Goal: Task Accomplishment & Management: Complete application form

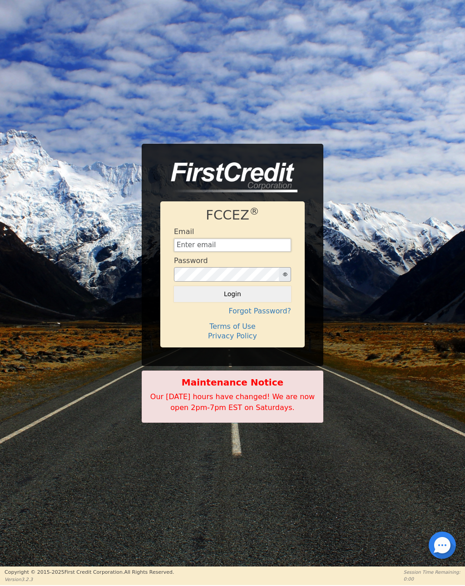
click at [261, 244] on input "text" at bounding box center [232, 246] width 117 height 14
type input "[EMAIL_ADDRESS][DOMAIN_NAME]"
click at [232, 295] on button "Login" at bounding box center [232, 293] width 117 height 15
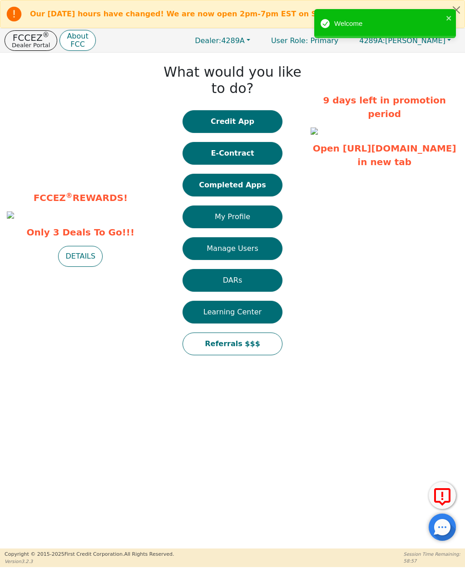
click at [256, 154] on button "E-Contract" at bounding box center [232, 153] width 100 height 23
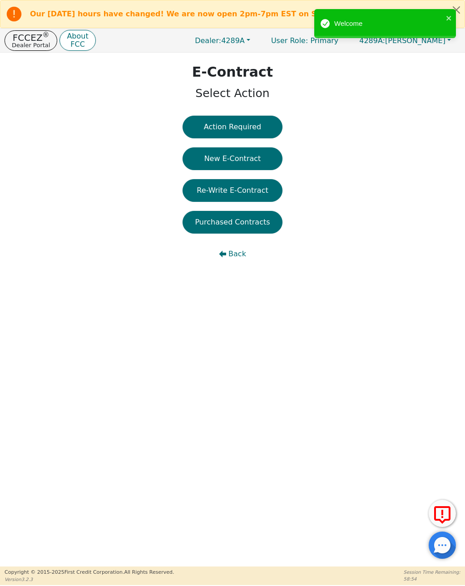
click at [265, 127] on button "Action Required" at bounding box center [232, 127] width 100 height 23
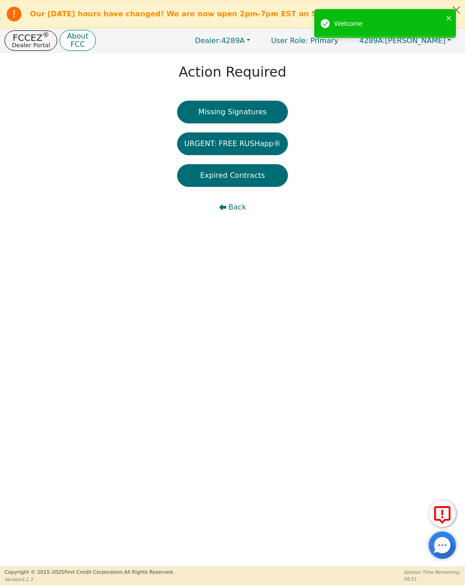
click at [447, 17] on icon "close" at bounding box center [448, 18] width 5 height 5
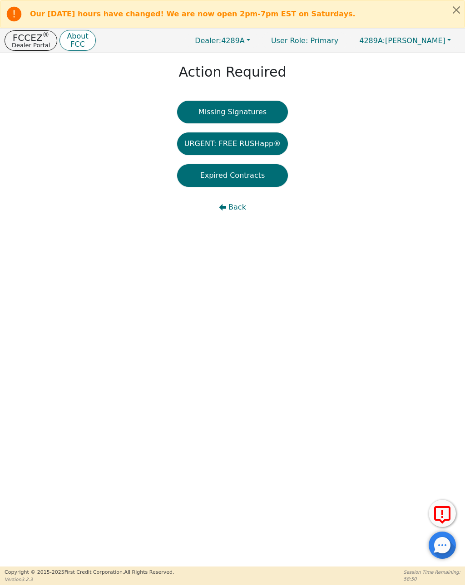
click at [455, 16] on button "Close alert" at bounding box center [456, 9] width 16 height 19
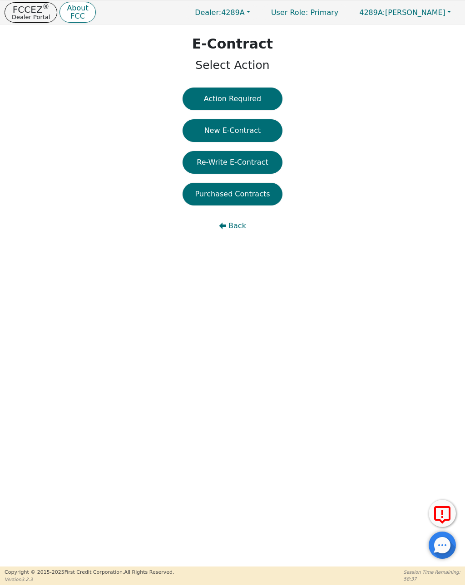
click at [259, 132] on button "New E-Contract" at bounding box center [232, 130] width 100 height 23
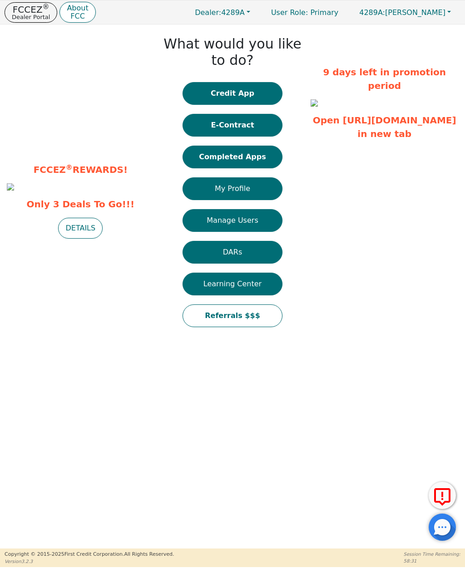
click at [258, 94] on button "Credit App" at bounding box center [232, 93] width 100 height 23
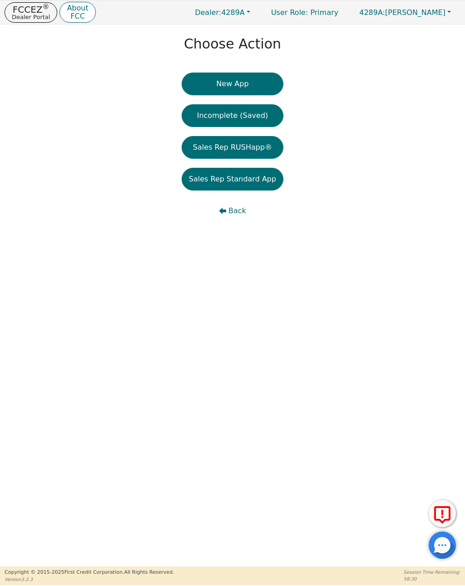
click at [256, 86] on button "New App" at bounding box center [233, 84] width 102 height 23
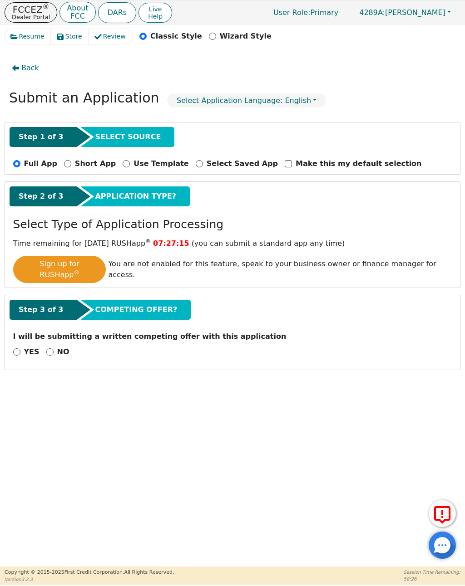
click at [135, 140] on span "SELECT SOURCE" at bounding box center [128, 137] width 66 height 11
click at [52, 155] on div "Step 1 of 3 SELECT SOURCE Full App Short App Use Template Select Saved App Make…" at bounding box center [232, 149] width 455 height 52
click at [51, 133] on span "Step 1 of 3" at bounding box center [41, 137] width 44 height 11
click at [215, 99] on button "Select Application Language: English" at bounding box center [246, 101] width 159 height 14
click at [191, 118] on link "English" at bounding box center [203, 120] width 72 height 12
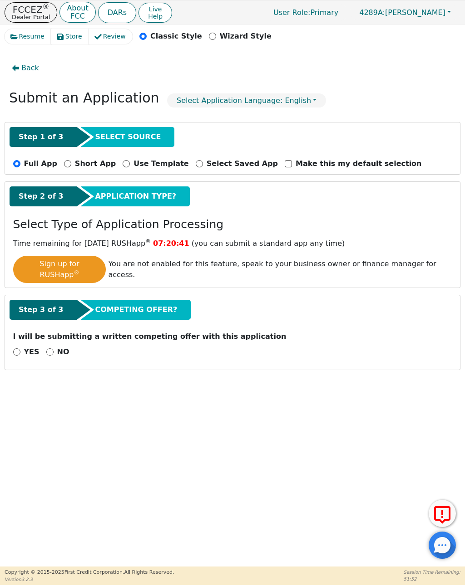
click at [8, 239] on div "Step 2 of 3 APPLICATION TYPE? Select Type of Application Processing Time remain…" at bounding box center [232, 235] width 455 height 106
click at [25, 162] on p "Full App" at bounding box center [40, 163] width 33 height 11
click at [20, 162] on input "Full App" at bounding box center [16, 163] width 7 height 7
click at [130, 140] on span "SELECT SOURCE" at bounding box center [128, 137] width 66 height 11
click at [121, 141] on span "SELECT SOURCE" at bounding box center [128, 137] width 66 height 11
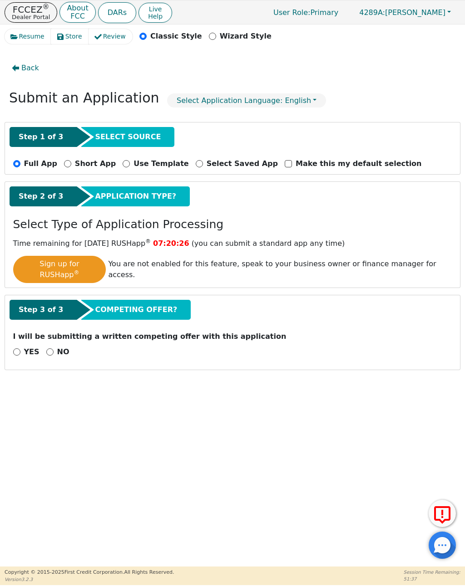
click at [22, 347] on div "YES" at bounding box center [26, 352] width 26 height 11
click at [20, 349] on input "YES" at bounding box center [16, 352] width 7 height 7
radio input "true"
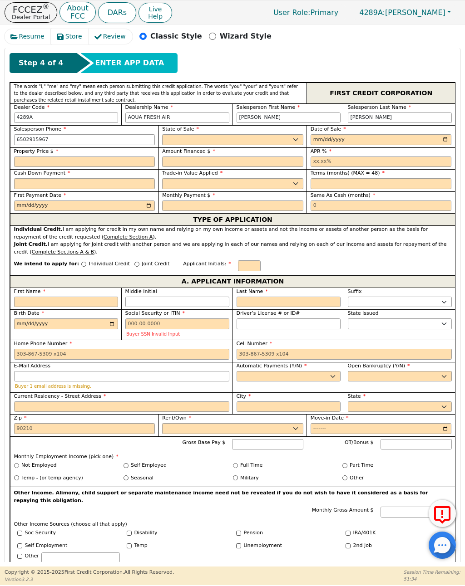
click at [1, 404] on div "Resume Store Review Classic Style Wizard Style Back Submit an Application Selec…" at bounding box center [232, 296] width 465 height 542
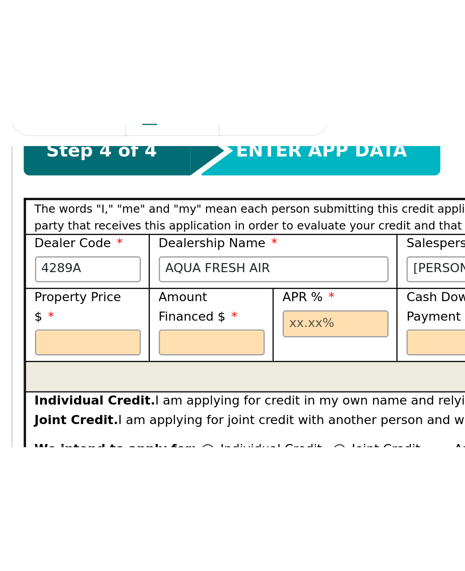
scroll to position [382, 0]
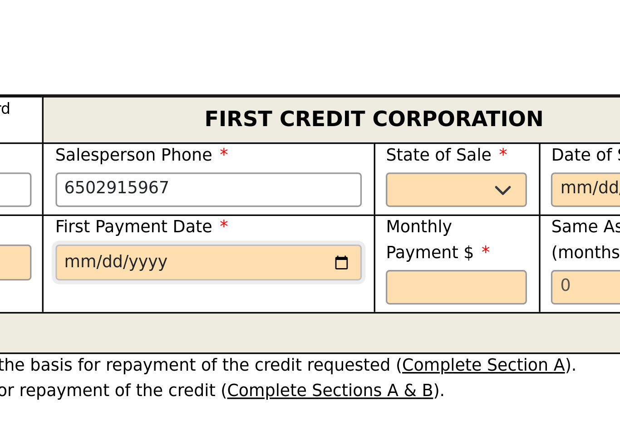
click at [414, 113] on input "date" at bounding box center [460, 118] width 93 height 11
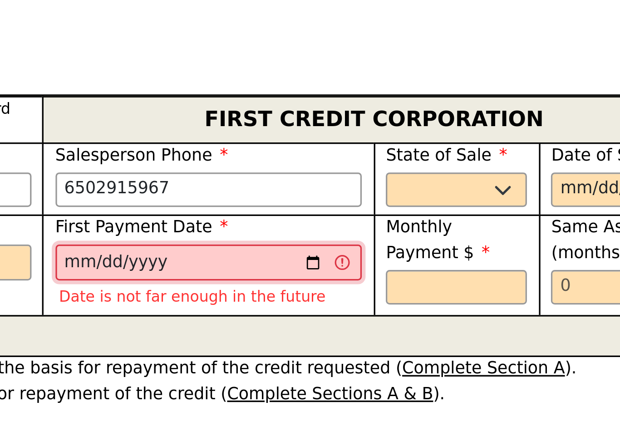
type input "[DATE]"
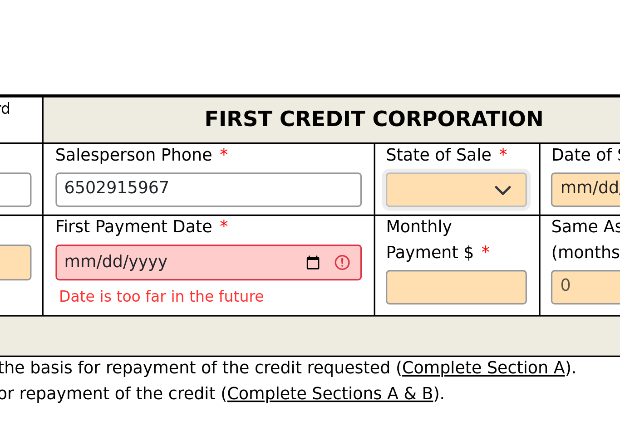
click at [464, 92] on select "AK AL AR AZ CA CO CT DC DE FL [GEOGRAPHIC_DATA] HI IA ID IL IN KS [GEOGRAPHIC_D…" at bounding box center [535, 97] width 43 height 11
select select "CA"
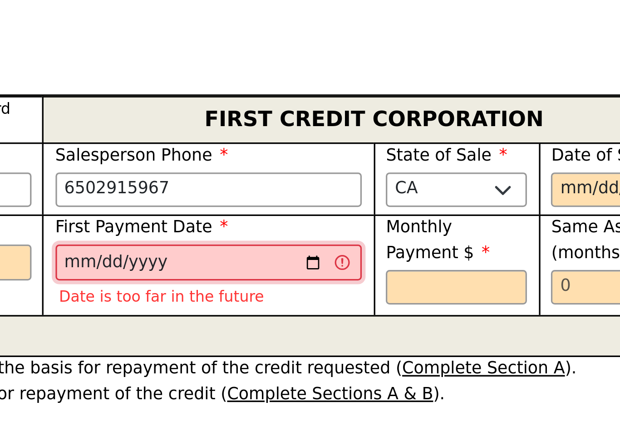
click at [414, 113] on input "[DATE]" at bounding box center [460, 118] width 93 height 11
type input "[DATE]"
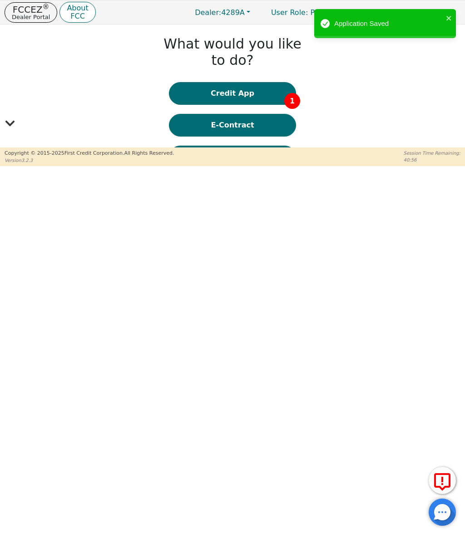
click at [274, 90] on button "Credit App 1" at bounding box center [232, 93] width 127 height 23
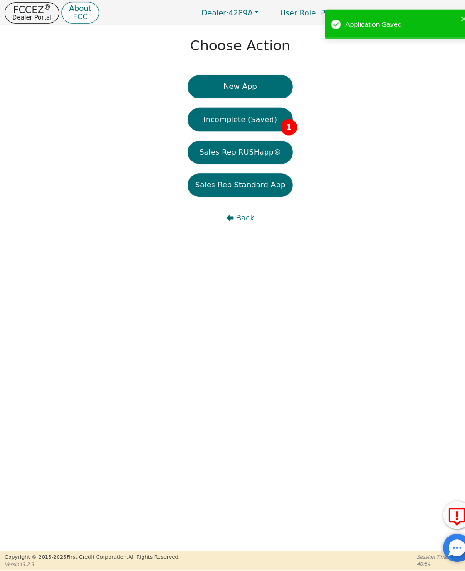
click at [272, 116] on button "Incomplete (Saved) 1" at bounding box center [233, 115] width 102 height 23
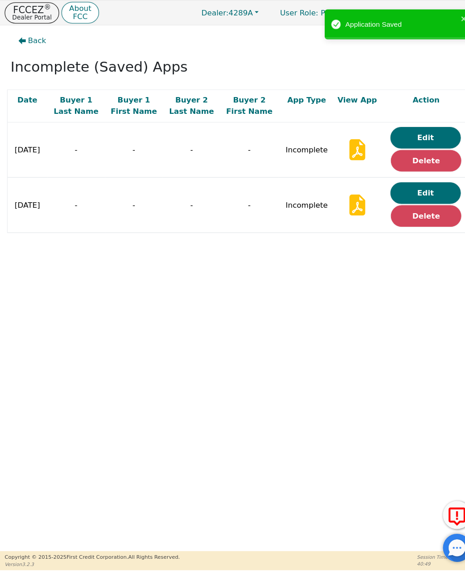
click at [427, 212] on button "Delete" at bounding box center [412, 209] width 68 height 21
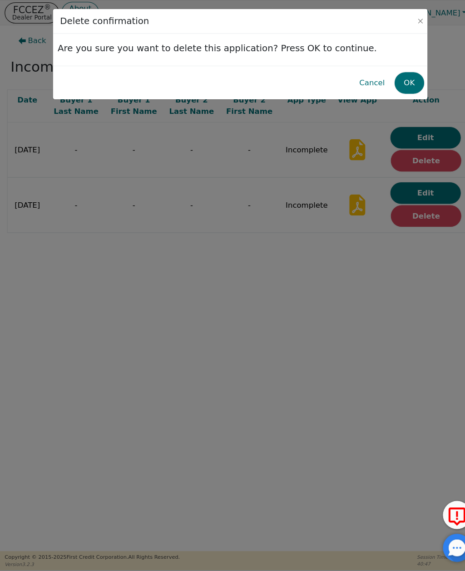
click at [397, 80] on button "OK" at bounding box center [396, 80] width 29 height 21
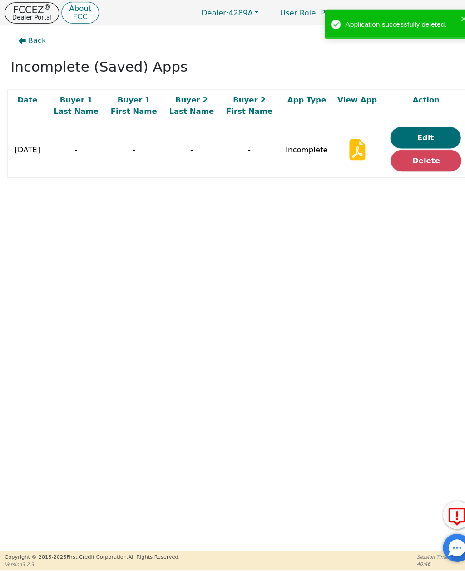
click at [430, 160] on button "Delete" at bounding box center [412, 155] width 68 height 21
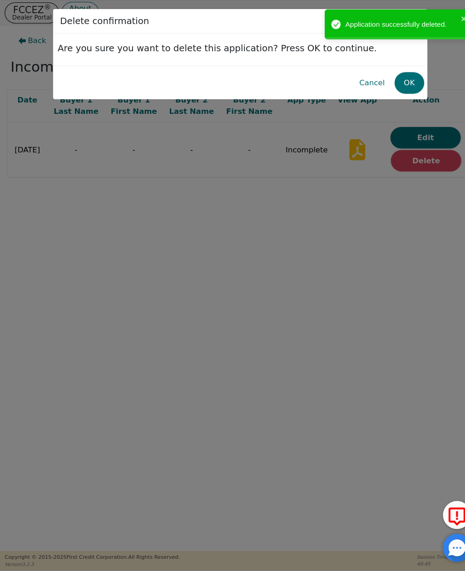
click at [402, 82] on button "OK" at bounding box center [396, 80] width 29 height 21
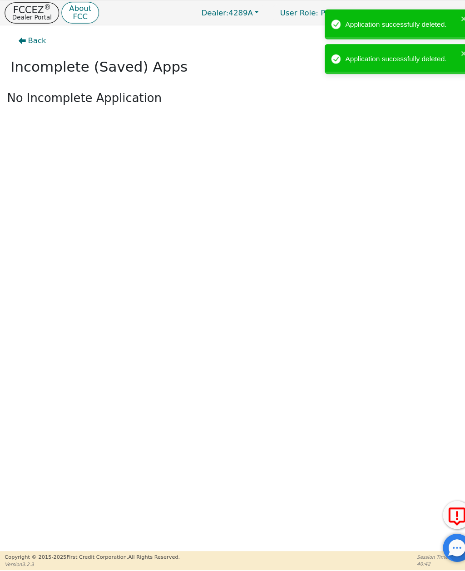
click at [443, 20] on div "Application successfully deleted." at bounding box center [388, 24] width 109 height 10
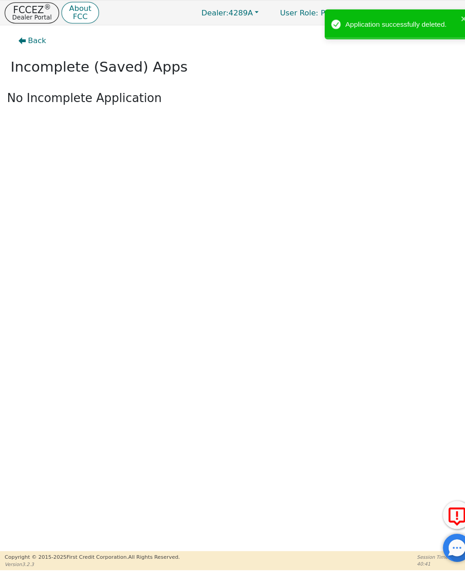
click at [445, 49] on div "Back" at bounding box center [232, 39] width 451 height 21
click at [448, 20] on icon "close" at bounding box center [448, 18] width 5 height 5
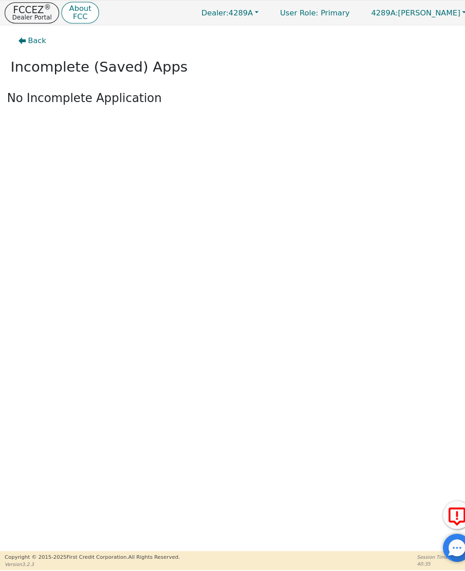
click at [36, 15] on p "Dealer Portal" at bounding box center [31, 17] width 38 height 6
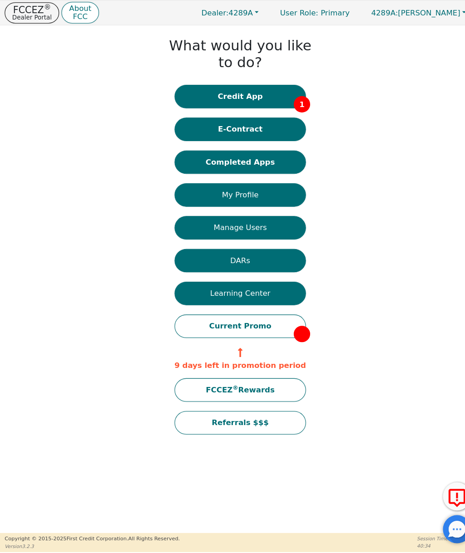
click at [267, 96] on button "Credit App 1" at bounding box center [232, 93] width 127 height 23
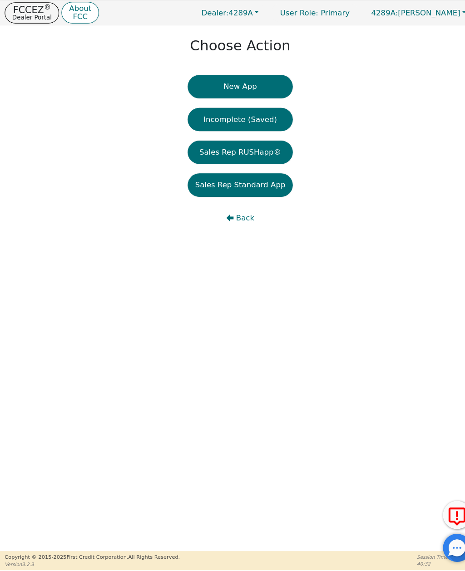
click at [253, 82] on button "New App" at bounding box center [233, 84] width 102 height 23
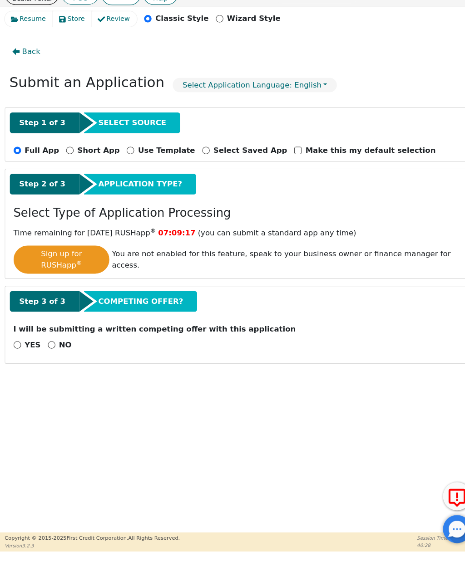
click at [19, 349] on input "YES" at bounding box center [16, 352] width 7 height 7
radio input "true"
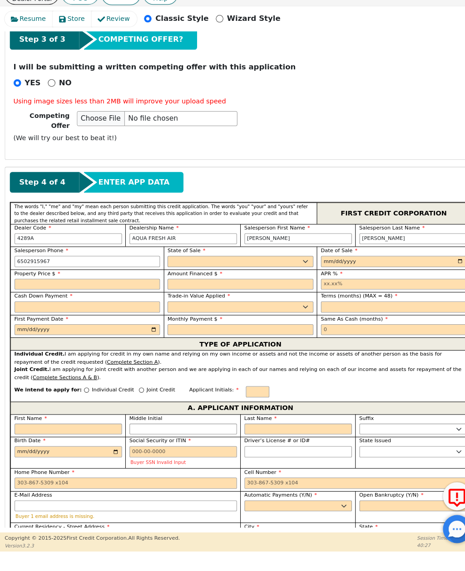
scroll to position [298, 0]
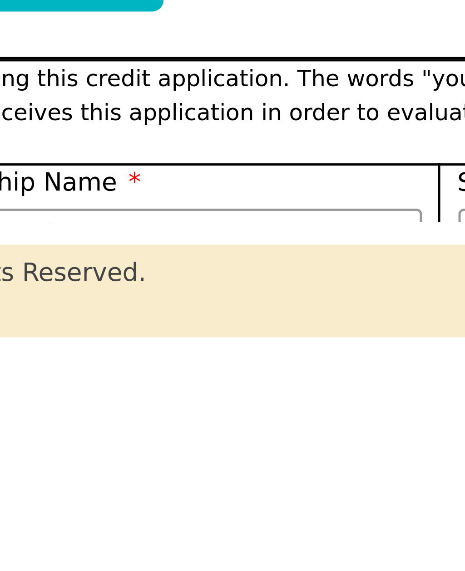
click at [162, 225] on label "State of Sale" at bounding box center [232, 229] width 141 height 8
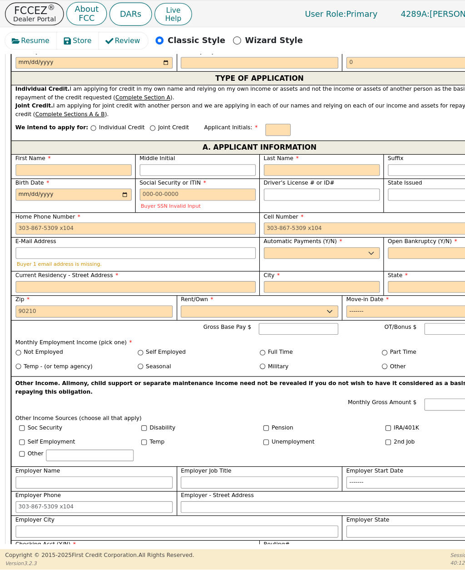
scroll to position [535, 0]
click at [28, 138] on label "First Name" at bounding box center [66, 142] width 104 height 8
click at [28, 147] on input "First Name" at bounding box center [66, 152] width 104 height 11
type input "M"
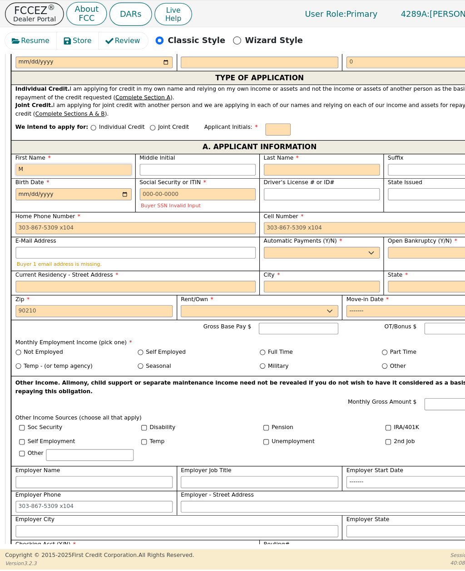
type input "M"
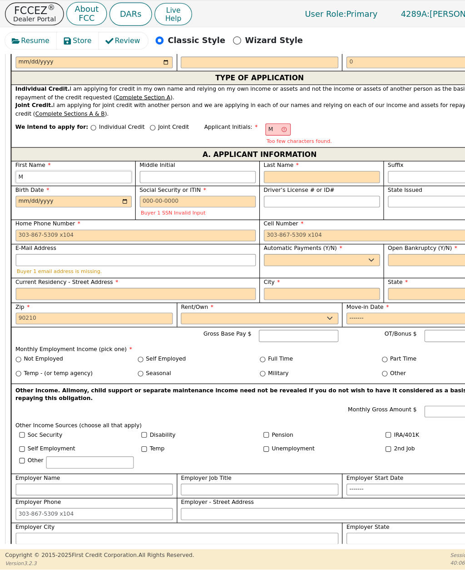
type input "M"
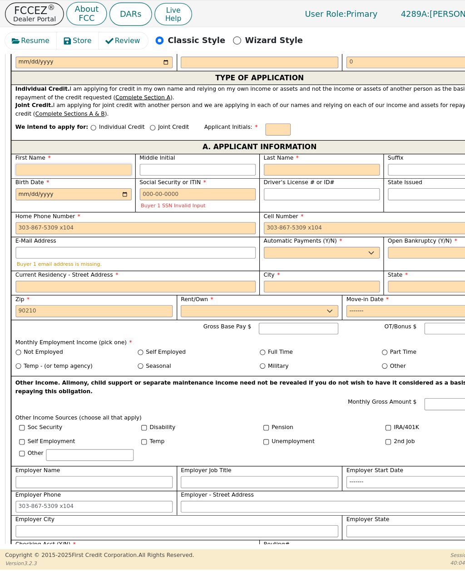
type input "t"
type input "T"
type input "t"
type input "te"
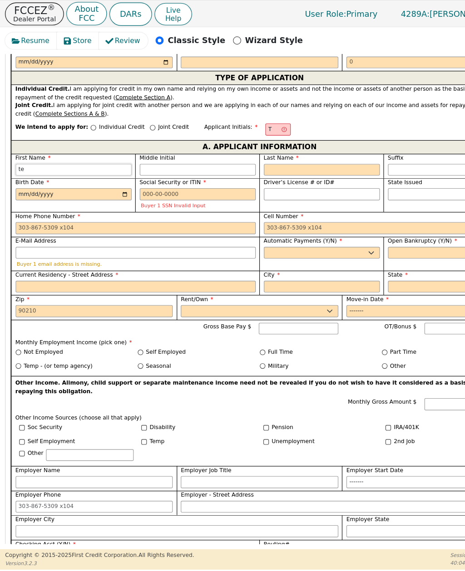
type input "ter"
type input "tere"
type input "teres"
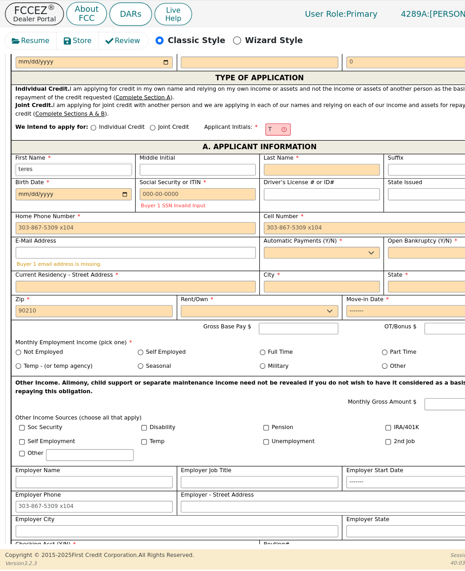
type input "teres"
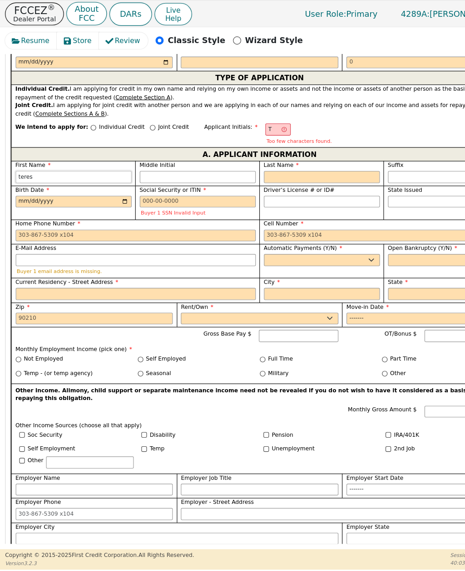
type input "[PERSON_NAME]"
type input "teresit"
type input "[PERSON_NAME]"
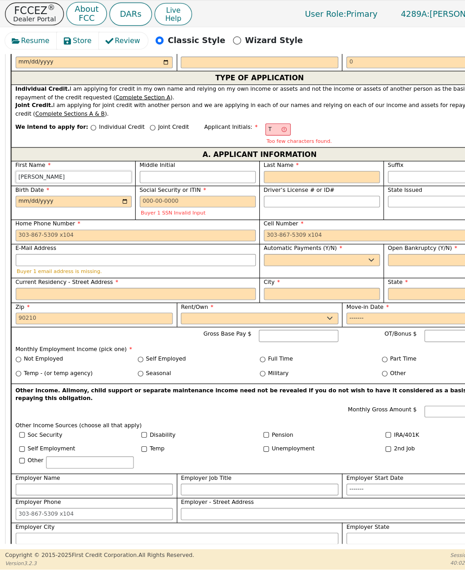
type input "[PERSON_NAME]"
click at [198, 153] on input "Middle Initial" at bounding box center [177, 158] width 104 height 11
type input "C"
type input "TC"
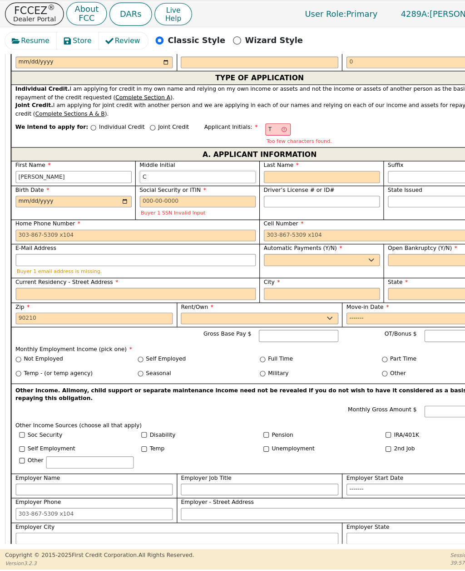
type input "[PERSON_NAME] C"
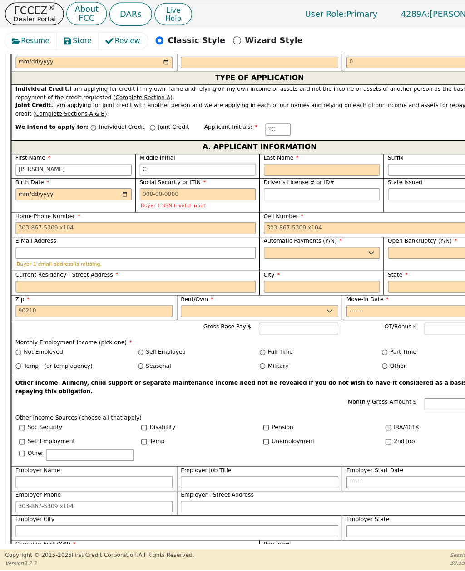
type input "C"
click at [285, 147] on input "Last Name" at bounding box center [288, 152] width 104 height 11
type input "M"
type input "TCM"
type input "[PERSON_NAME] C M"
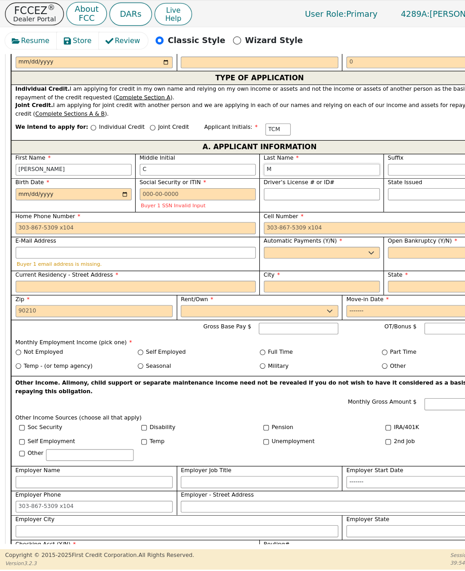
type input "Ma"
type input "[PERSON_NAME] C Ma"
type input "Mac"
type input "[PERSON_NAME] C Mac"
type input "Maca"
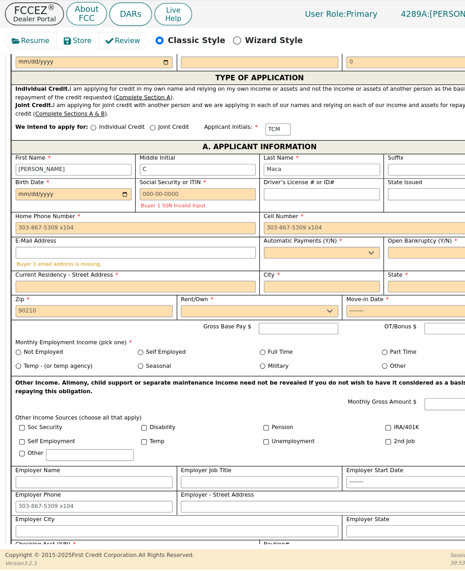
type input "[PERSON_NAME]"
type input "Macat"
type input "[PERSON_NAME]"
type input "Macato"
type input "[PERSON_NAME]"
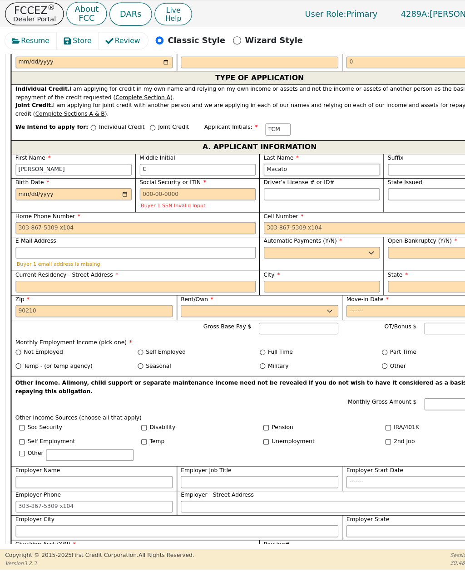
type input "Macato"
click at [76, 169] on input "Birth Date" at bounding box center [66, 174] width 104 height 11
click at [102, 169] on input "[DATE]" at bounding box center [66, 174] width 104 height 11
type input "[DATE]"
click at [327, 169] on input "Driver’s License # or ID#" at bounding box center [288, 174] width 104 height 11
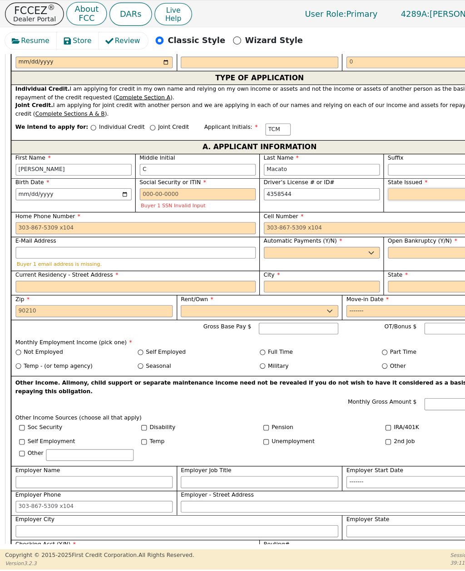
click at [394, 169] on select "AK AL AR AZ CA CO CT DC DE FL [GEOGRAPHIC_DATA] HI IA ID IL IN KS [GEOGRAPHIC_D…" at bounding box center [400, 174] width 104 height 11
type input "*******"
select select "CA"
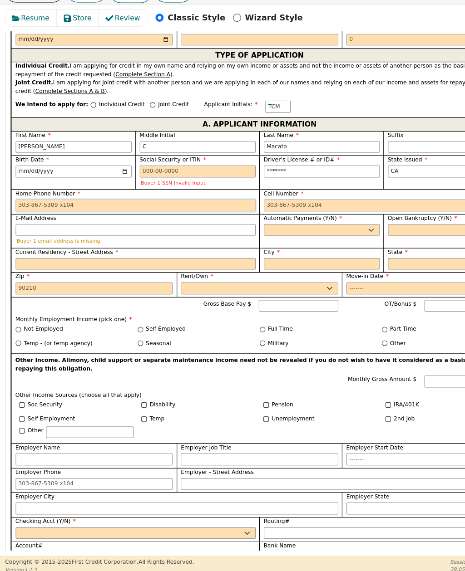
click at [87, 199] on input "Home Phone Number" at bounding box center [121, 204] width 215 height 11
click at [198, 221] on input "E-Mail Address" at bounding box center [121, 226] width 215 height 11
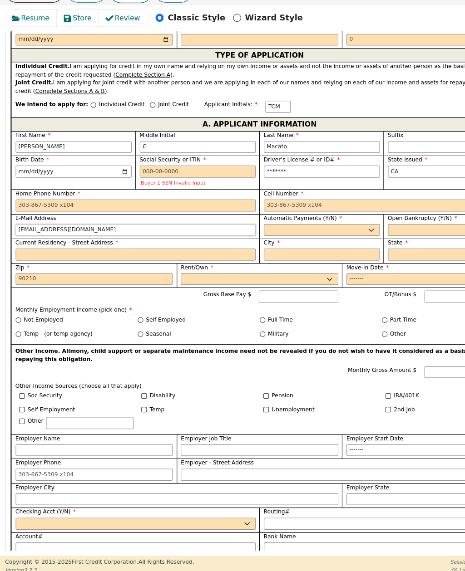
type input "[EMAIL_ADDRESS][DOMAIN_NAME]"
click at [318, 221] on select "Yes No" at bounding box center [288, 226] width 104 height 11
select select "y"
type input "[PERSON_NAME]"
click at [396, 221] on select "Yes No" at bounding box center [400, 226] width 104 height 11
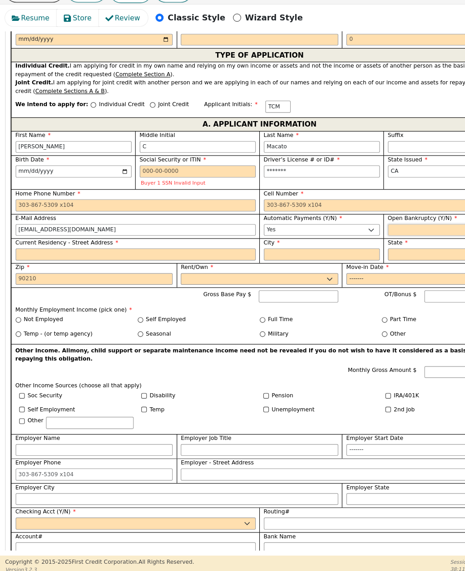
select select "n"
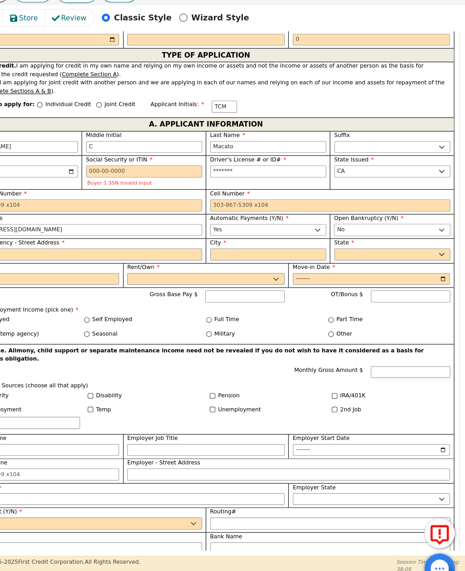
scroll to position [0, 0]
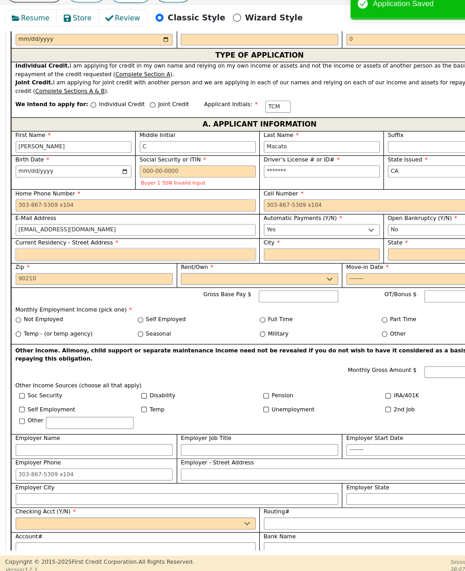
click at [162, 243] on input "Current Residency - Street Address" at bounding box center [121, 248] width 215 height 11
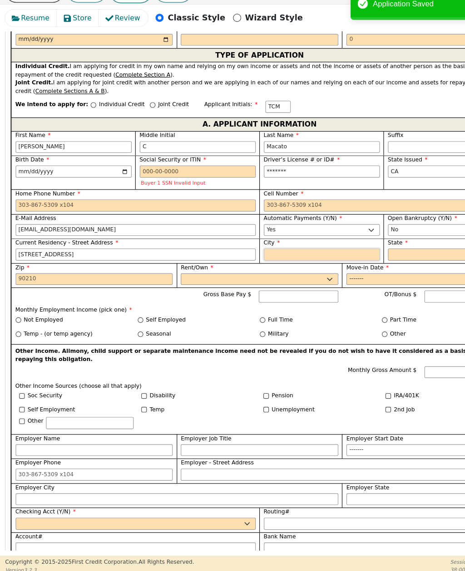
click at [277, 243] on input "City" at bounding box center [288, 248] width 104 height 11
type input "[STREET_ADDRESS]"
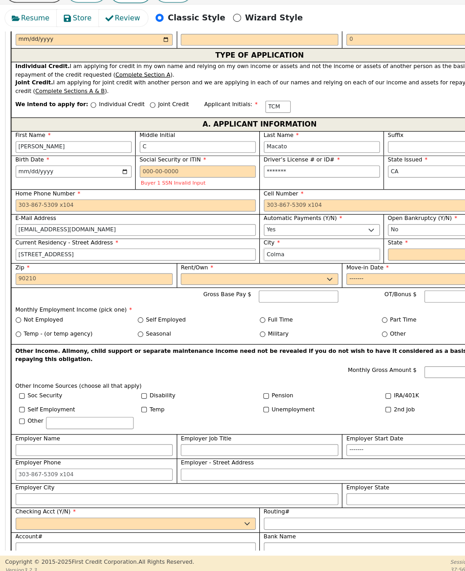
type input "Colma"
click at [381, 243] on select "AK AL AR AZ CA CO CT DC DE FL [GEOGRAPHIC_DATA] HI IA ID IL IN KS [GEOGRAPHIC_D…" at bounding box center [400, 248] width 104 height 11
select select "CA"
click at [281, 281] on input "Gross Base Pay $" at bounding box center [267, 286] width 71 height 11
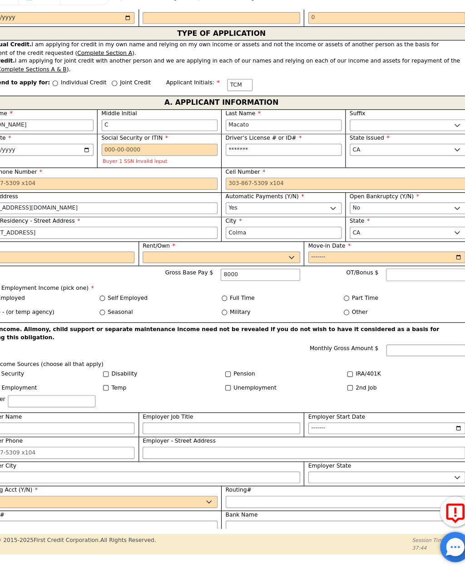
click at [384, 281] on input "OT/Bonus $" at bounding box center [415, 286] width 71 height 11
type input "8000.00"
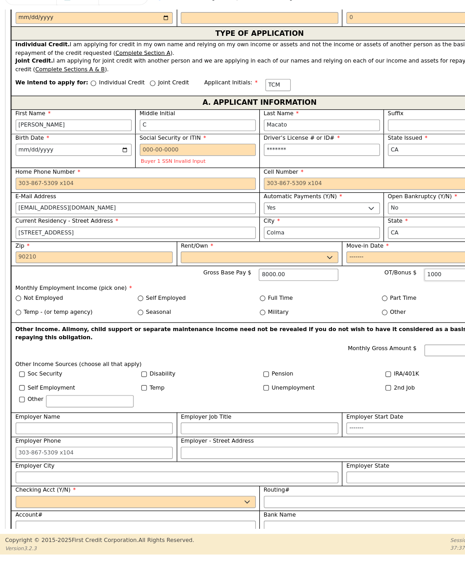
type input "1000"
click at [236, 305] on input "Full Time" at bounding box center [235, 307] width 5 height 5
radio input "true"
type input "1000.00"
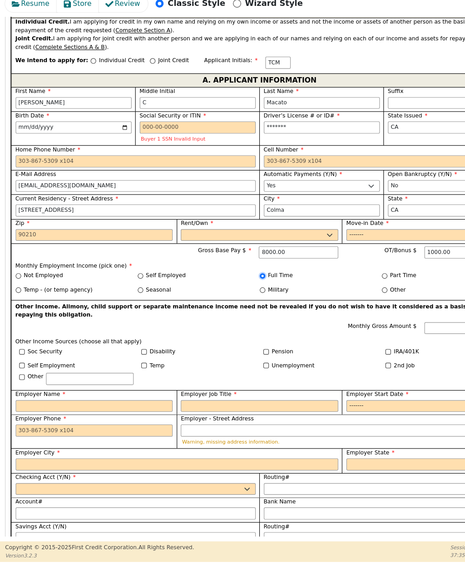
scroll to position [566, 0]
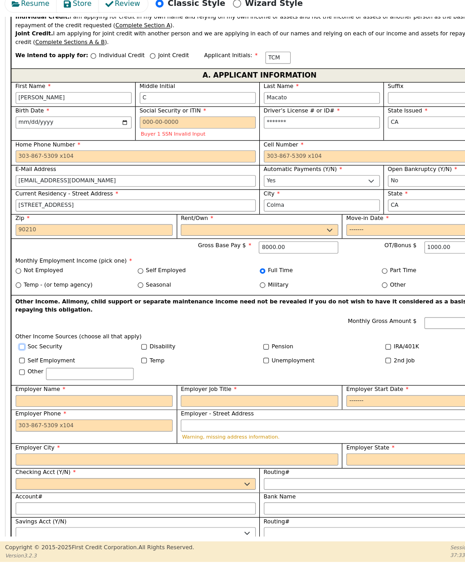
click at [22, 342] on input "Soc Security" at bounding box center [19, 344] width 5 height 5
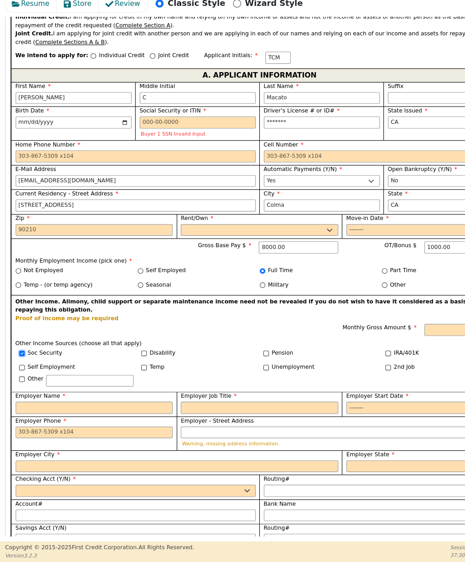
click at [21, 348] on input "Soc Security" at bounding box center [19, 350] width 5 height 5
checkbox input "false"
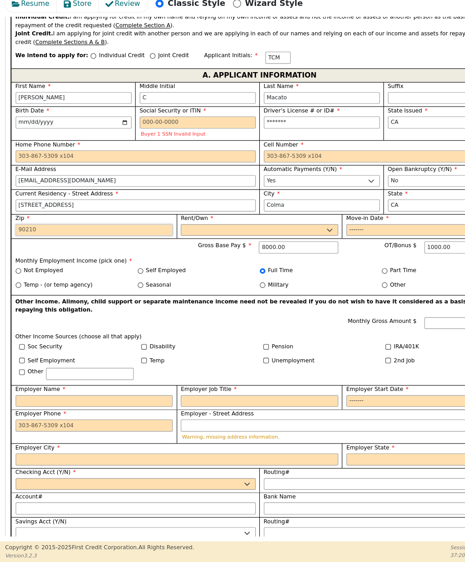
click at [55, 234] on input "Zip" at bounding box center [84, 239] width 141 height 11
type input "94014"
click at [264, 234] on select "Rent Own" at bounding box center [232, 239] width 141 height 11
select select "Rent"
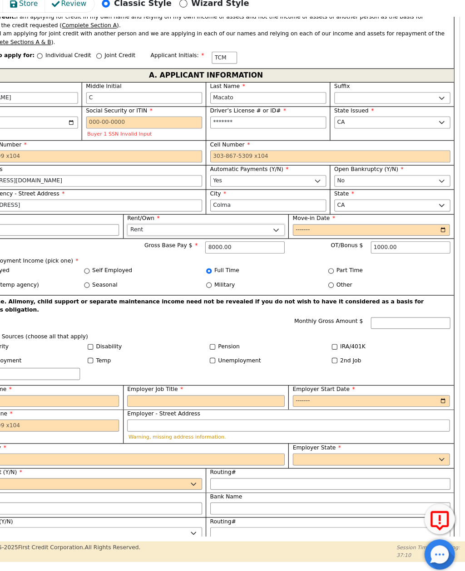
scroll to position [0, 0]
click at [144, 138] on input "Social Security or ITIN" at bounding box center [177, 143] width 104 height 11
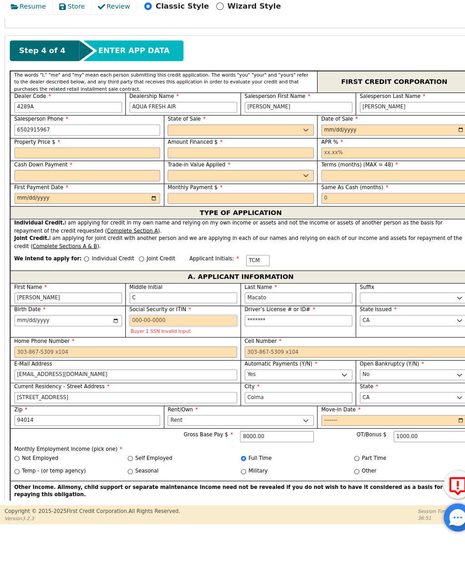
scroll to position [366, 0]
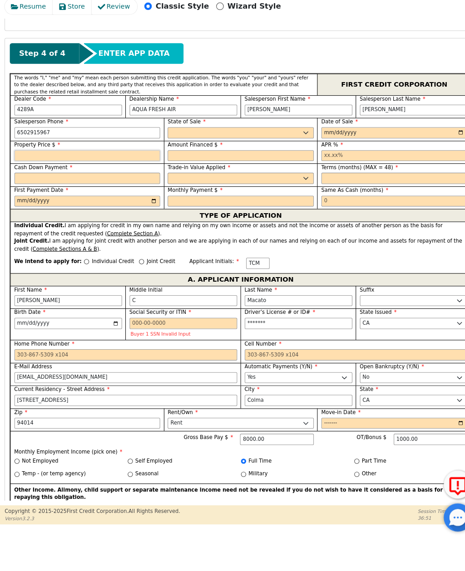
click at [108, 176] on input "text" at bounding box center [84, 181] width 141 height 11
click at [230, 153] on select "AK AL AR AZ CA CO CT DC DE FL [GEOGRAPHIC_DATA] HI IA ID IL IN KS [GEOGRAPHIC_D…" at bounding box center [232, 158] width 141 height 11
type input "3800.00"
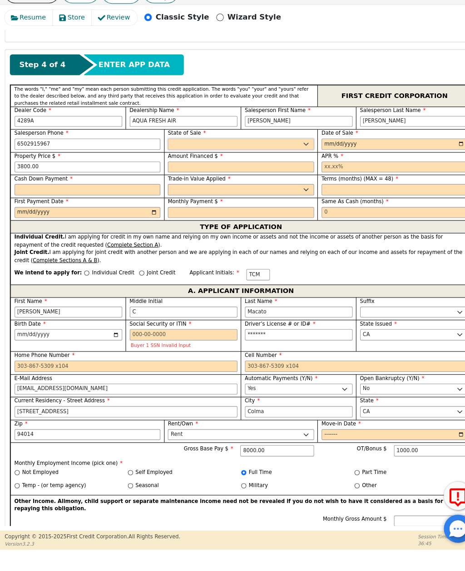
select select "CA"
click at [374, 153] on input "date" at bounding box center [380, 158] width 141 height 11
type input "[DATE]"
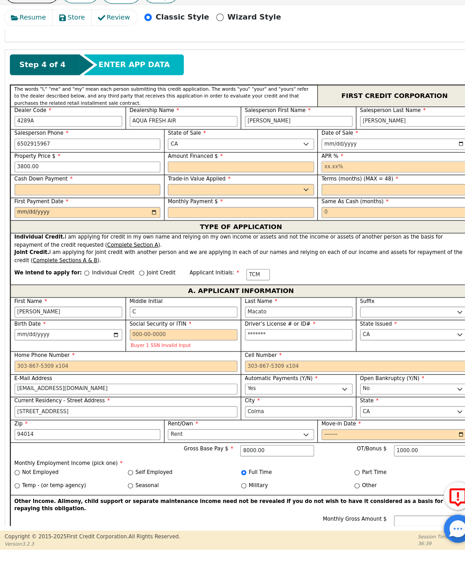
click at [400, 176] on input "text" at bounding box center [380, 181] width 141 height 11
type input "21.99"
click at [382, 197] on input "text" at bounding box center [380, 202] width 141 height 11
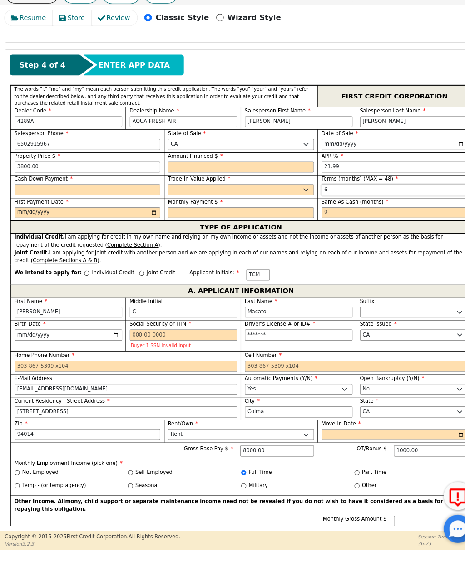
type input "6"
click at [355, 220] on input "text" at bounding box center [380, 225] width 141 height 11
type input "6"
click at [261, 176] on input "text" at bounding box center [232, 181] width 141 height 11
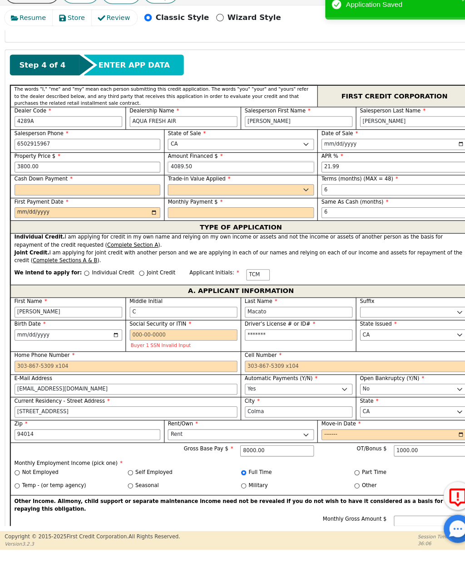
type input "4089.50"
click at [123, 197] on input "text" at bounding box center [84, 202] width 141 height 11
click at [243, 197] on select "Yes No" at bounding box center [232, 202] width 141 height 11
type input "100.00"
select select "n"
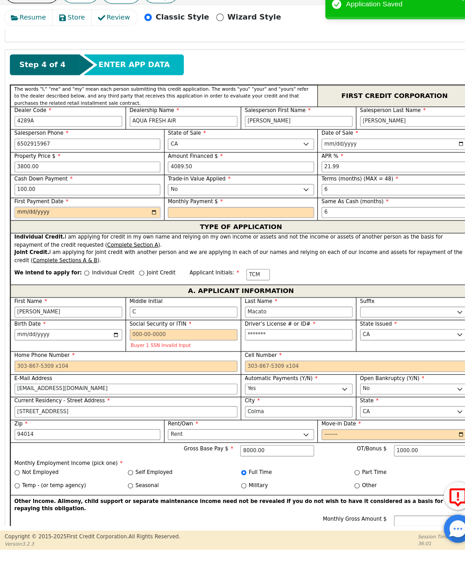
click at [103, 220] on input "date" at bounding box center [84, 225] width 141 height 11
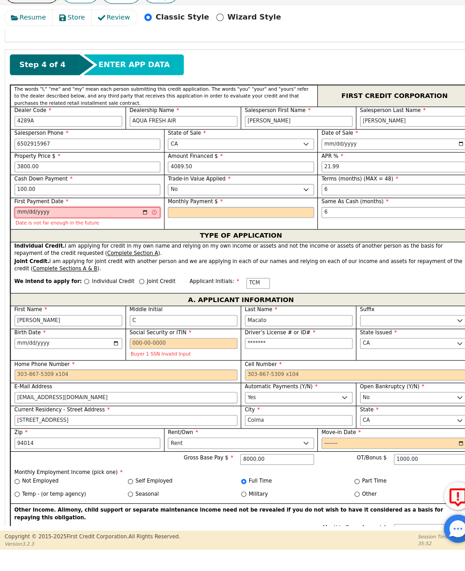
type input "[DATE]"
click at [281, 220] on input "text" at bounding box center [232, 225] width 141 height 11
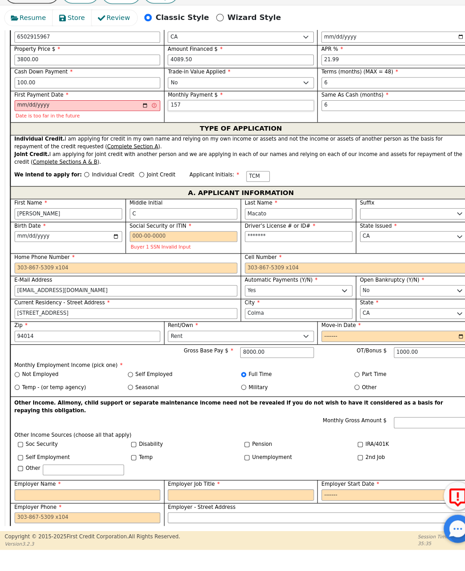
scroll to position [470, 0]
click at [207, 242] on input "Social Security or ITIN" at bounding box center [177, 247] width 104 height 11
type input "157.00"
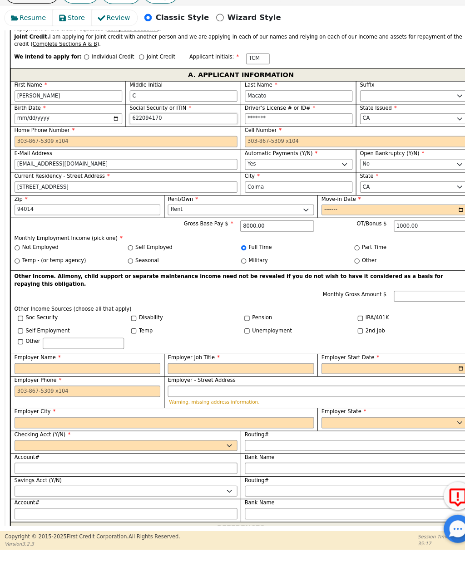
scroll to position [585, 0]
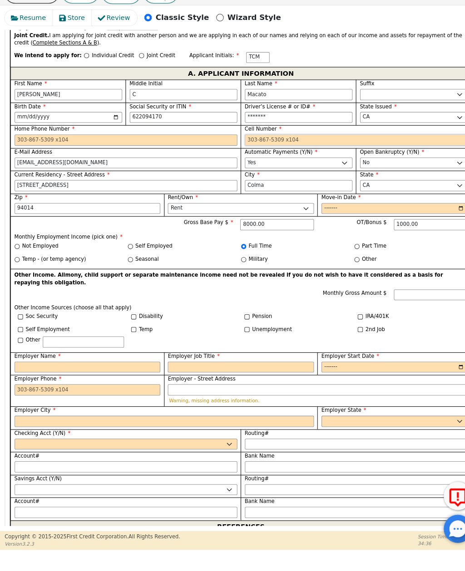
click at [299, 149] on input "Cell Number" at bounding box center [343, 154] width 215 height 11
type input "***-**-4170"
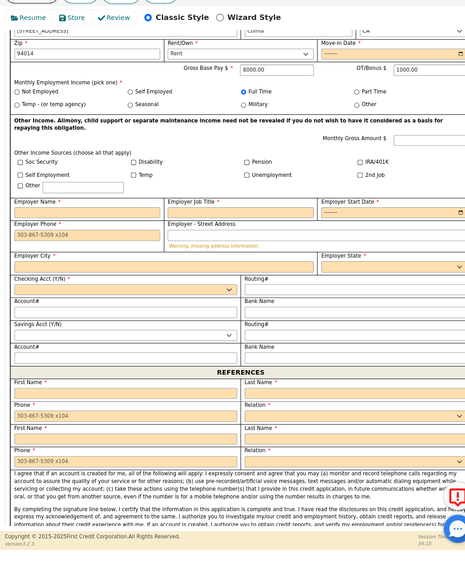
scroll to position [742, 0]
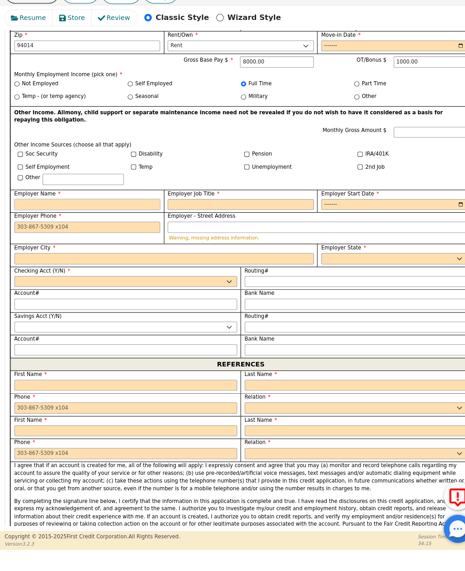
click at [98, 212] on input "Employer Name" at bounding box center [84, 217] width 141 height 11
type input "[PHONE_NUMBER]"
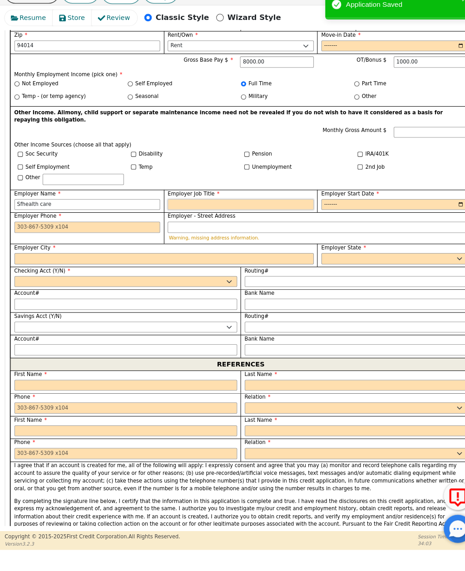
click at [247, 212] on input "Employer Job Title" at bounding box center [232, 217] width 141 height 11
type input "Sfhealth care"
type input "Cna"
click at [381, 212] on input "Employer Start Date" at bounding box center [380, 217] width 141 height 11
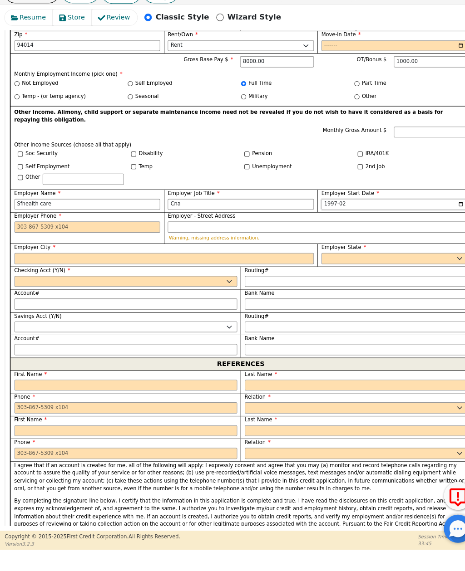
type input "1989-02"
click at [108, 234] on input "Employer Phone" at bounding box center [84, 239] width 141 height 11
click at [236, 234] on input "Employer - Street Address" at bounding box center [306, 239] width 289 height 11
type input "[PHONE_NUMBER]"
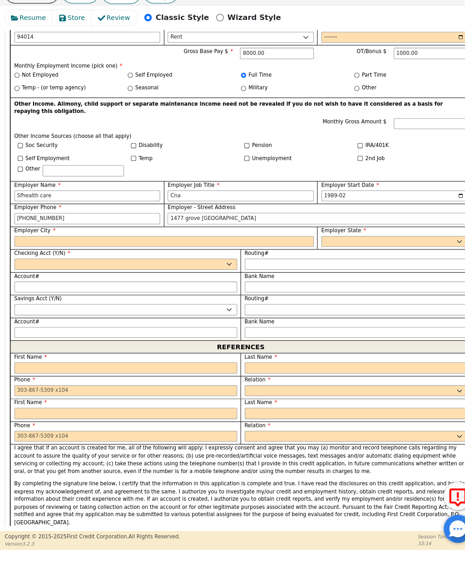
scroll to position [756, 0]
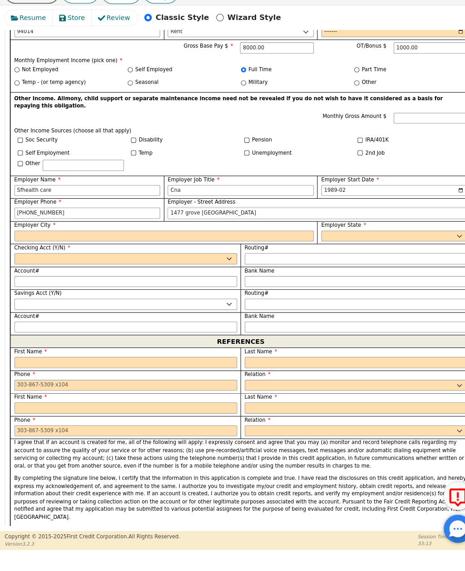
type input "1477 grove [GEOGRAPHIC_DATA]"
click at [133, 242] on input "Employer City" at bounding box center [158, 247] width 289 height 11
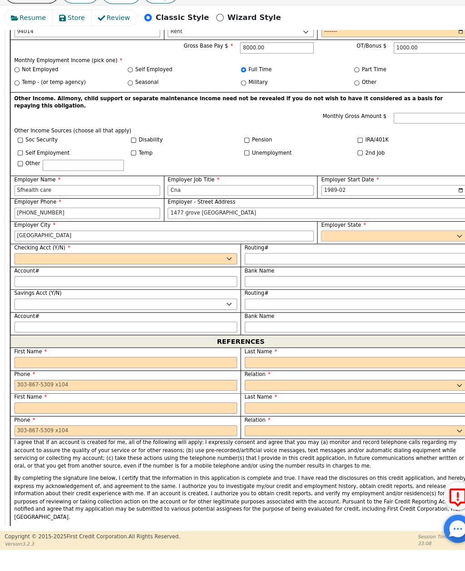
click at [370, 242] on select "AK AL AR AZ CA CO CT DC DE FL [GEOGRAPHIC_DATA] HI IA ID [GEOGRAPHIC_DATA] IN K…" at bounding box center [380, 247] width 141 height 11
type input "[GEOGRAPHIC_DATA]"
select select "CA"
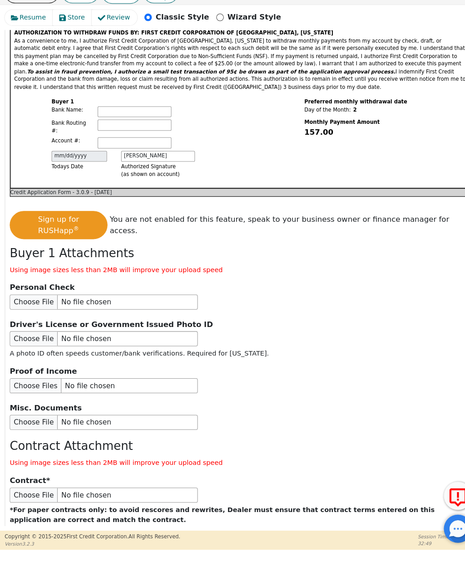
scroll to position [1278, 0]
click at [38, 491] on input "file" at bounding box center [101, 498] width 182 height 15
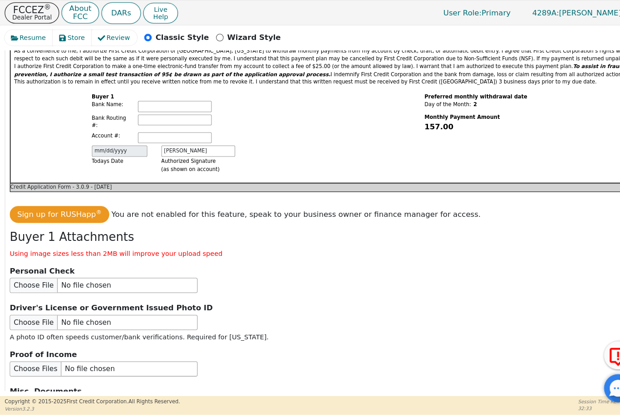
scroll to position [0, 0]
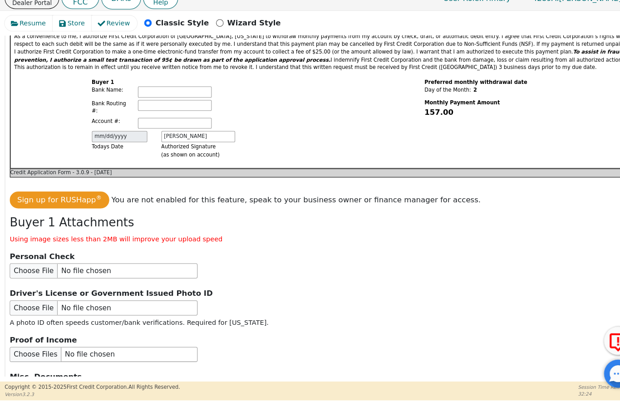
type input "C:\fakepath\image.jpg"
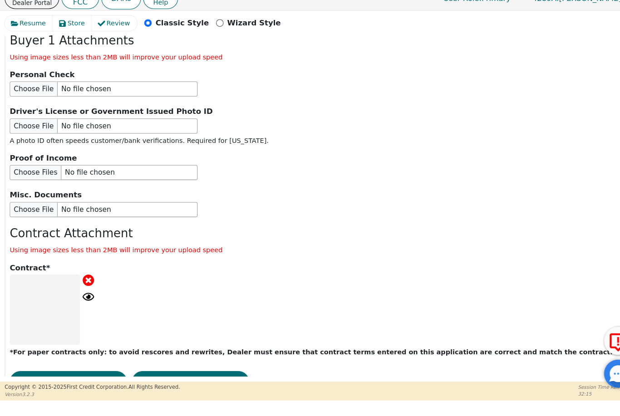
scroll to position [1090, 0]
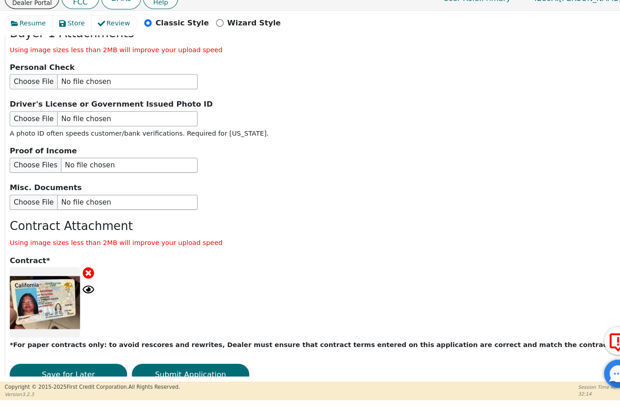
click at [24, 202] on input "file" at bounding box center [101, 209] width 182 height 15
click at [22, 202] on input "file" at bounding box center [101, 209] width 182 height 15
type input "C:\fakepath\image.jpg"
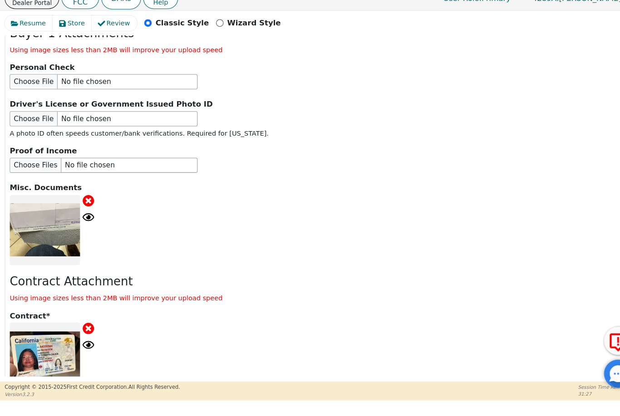
click at [33, 167] on input "file" at bounding box center [101, 174] width 182 height 15
type input "C:\fakepath\image.jpg"
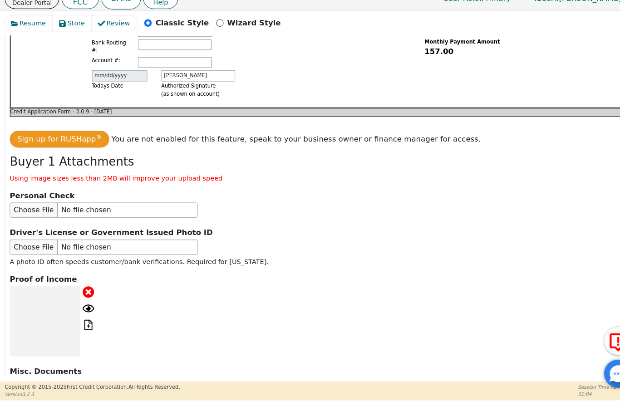
scroll to position [965, 0]
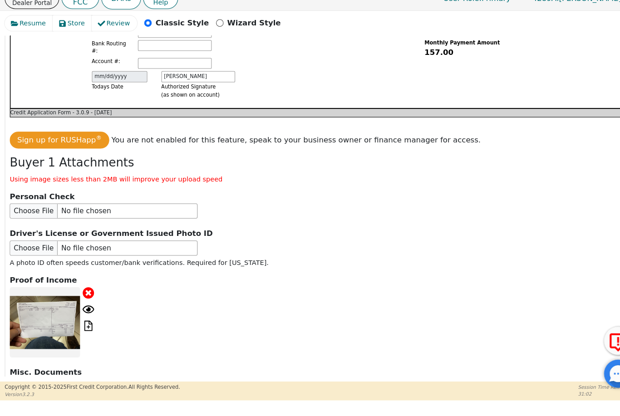
click at [29, 211] on input "file" at bounding box center [101, 218] width 182 height 15
click at [35, 246] on input "file" at bounding box center [101, 253] width 182 height 15
type input "C:\fakepath\image.jpg"
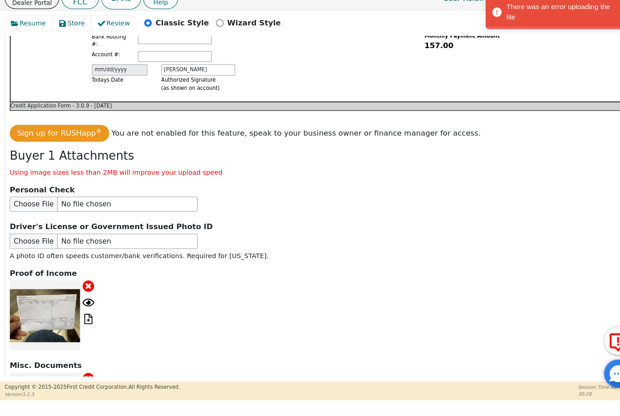
scroll to position [971, 0]
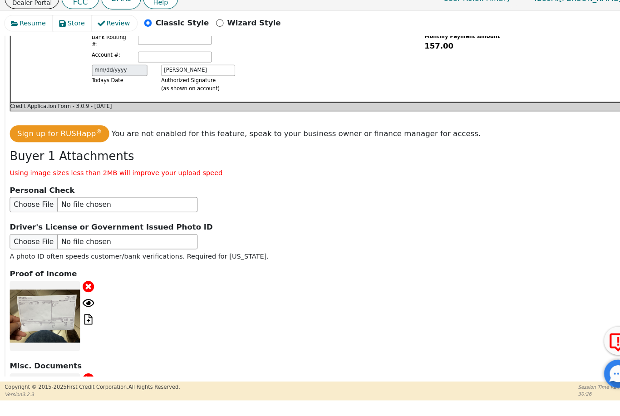
click at [31, 241] on input "file" at bounding box center [101, 248] width 182 height 15
type input "C:\fakepath\image.jpg"
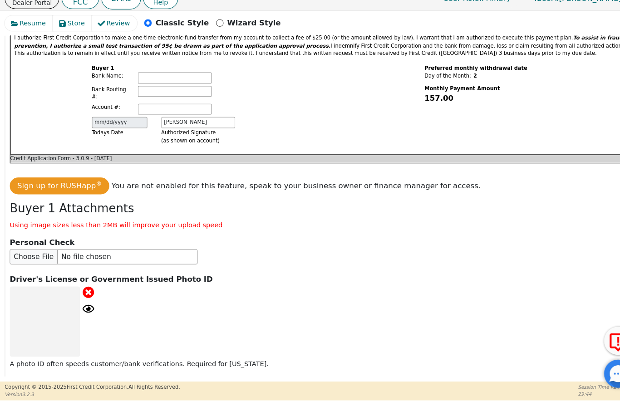
scroll to position [922, 0]
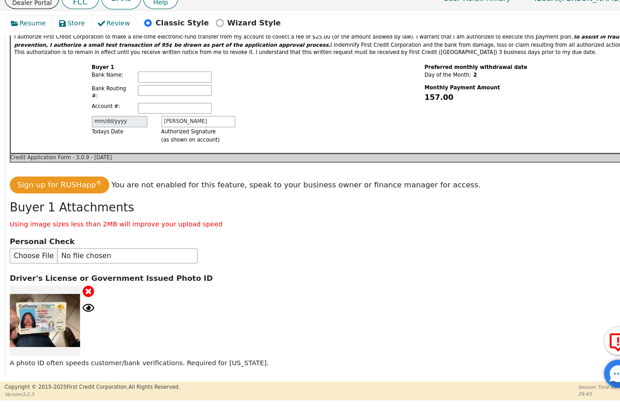
click at [34, 254] on input "file" at bounding box center [101, 261] width 182 height 15
type input "C:\fakepath\image.jpg"
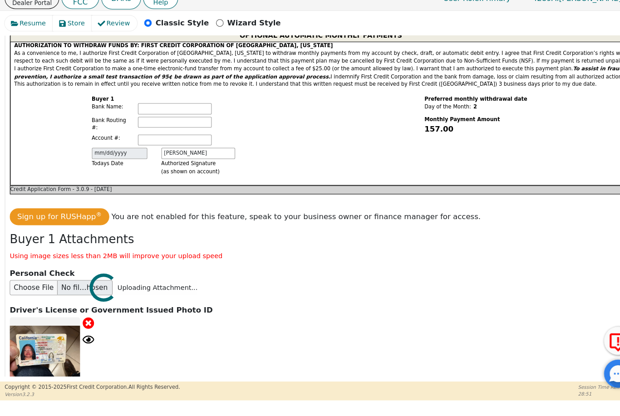
scroll to position [896, 0]
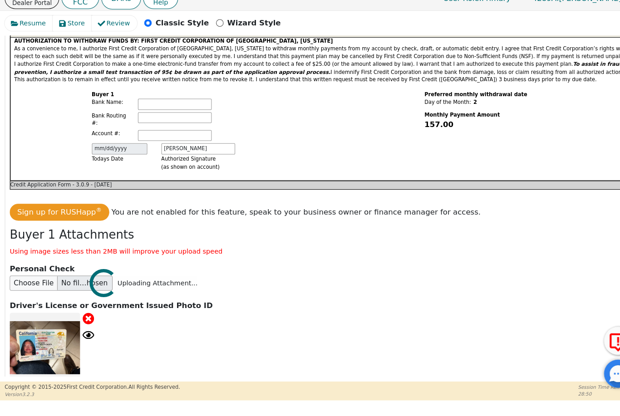
click at [78, 304] on p "Driver's License or Government Issued Photo ID" at bounding box center [310, 309] width 601 height 11
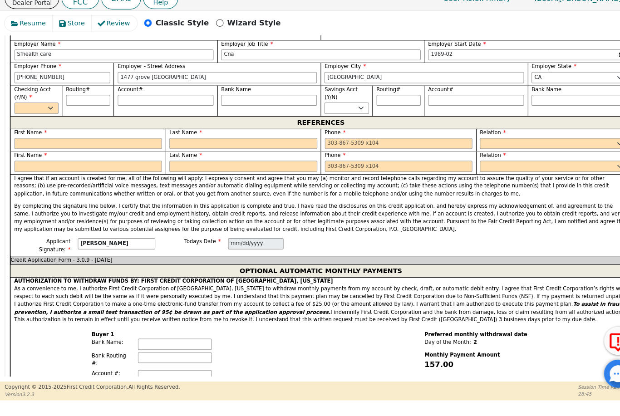
scroll to position [659, 0]
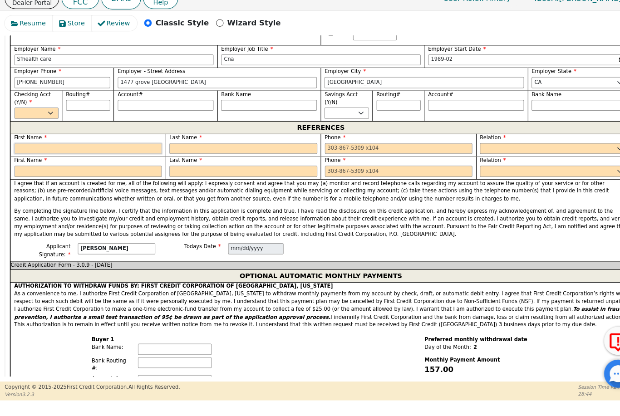
click at [32, 153] on input "text" at bounding box center [85, 158] width 143 height 11
click at [226, 153] on input "text" at bounding box center [235, 158] width 143 height 11
type input "[PERSON_NAME]"
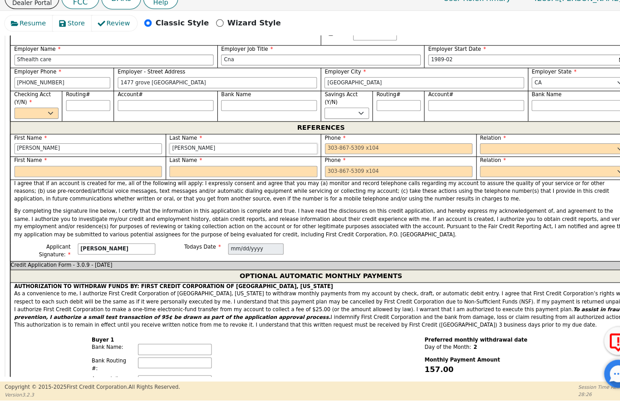
type input "[PERSON_NAME]"
click at [108, 174] on input "text" at bounding box center [85, 179] width 143 height 11
click at [231, 174] on input "text" at bounding box center [235, 179] width 143 height 11
type input "[PERSON_NAME]"
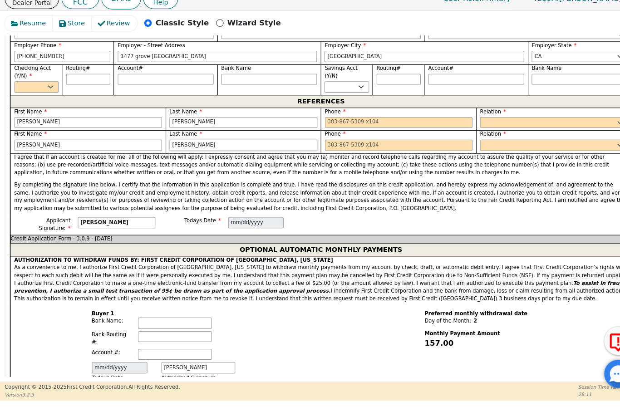
scroll to position [689, 0]
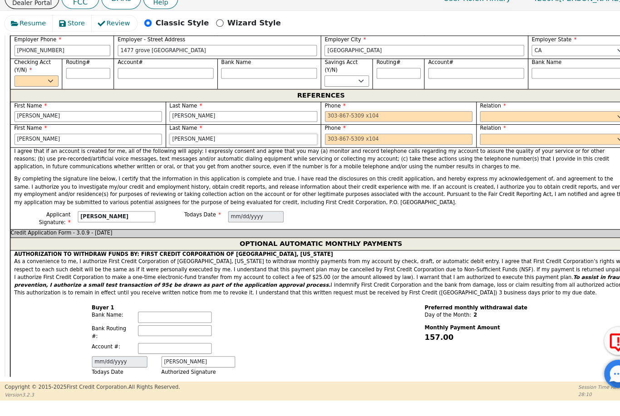
type input "[PERSON_NAME]"
click at [464, 143] on select "FATHER MOTHER SISTER BROTHER DAUGHTER SON CO-WORKER NEIGHBOR FRIEND COUSIN G-MO…" at bounding box center [535, 148] width 143 height 11
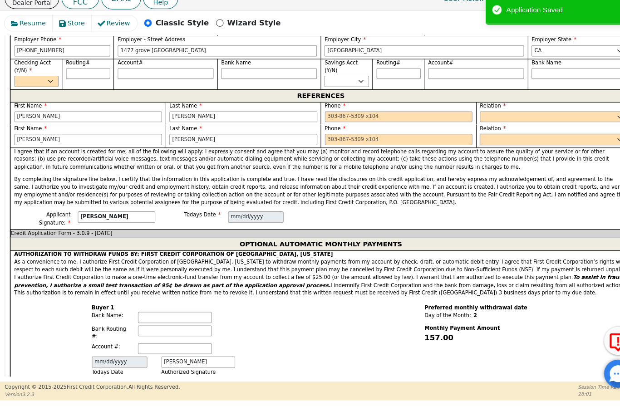
select select "COUSIN"
click at [464, 122] on select "FATHER MOTHER SISTER BROTHER DAUGHTER SON CO-WORKER NEIGHBOR FRIEND COUSIN G-MO…" at bounding box center [535, 127] width 143 height 11
select select "COUSIN"
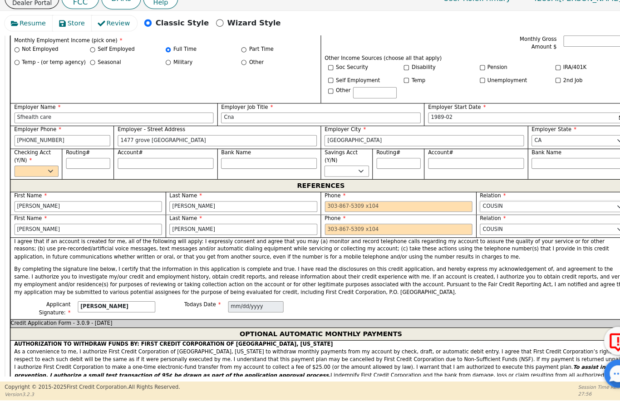
scroll to position [599, 0]
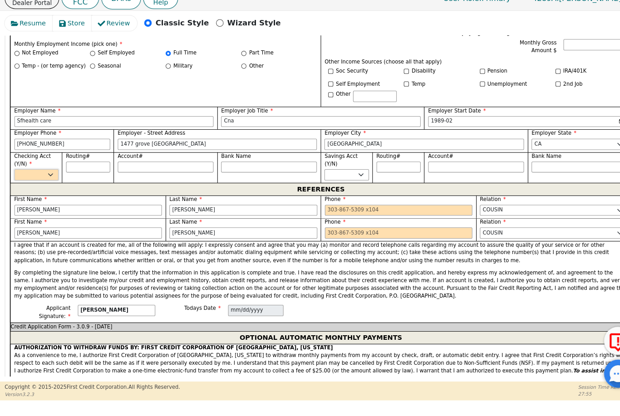
click at [44, 177] on select "Yes No" at bounding box center [35, 182] width 43 height 11
select select "y"
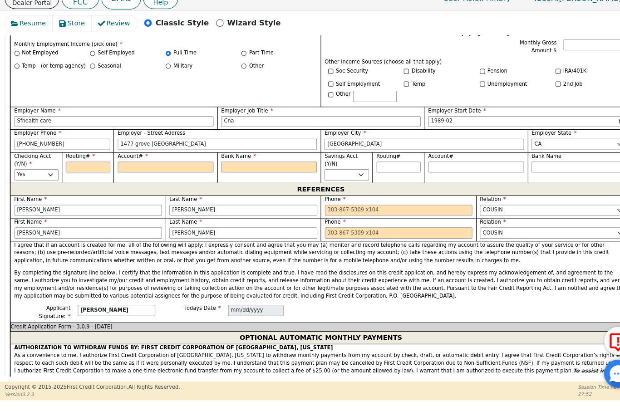
click at [102, 170] on input "Routing#" at bounding box center [85, 175] width 43 height 11
click at [97, 170] on input "Routing#" at bounding box center [85, 175] width 43 height 11
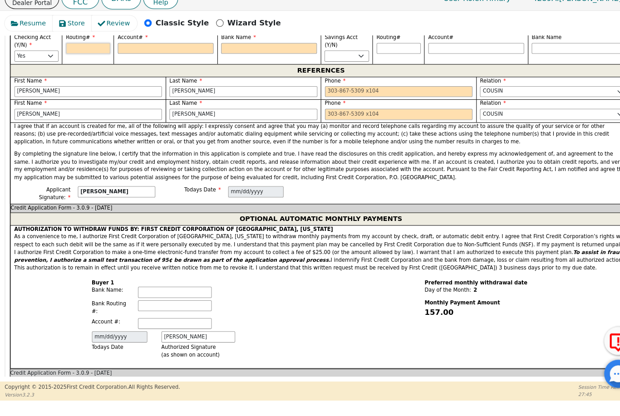
scroll to position [709, 0]
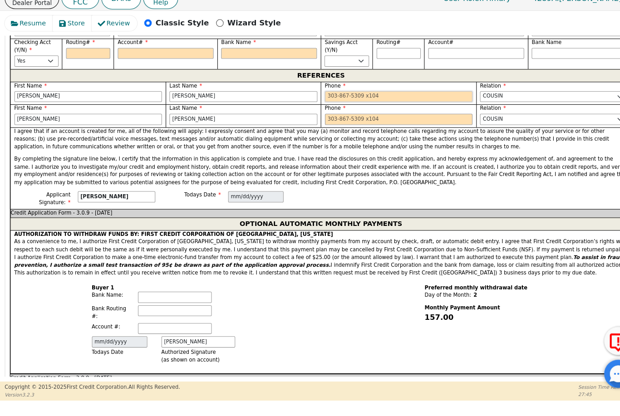
click at [397, 102] on input "tel" at bounding box center [385, 107] width 143 height 11
click at [402, 124] on input "tel" at bounding box center [385, 129] width 143 height 11
click at [356, 102] on input "tel" at bounding box center [385, 107] width 143 height 11
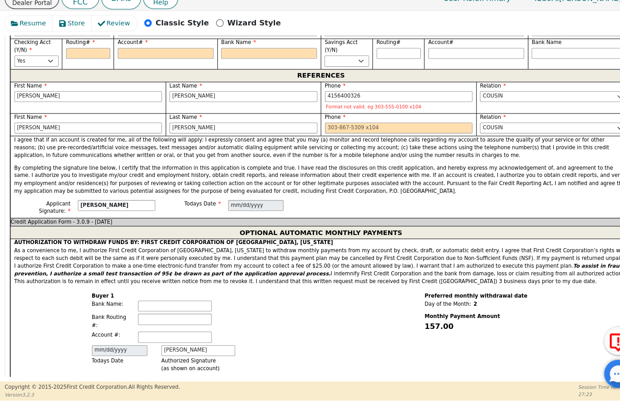
click at [372, 146] on p "I agree that if an account is created for me, all of the following will apply: …" at bounding box center [310, 157] width 593 height 23
type input "[PHONE_NUMBER]"
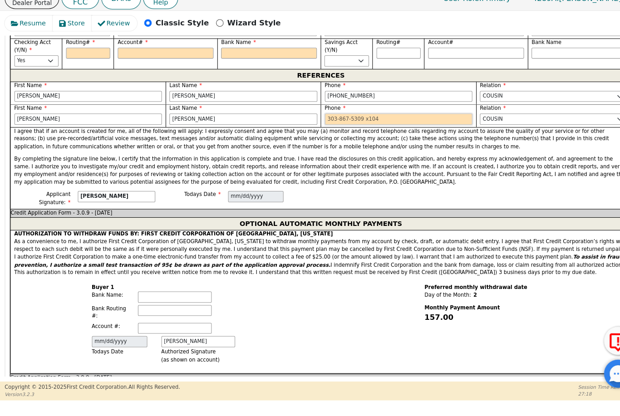
click at [374, 124] on input "tel" at bounding box center [385, 129] width 143 height 11
type input "5"
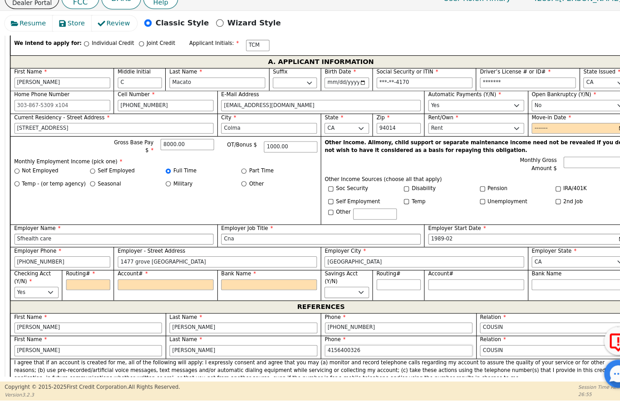
scroll to position [482, 0]
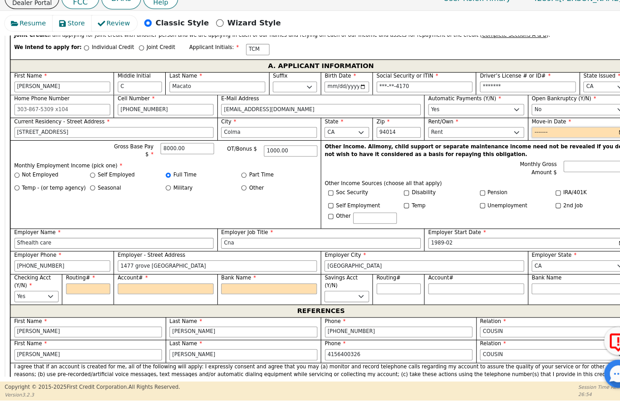
click at [464, 137] on input "Move-in Date" at bounding box center [560, 142] width 93 height 11
type input "[PHONE_NUMBER]"
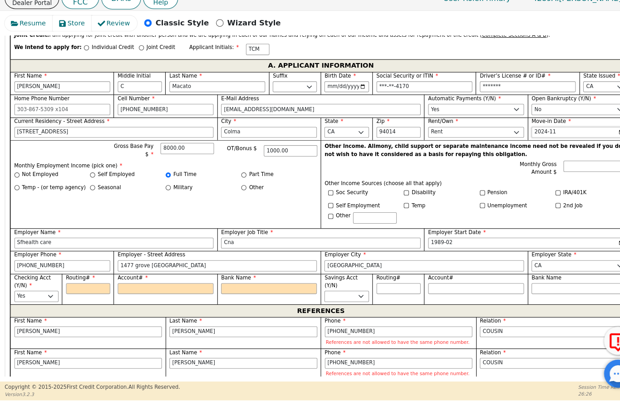
type input "2023-11"
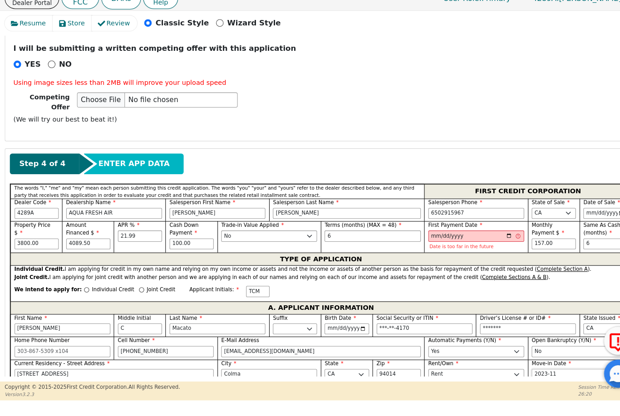
scroll to position [248, 0]
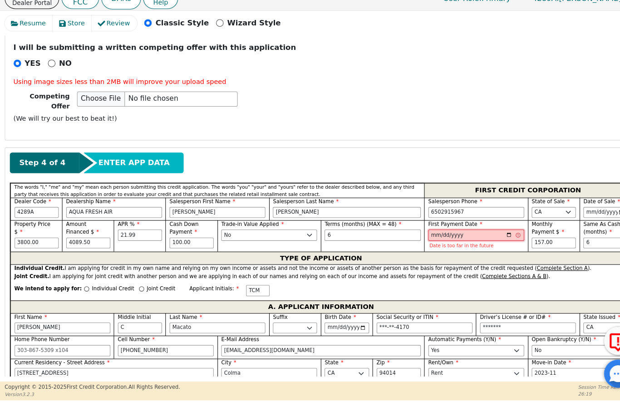
click at [464, 236] on input "[DATE]" at bounding box center [460, 241] width 93 height 11
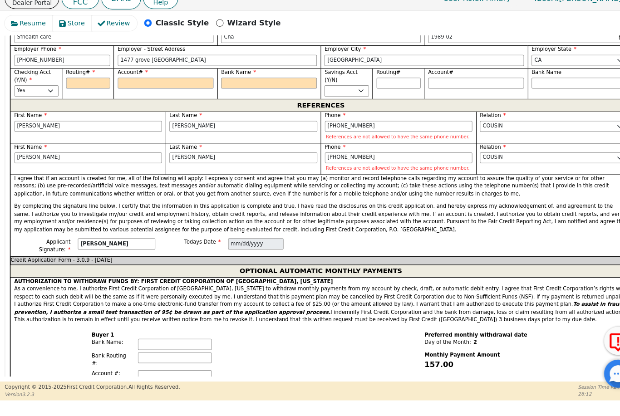
scroll to position [680, 0]
click at [392, 131] on input "[PHONE_NUMBER]" at bounding box center [385, 136] width 143 height 11
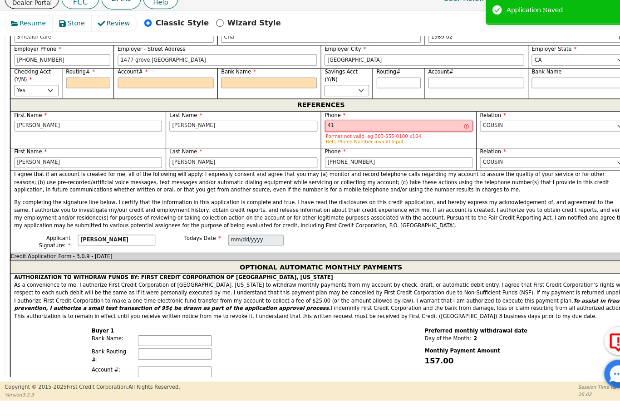
type input "4"
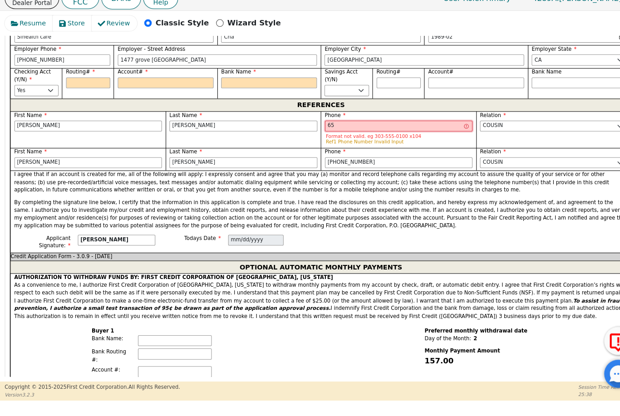
type input "6"
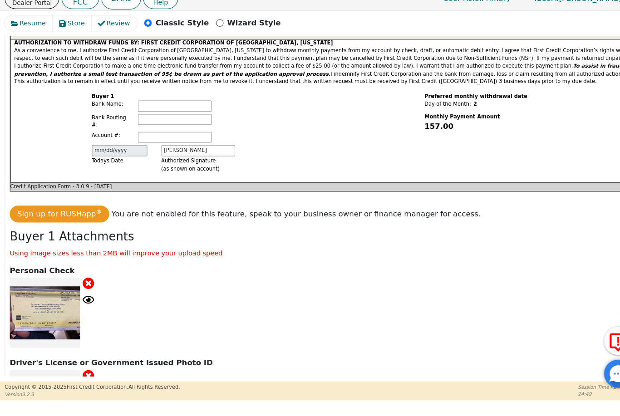
scroll to position [876, 0]
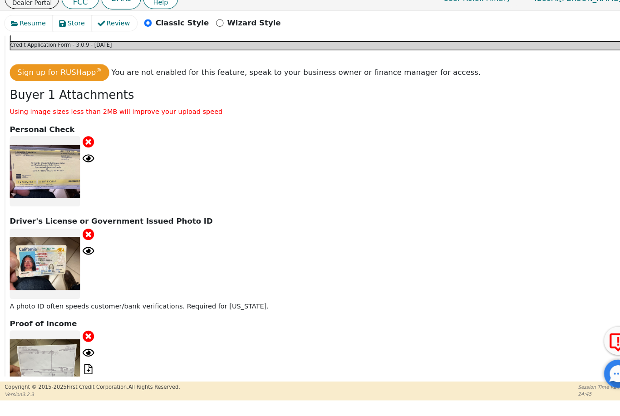
scroll to position [1033, 0]
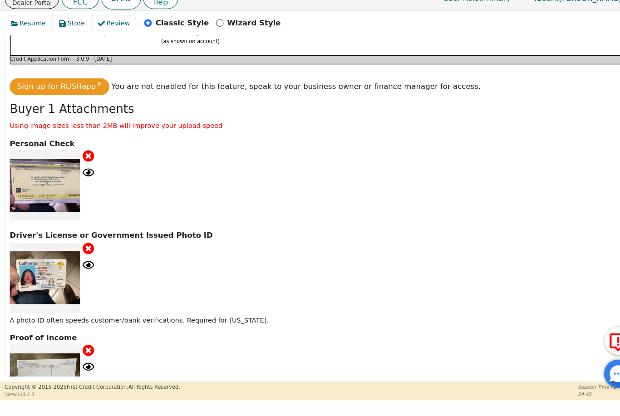
click at [53, 159] on div at bounding box center [44, 193] width 68 height 68
click at [90, 175] on icon at bounding box center [85, 180] width 11 height 11
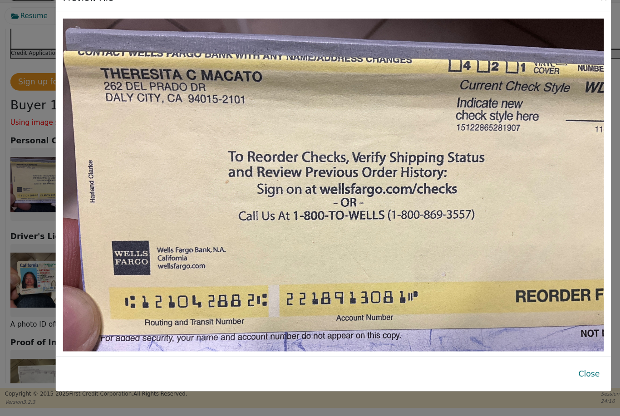
click at [365, 242] on img at bounding box center [310, 227] width 503 height 377
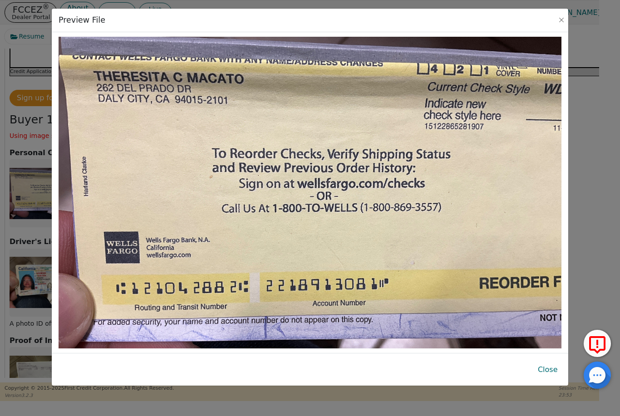
click at [464, 380] on button "Close" at bounding box center [548, 369] width 34 height 21
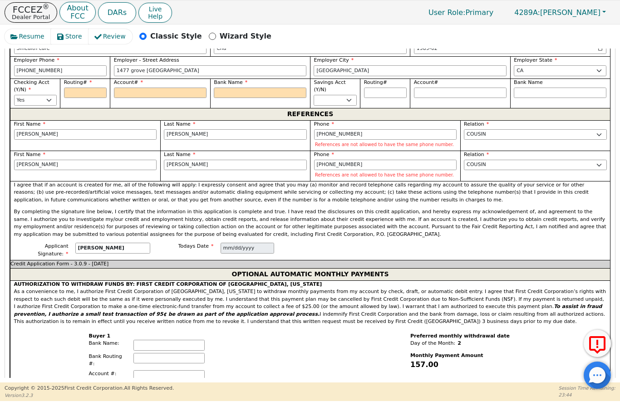
scroll to position [679, 0]
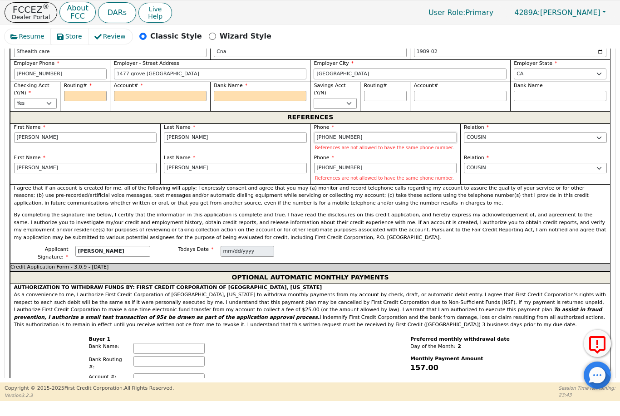
click at [381, 133] on input "[PHONE_NUMBER]" at bounding box center [385, 138] width 143 height 11
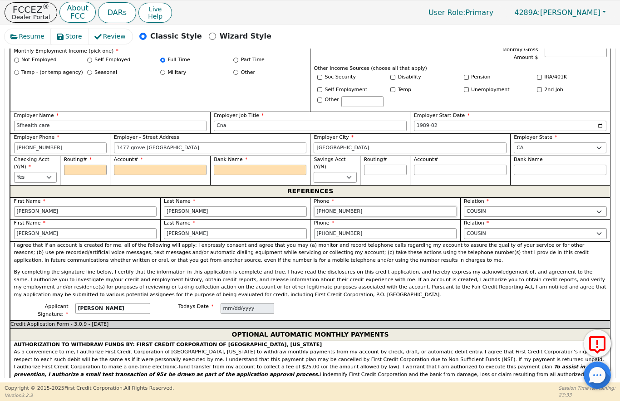
scroll to position [605, 0]
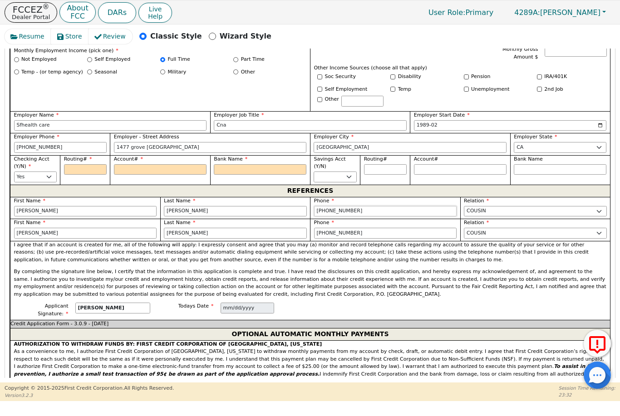
type input "[PHONE_NUMBER]"
click at [75, 164] on input "Routing#" at bounding box center [85, 169] width 43 height 11
type input "1"
type input "*"
type input "12"
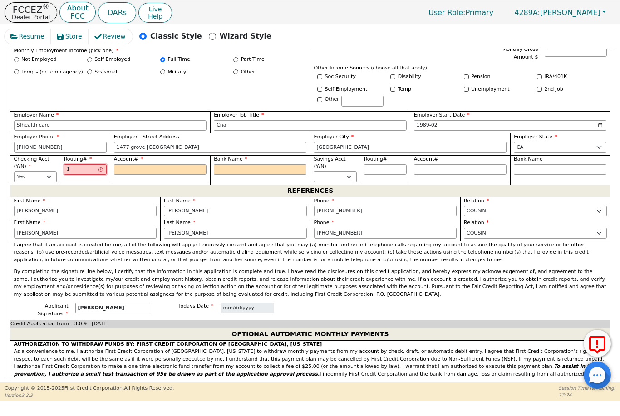
type input "**"
type input "121"
type input "***"
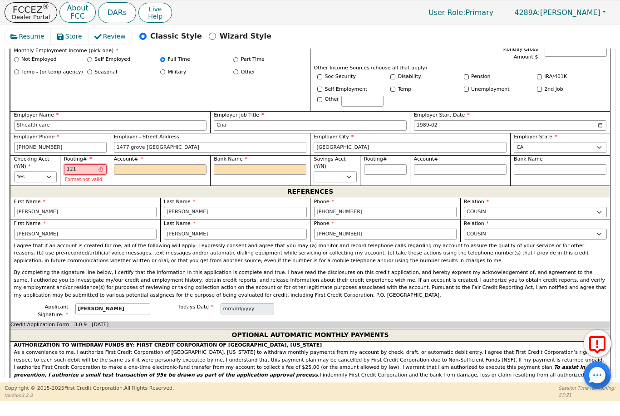
type input "1210"
type input "****"
type input "12104"
type input "*****"
type input "121042"
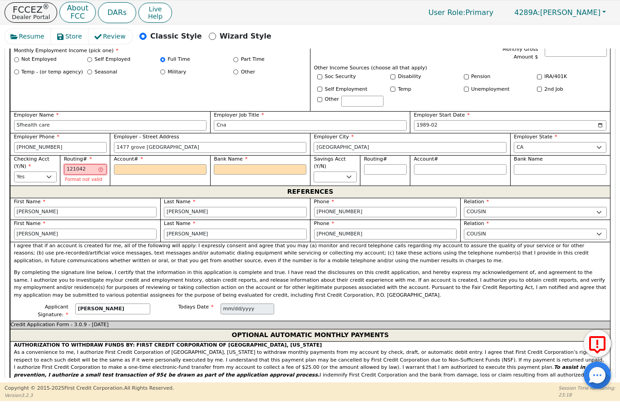
type input "******"
type input "1210428"
type input "*******"
type input "12104288"
type input "********"
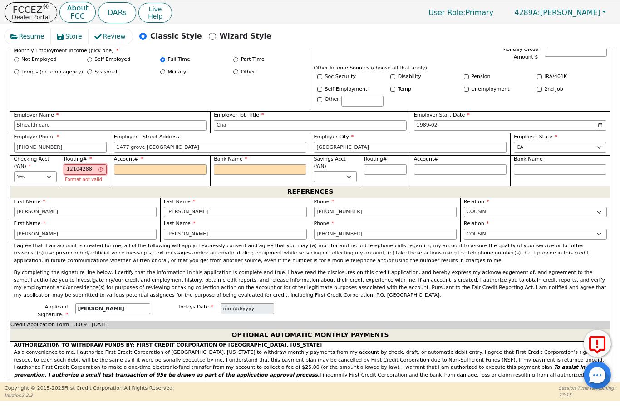
type input "121042882"
type input "*********"
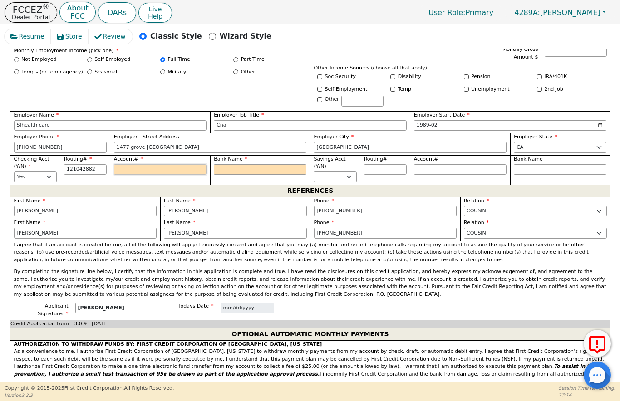
click at [173, 164] on input "Account#" at bounding box center [160, 169] width 93 height 11
type input "*********"
type input "2"
type input "*"
type input "22"
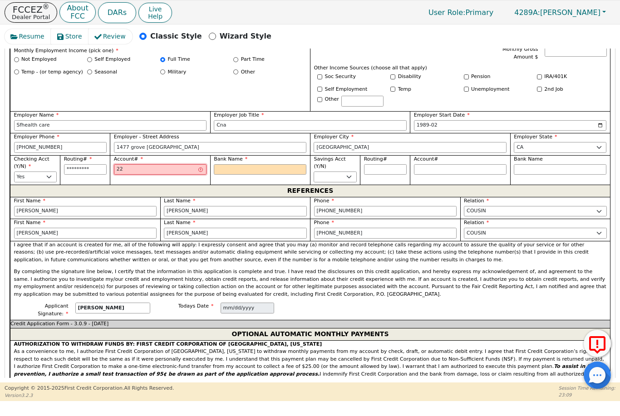
type input "**"
type input "221"
type input "***"
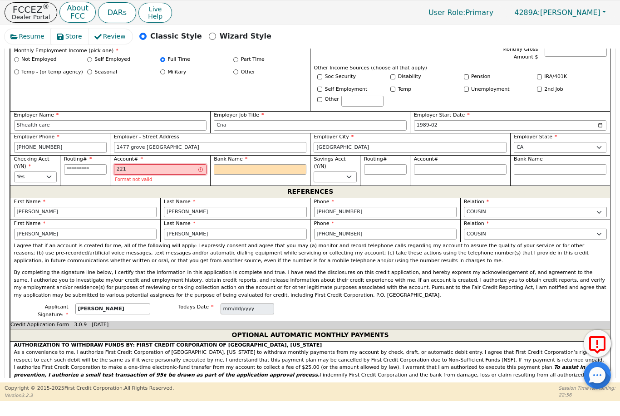
type input "2218"
type input "****"
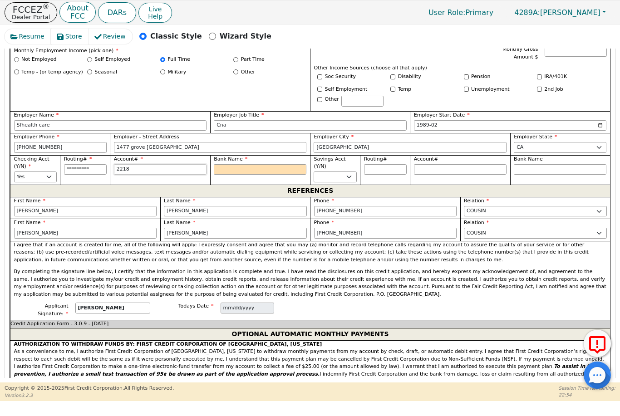
type input "22189"
type input "*****"
type input "221891"
type input "******"
type input "2218913"
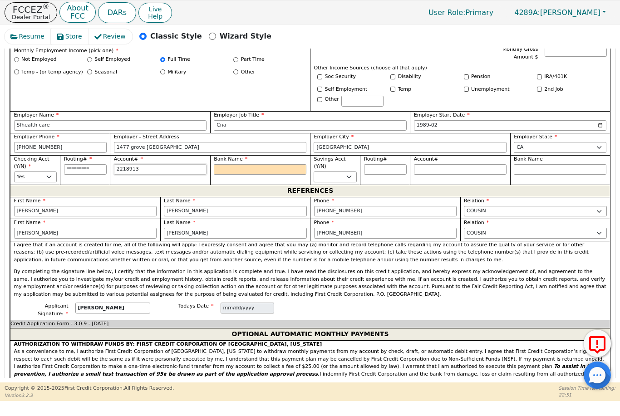
type input "*******"
type input "22189130"
type input "********"
type input "221891308"
type input "*********"
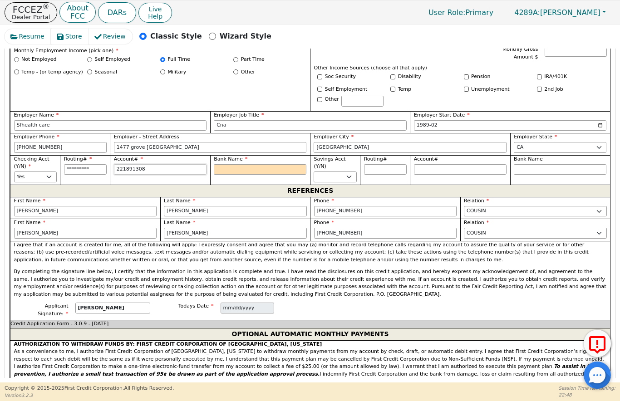
type input "2218913081"
type input "**********"
click at [250, 164] on input "Bank Name" at bounding box center [260, 169] width 93 height 11
type input "**********"
type input "W"
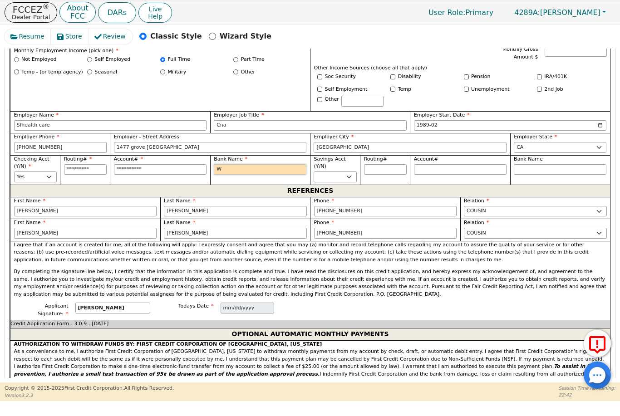
type input "W"
type input "We"
type input "Wel"
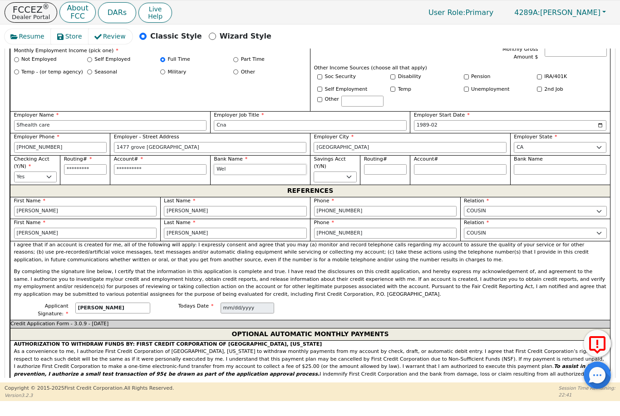
type input "Well"
type input "[PERSON_NAME]"
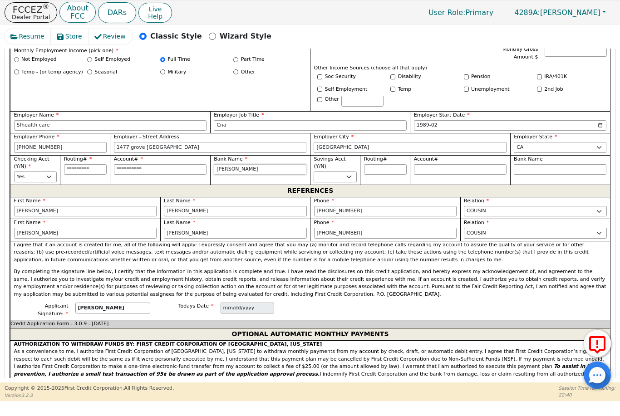
type input "[PERSON_NAME]"
type input "[PERSON_NAME] f"
type input "[PERSON_NAME]"
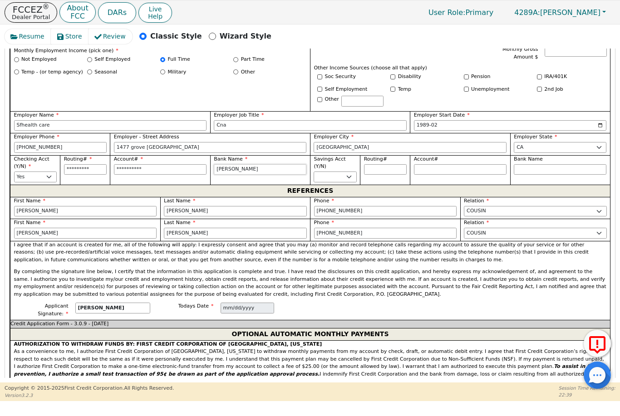
type input "[PERSON_NAME] far"
type input "[PERSON_NAME] farg"
type input "[PERSON_NAME] fargo"
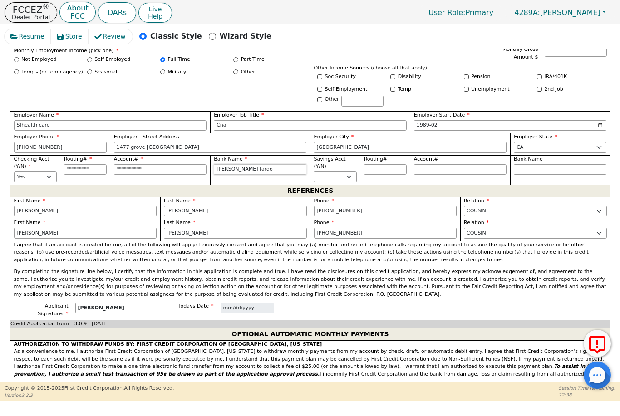
type input "[PERSON_NAME] fargo"
click at [276, 91] on div "Gross Base Pay $ 8000.00 OT/Bonus $ 1000.00 Monthly Employment Income (pick one…" at bounding box center [160, 68] width 300 height 85
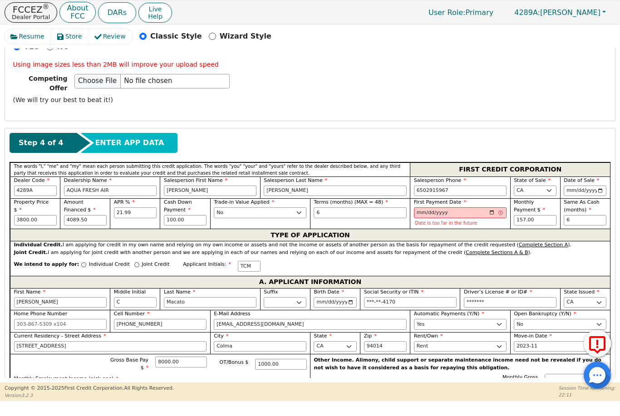
scroll to position [280, 0]
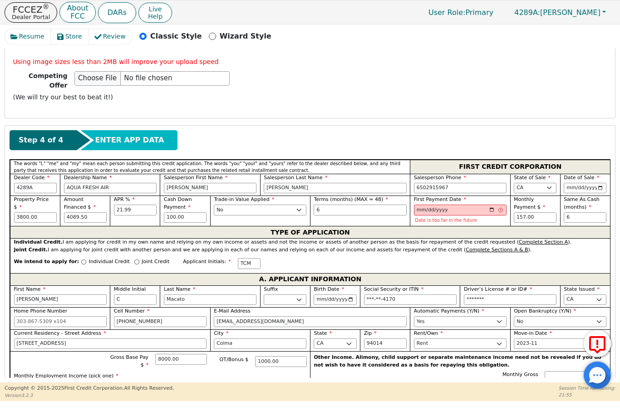
click at [464, 346] on icon at bounding box center [597, 345] width 22 height 23
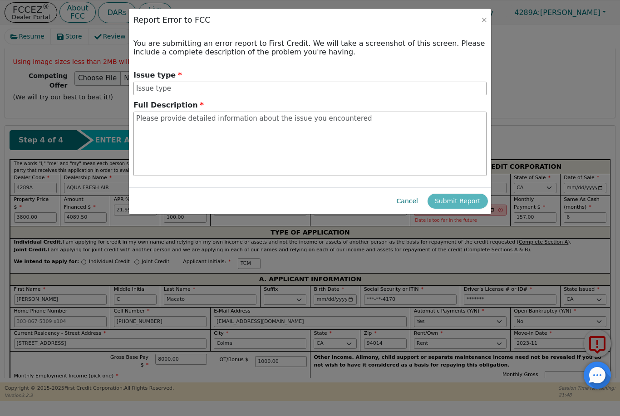
click at [464, 14] on div "Report Error to FCC" at bounding box center [310, 21] width 362 height 24
click at [464, 10] on div "Report Error to FCC" at bounding box center [310, 21] width 362 height 24
click at [464, 22] on button "Close" at bounding box center [484, 19] width 9 height 9
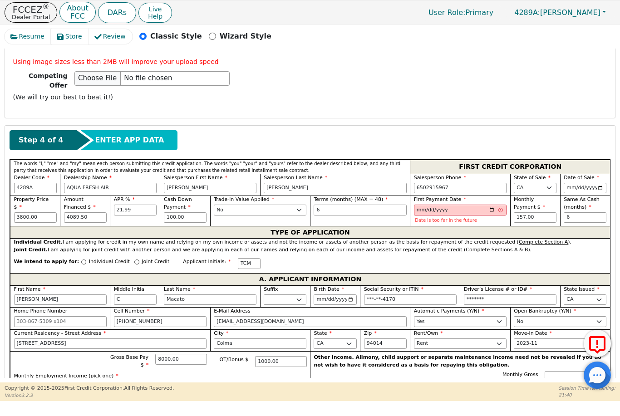
click at [26, 61] on p "Using image sizes less than 2MB will improve your upload speed" at bounding box center [310, 62] width 594 height 10
click at [30, 67] on div "Using image sizes less than 2MB will improve your upload speed Competing Offer …" at bounding box center [310, 81] width 601 height 49
click at [464, 208] on input "[DATE]" at bounding box center [460, 210] width 93 height 11
click at [464, 205] on input "[DATE]" at bounding box center [460, 210] width 93 height 11
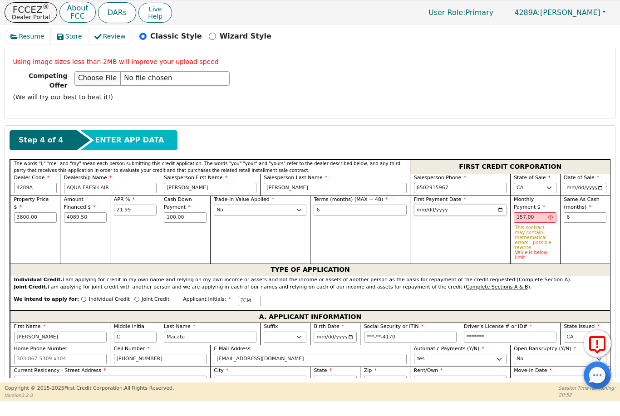
type input "[DATE]"
click at [464, 215] on input "157.00" at bounding box center [535, 217] width 43 height 11
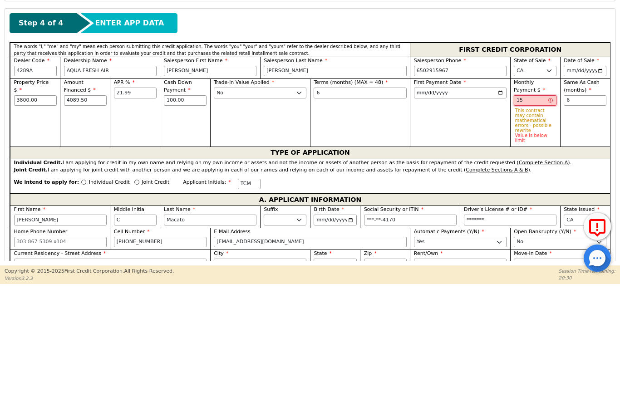
type input "1"
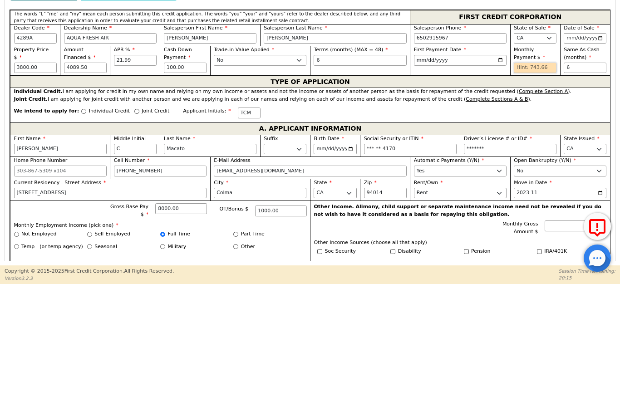
scroll to position [315, 0]
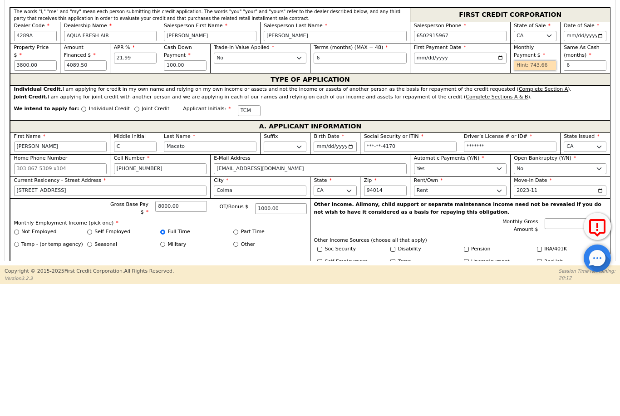
click at [464, 177] on input "text" at bounding box center [535, 182] width 43 height 11
click at [464, 161] on label "Monthly Payment $" at bounding box center [535, 168] width 43 height 15
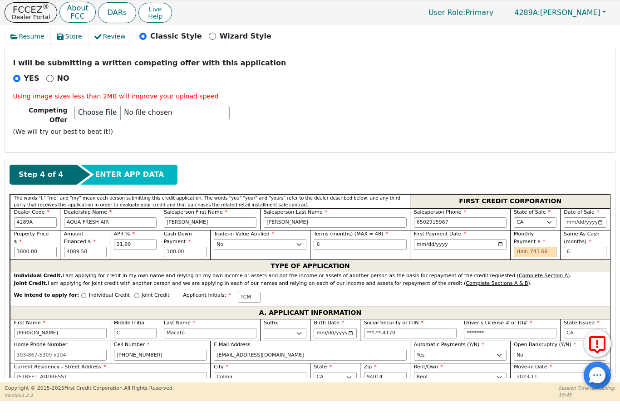
scroll to position [242, 0]
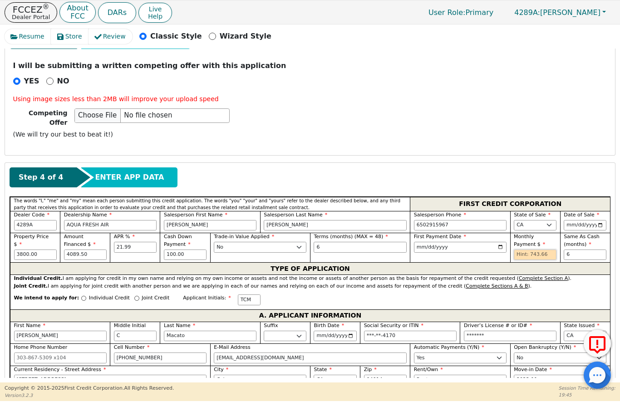
click at [464, 250] on input "text" at bounding box center [535, 255] width 43 height 11
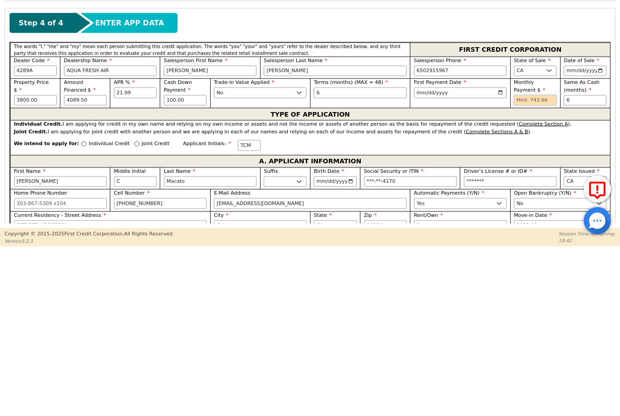
type input "0"
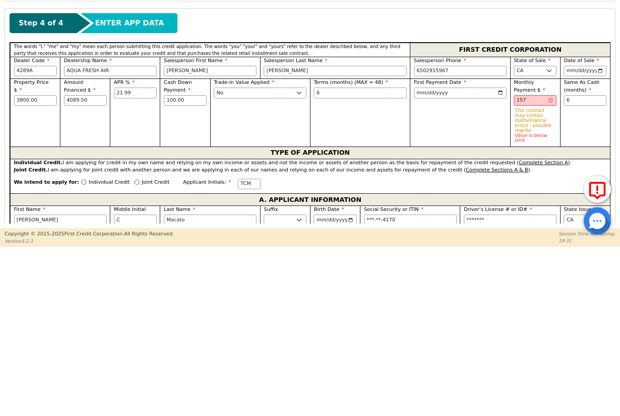
click at [464, 287] on p "Value is below limit" at bounding box center [535, 292] width 40 height 10
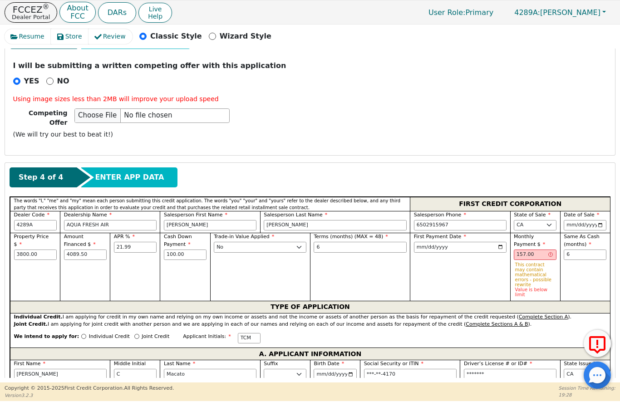
click at [464, 242] on label "Monthly Payment $" at bounding box center [535, 240] width 43 height 15
click at [464, 250] on input "157.00" at bounding box center [535, 255] width 43 height 11
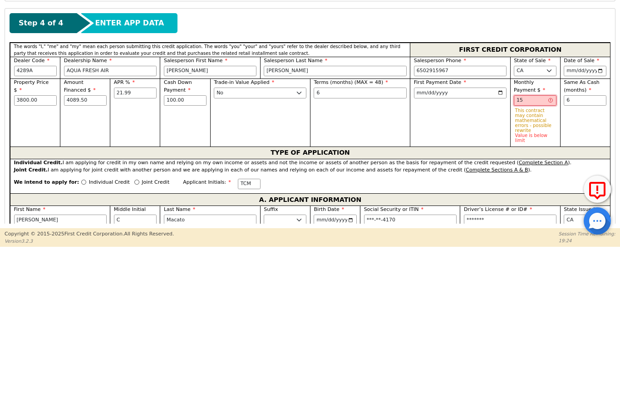
type input "1"
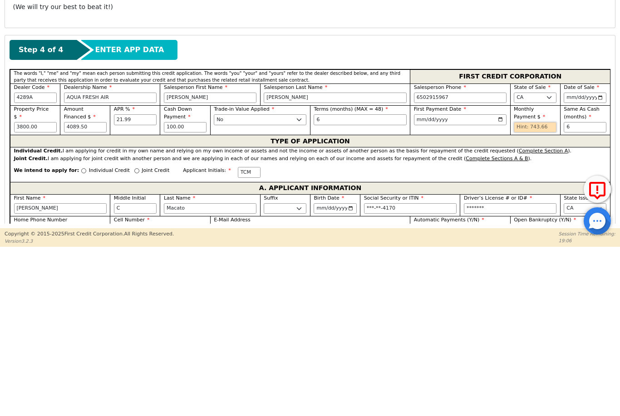
scroll to position [234, 0]
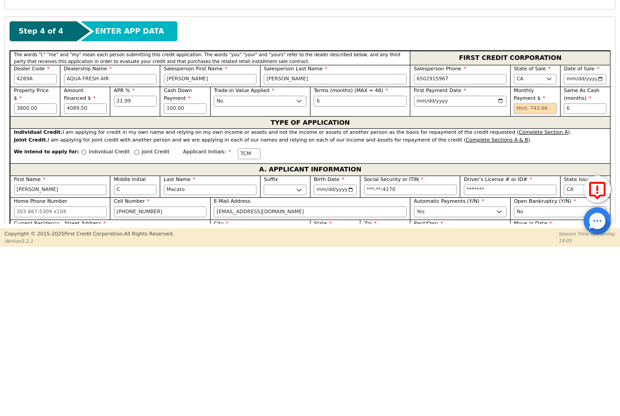
click at [464, 258] on input "text" at bounding box center [535, 263] width 43 height 11
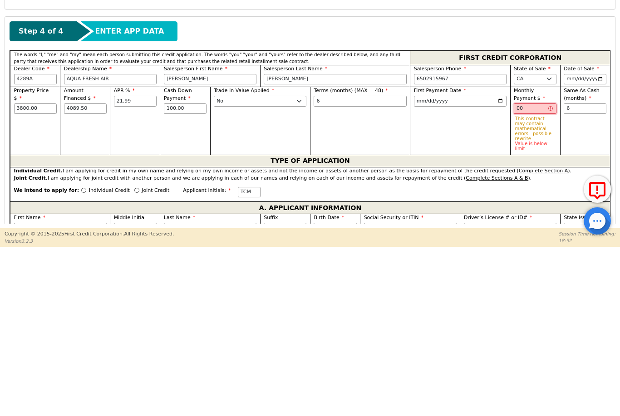
type input "0"
click at [464, 271] on p "This contract may contain mathematical errors - possible rewrite" at bounding box center [535, 283] width 40 height 25
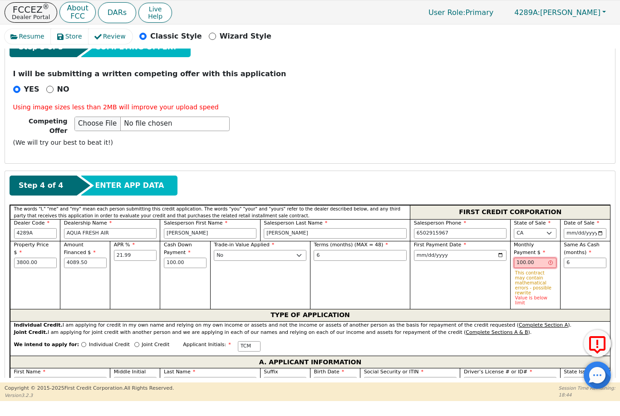
click at [464, 260] on input "100.00" at bounding box center [535, 263] width 43 height 11
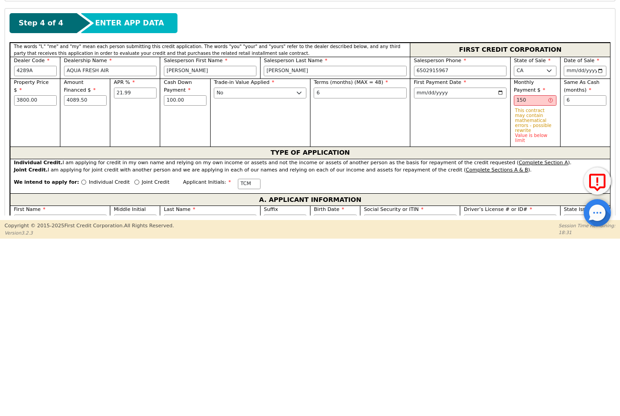
click at [464, 271] on p "This contract may contain mathematical errors - possible rewrite" at bounding box center [535, 283] width 40 height 25
type input "150.00"
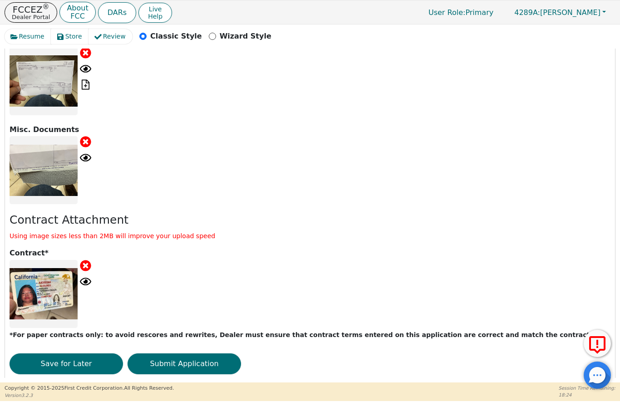
scroll to position [1354, 0]
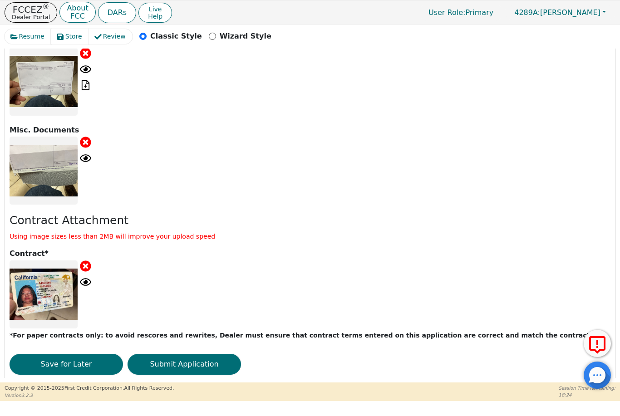
click at [207, 354] on button "Submit Application" at bounding box center [184, 364] width 113 height 21
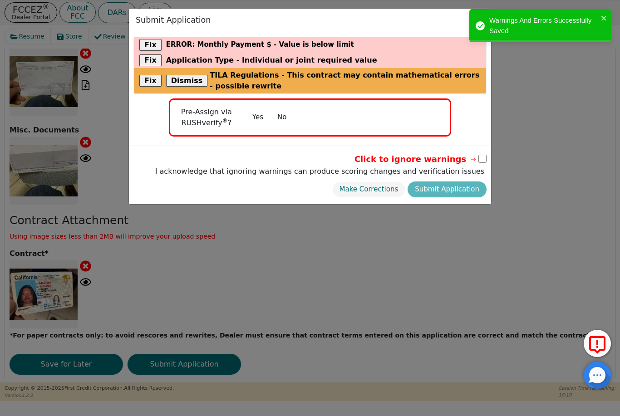
click at [282, 119] on button "No" at bounding box center [282, 117] width 24 height 16
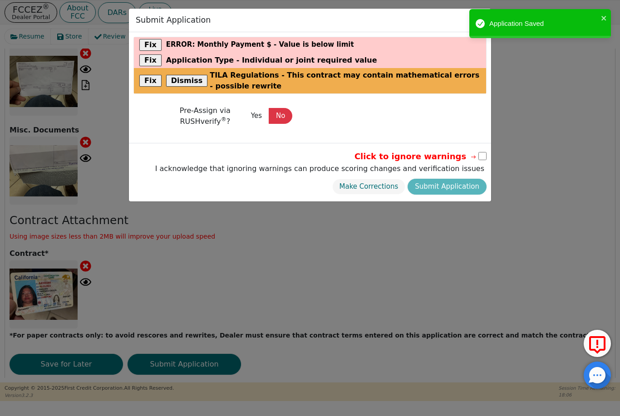
click at [463, 186] on div "Make Corrections Submit Application" at bounding box center [320, 187] width 334 height 20
click at [464, 20] on icon "close" at bounding box center [603, 18] width 5 height 5
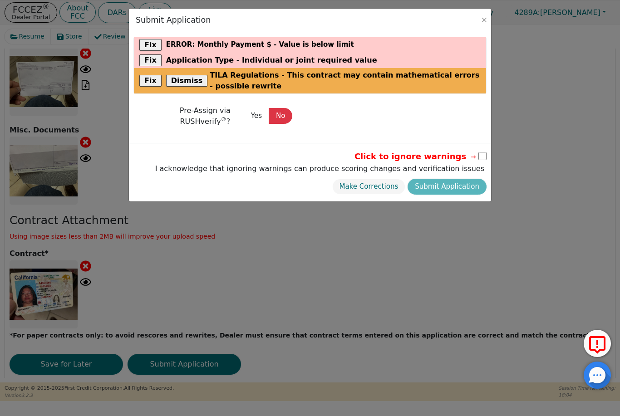
click at [464, 183] on div "Make Corrections Submit Application" at bounding box center [320, 187] width 334 height 20
click at [452, 46] on div "Fix error : Monthly Payment $ - Value is below limit" at bounding box center [310, 44] width 352 height 15
click at [464, 24] on button "Close" at bounding box center [484, 19] width 9 height 9
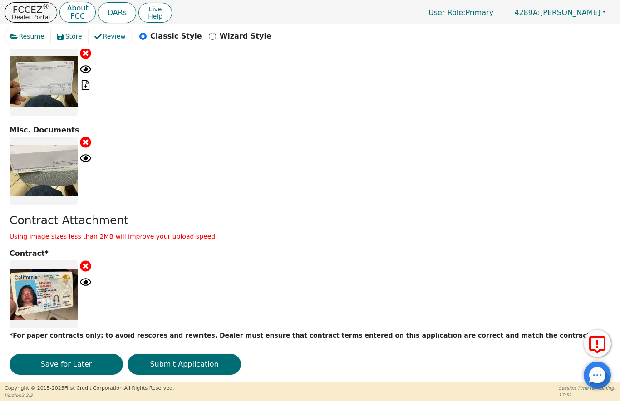
click at [464, 377] on div at bounding box center [597, 375] width 27 height 27
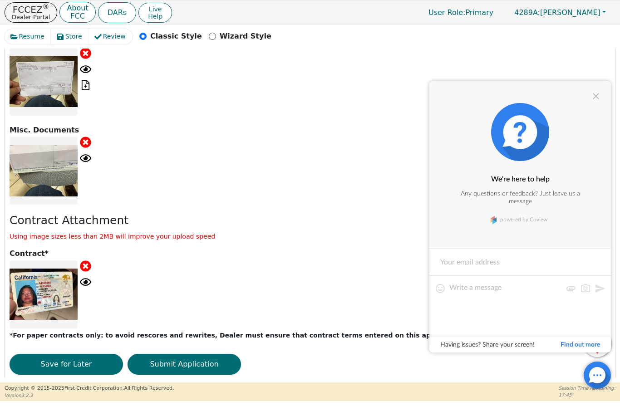
click at [464, 95] on div at bounding box center [596, 96] width 11 height 11
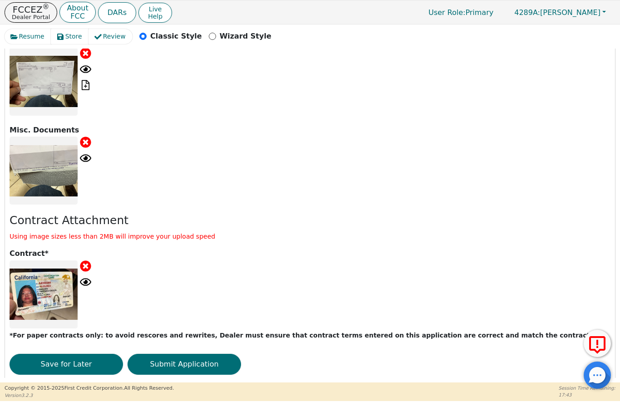
click at [195, 354] on button "Submit Application" at bounding box center [184, 364] width 113 height 21
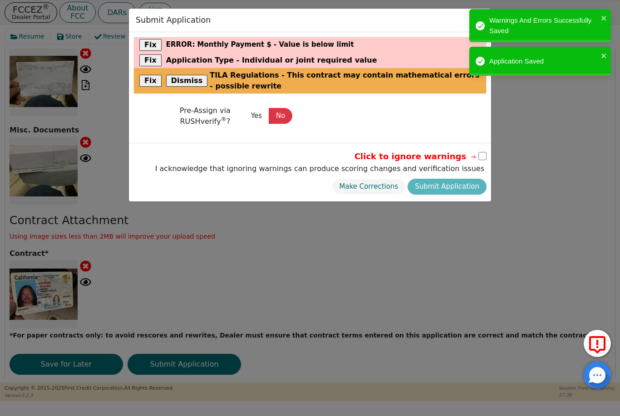
click at [464, 18] on icon "close" at bounding box center [603, 18] width 5 height 5
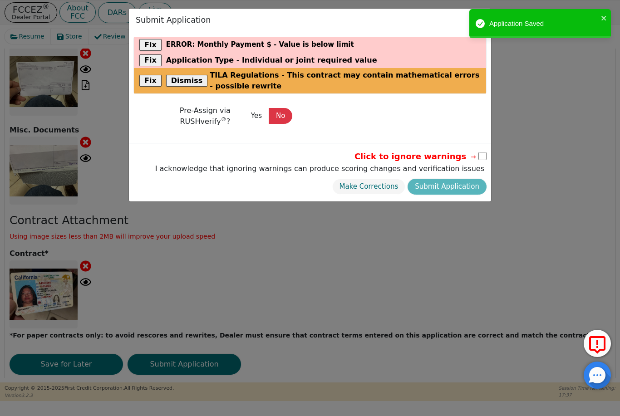
click at [464, 57] on div "Submit Application Fix error : Monthly Payment $ - Value is below limit Fix App…" at bounding box center [310, 208] width 620 height 416
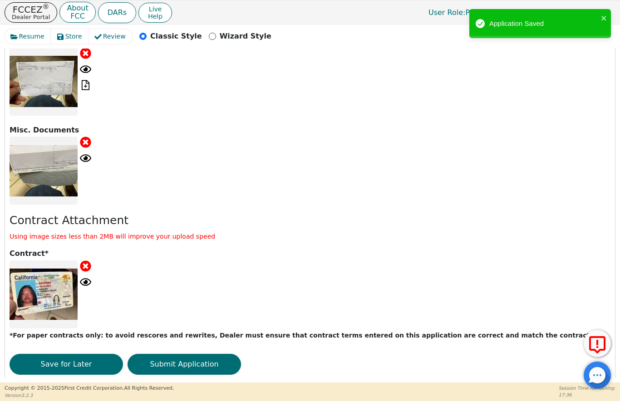
click at [464, 22] on icon "close" at bounding box center [604, 18] width 6 height 7
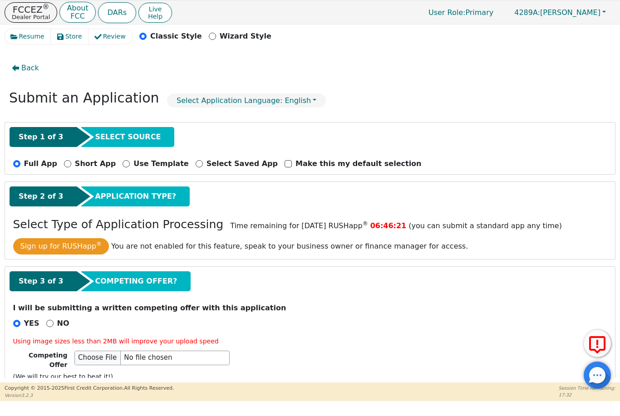
scroll to position [0, 0]
click at [464, 9] on span "4289A: [PERSON_NAME]" at bounding box center [557, 12] width 86 height 9
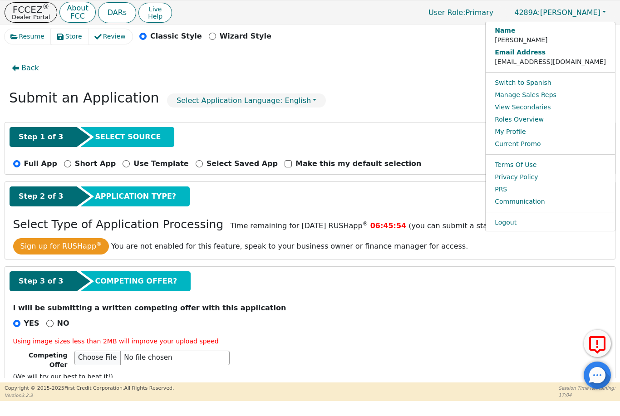
click at [464, 59] on div "Back" at bounding box center [310, 68] width 611 height 21
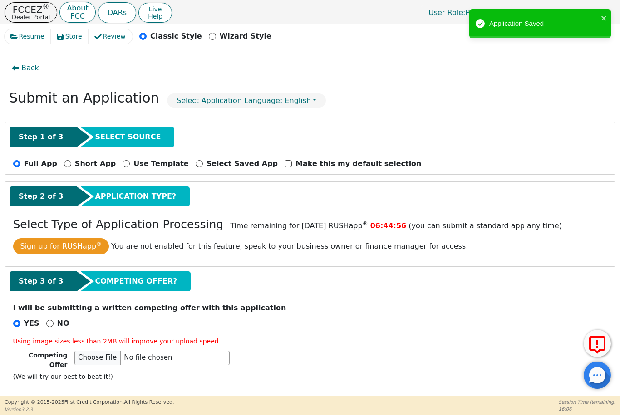
click at [464, 34] on div "Application Saved" at bounding box center [540, 23] width 142 height 29
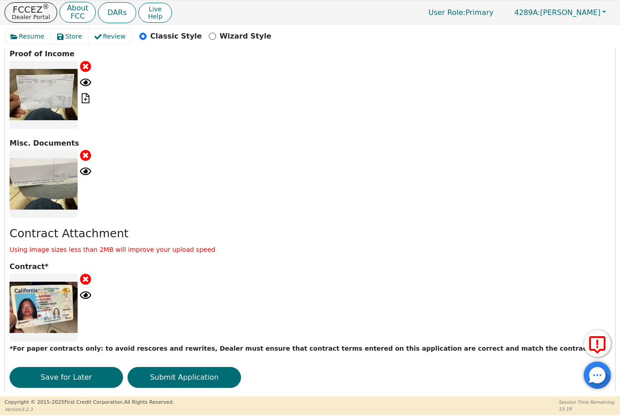
scroll to position [1340, 0]
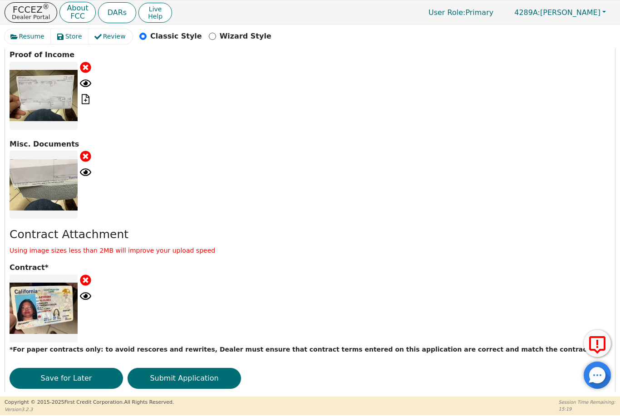
click at [214, 368] on button "Submit Application" at bounding box center [184, 378] width 113 height 21
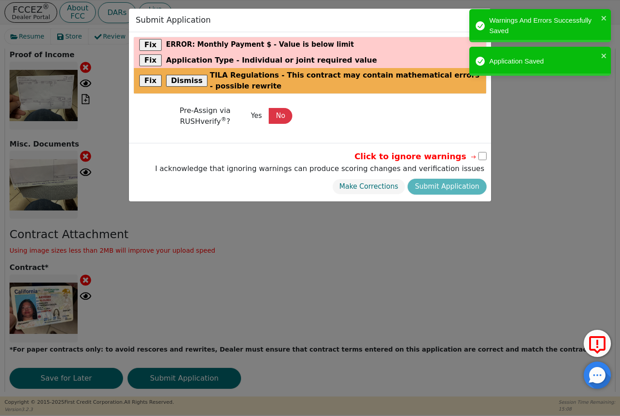
click at [200, 59] on span "Application Type - Individual or joint required value" at bounding box center [271, 60] width 211 height 11
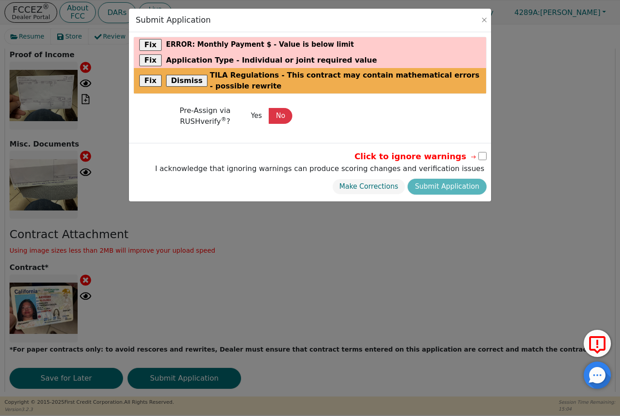
click at [362, 40] on div "Fix error : Monthly Payment $ - Value is below limit" at bounding box center [310, 44] width 352 height 15
click at [464, 15] on button "Close" at bounding box center [484, 19] width 9 height 9
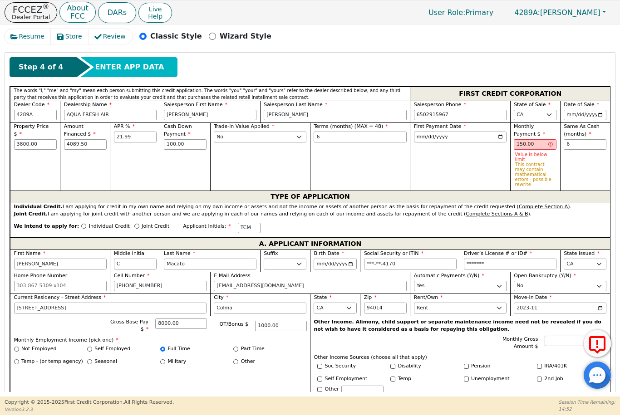
scroll to position [353, 0]
click at [81, 223] on div "Individual Credit" at bounding box center [105, 228] width 49 height 12
click at [81, 223] on input "Individual Credit" at bounding box center [83, 225] width 5 height 5
radio input "true"
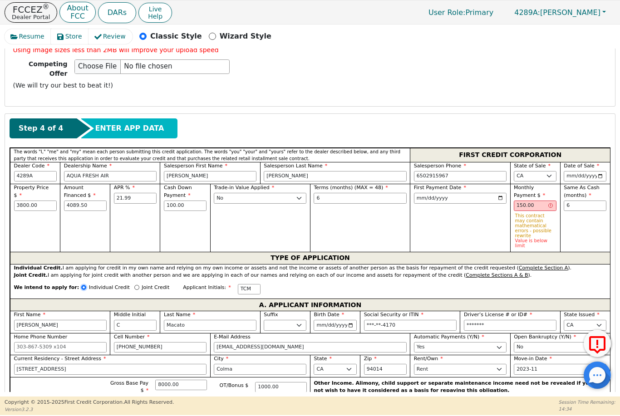
scroll to position [291, 0]
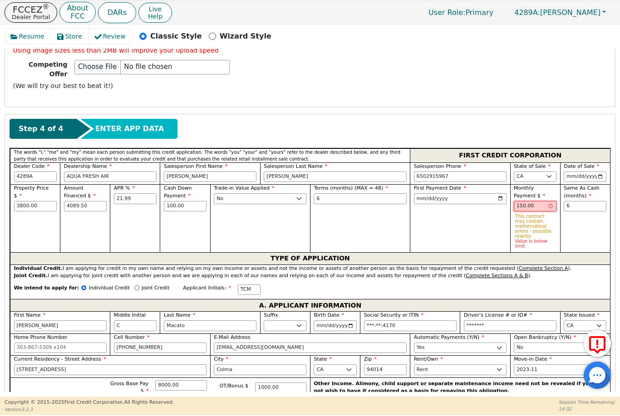
click at [464, 204] on input "150.00" at bounding box center [535, 206] width 43 height 11
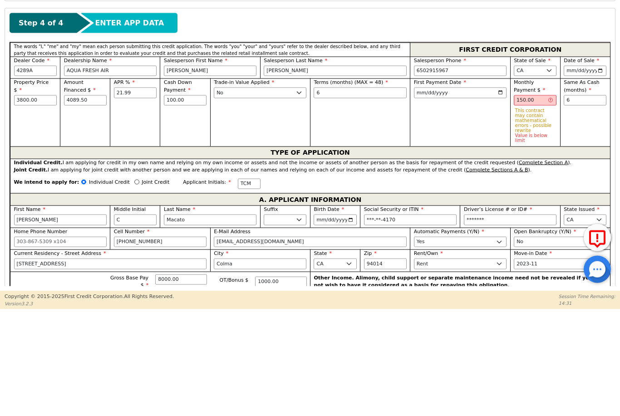
click at [464, 239] on p "Value is below limit" at bounding box center [535, 244] width 40 height 10
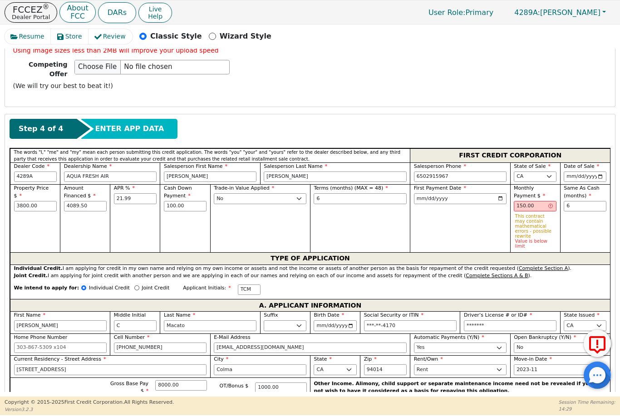
click at [464, 239] on p "Value is below limit" at bounding box center [535, 244] width 40 height 10
click at [464, 240] on p "Value is below limit" at bounding box center [535, 244] width 40 height 10
click at [464, 245] on div "Monthly Payment $ 150.00 This contract may contain mathematical errors - possib…" at bounding box center [535, 218] width 50 height 68
click at [464, 221] on p "This contract may contain mathematical errors - possible rewrite" at bounding box center [535, 226] width 40 height 25
click at [464, 227] on p "This contract may contain mathematical errors - possible rewrite" at bounding box center [535, 226] width 40 height 25
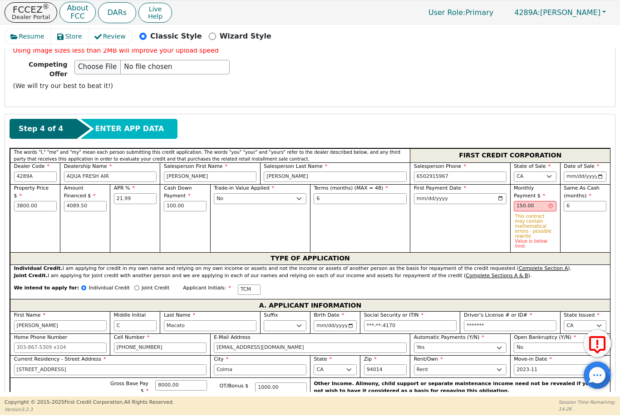
click at [464, 226] on p "This contract may contain mathematical errors - possible rewrite" at bounding box center [535, 226] width 40 height 25
click at [464, 191] on label "Monthly Payment $" at bounding box center [535, 192] width 43 height 15
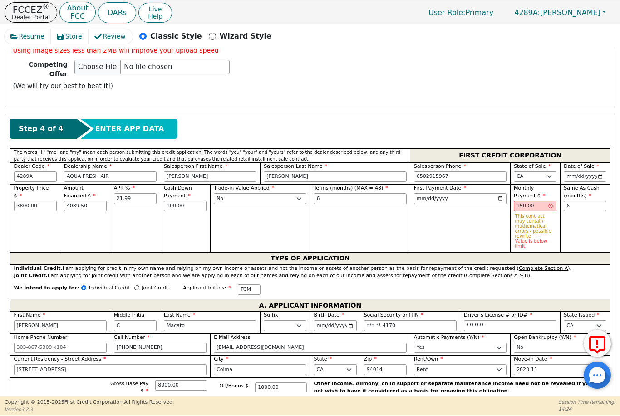
click at [464, 188] on label "Monthly Payment $" at bounding box center [535, 192] width 43 height 15
click at [464, 203] on input "150.00" at bounding box center [535, 206] width 43 height 11
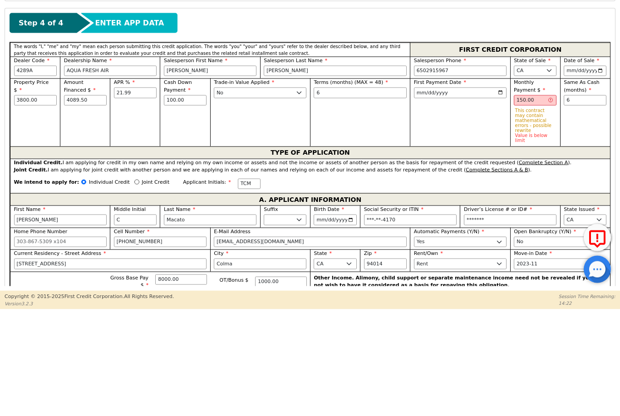
click at [464, 239] on p "Value is below limit" at bounding box center [535, 244] width 40 height 10
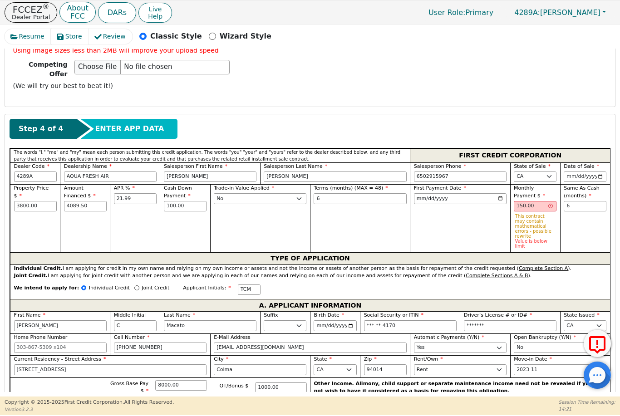
click at [464, 239] on p "Value is below limit" at bounding box center [535, 244] width 40 height 10
click at [464, 218] on p "This contract may contain mathematical errors - possible rewrite" at bounding box center [535, 226] width 40 height 25
click at [464, 186] on span "Monthly Payment $" at bounding box center [529, 192] width 31 height 14
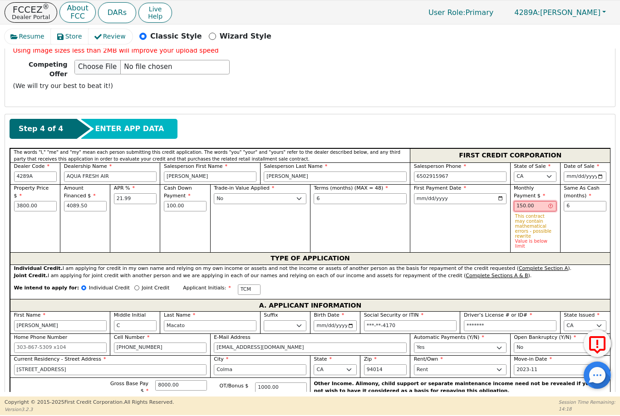
click at [464, 201] on input "150.00" at bounding box center [535, 206] width 43 height 11
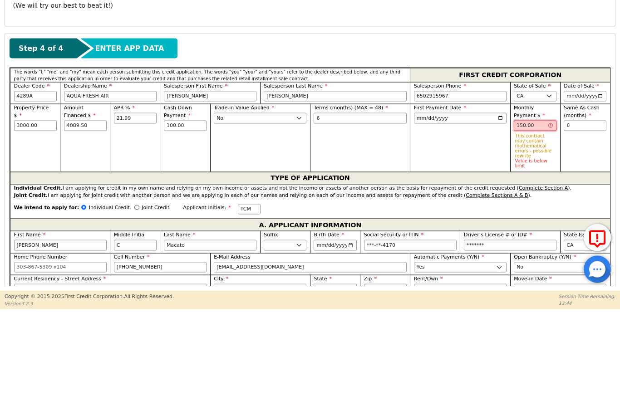
scroll to position [266, 0]
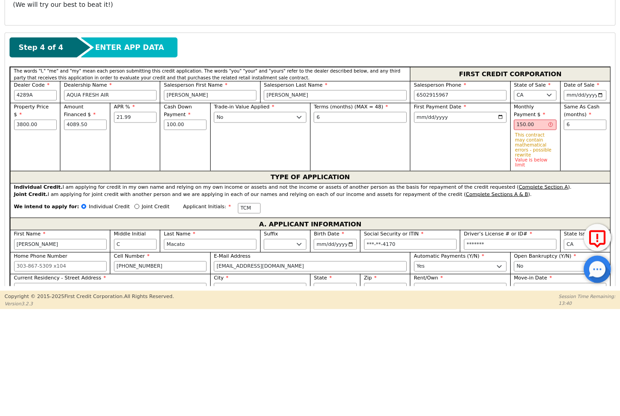
click at [464, 238] on p "This contract may contain mathematical errors - possible rewrite" at bounding box center [535, 250] width 40 height 25
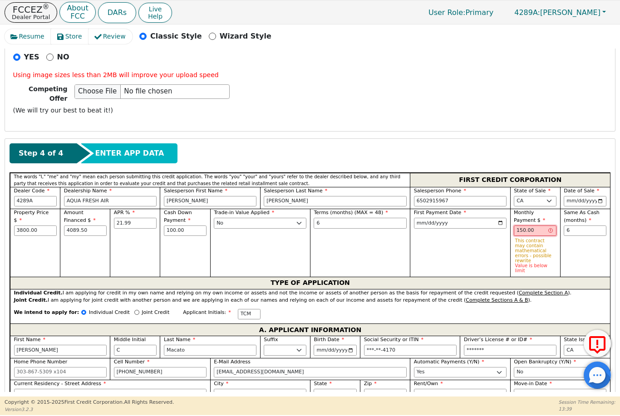
click at [464, 230] on input "150.00" at bounding box center [535, 231] width 43 height 11
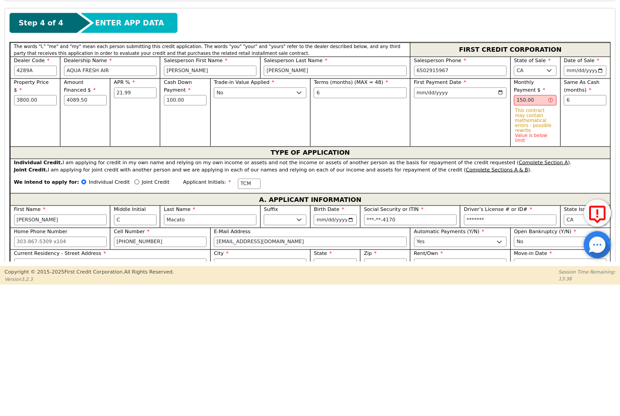
click at [464, 263] on p "Value is below limit" at bounding box center [535, 268] width 40 height 10
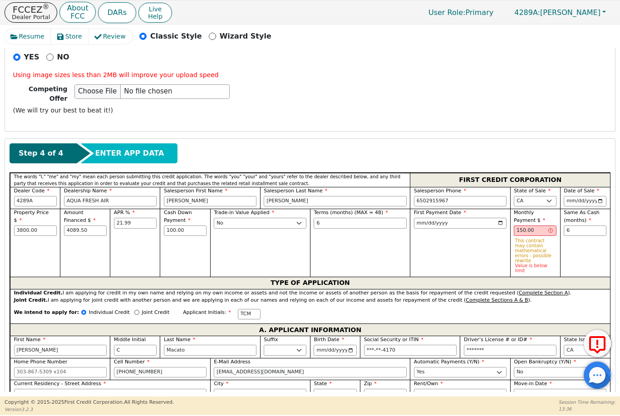
click at [464, 270] on div "Monthly Payment $ 150.00 This contract may contain mathematical errors - possib…" at bounding box center [535, 243] width 50 height 68
click at [464, 251] on p "This contract may contain mathematical errors - possible rewrite" at bounding box center [535, 250] width 40 height 25
click at [464, 217] on label "Monthly Payment $" at bounding box center [535, 216] width 43 height 15
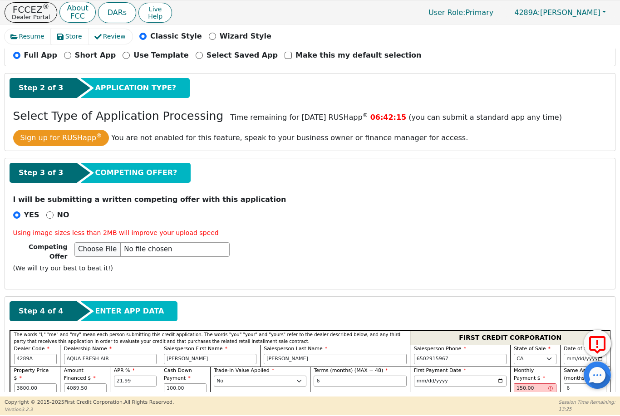
scroll to position [109, 0]
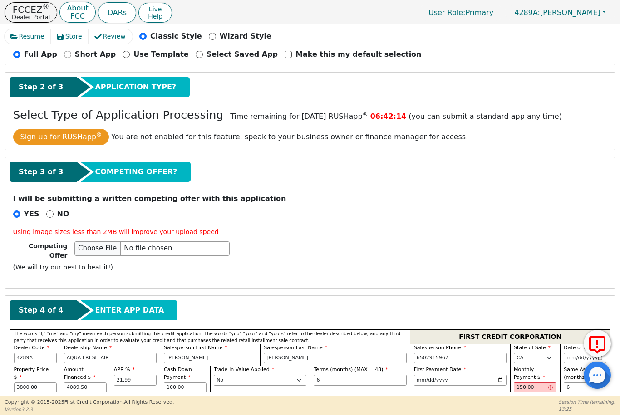
click at [179, 237] on div "Using image sizes less than 2MB will improve your upload speed Competing Offer …" at bounding box center [310, 251] width 601 height 49
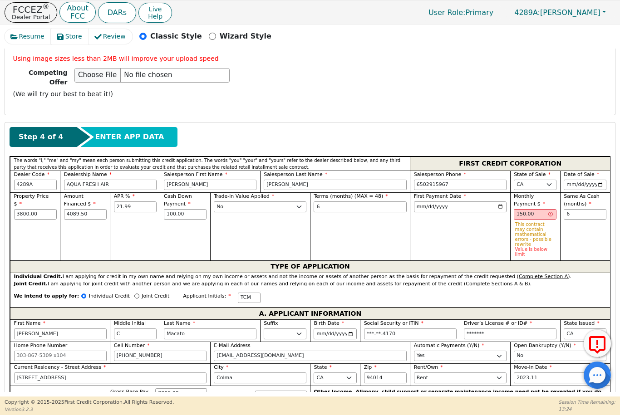
scroll to position [328, 0]
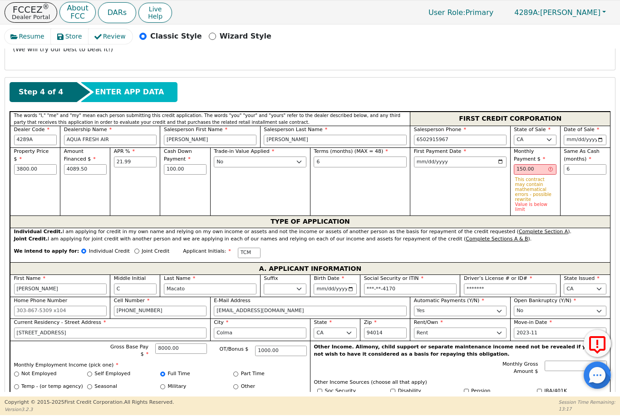
click at [464, 184] on p "This contract may contain mathematical errors - possible rewrite" at bounding box center [535, 189] width 40 height 25
click at [464, 168] on input "150.00" at bounding box center [535, 169] width 43 height 11
type input "1"
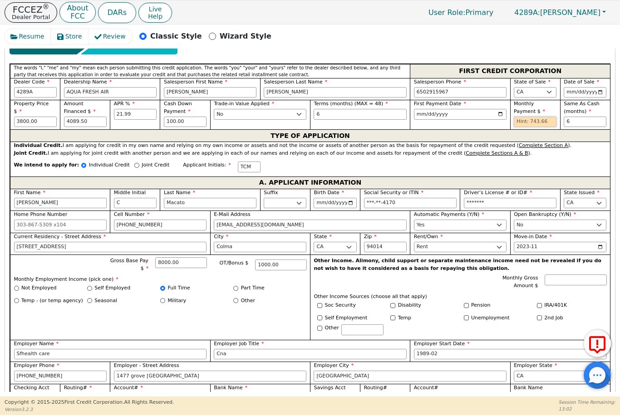
scroll to position [389, 0]
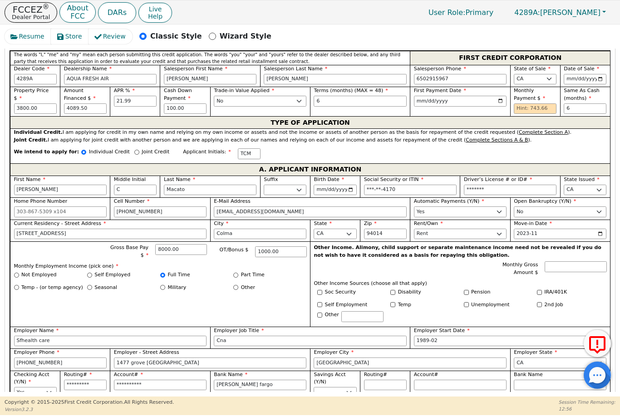
click at [464, 89] on label "Monthly Payment $" at bounding box center [535, 94] width 43 height 15
click at [464, 103] on input "text" at bounding box center [535, 108] width 43 height 11
click at [464, 96] on label "Monthly Payment $" at bounding box center [535, 94] width 43 height 15
click at [464, 94] on label "Monthly Payment $" at bounding box center [535, 94] width 43 height 15
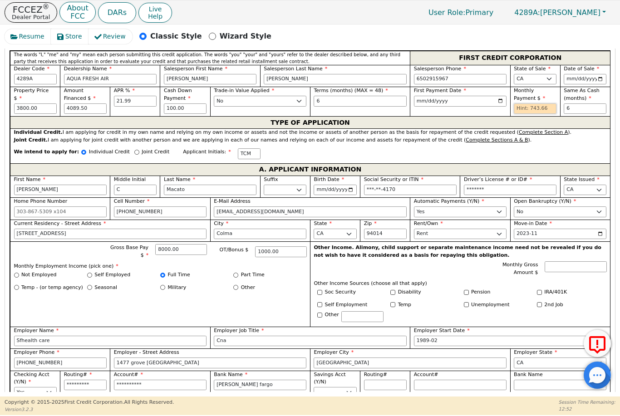
click at [464, 103] on input "text" at bounding box center [535, 108] width 43 height 11
type input "7"
click at [464, 96] on label "Monthly Payment $" at bounding box center [535, 94] width 43 height 15
click at [464, 95] on label "Monthly Payment $" at bounding box center [535, 94] width 43 height 15
click at [464, 92] on span "Monthly Payment $" at bounding box center [529, 95] width 31 height 14
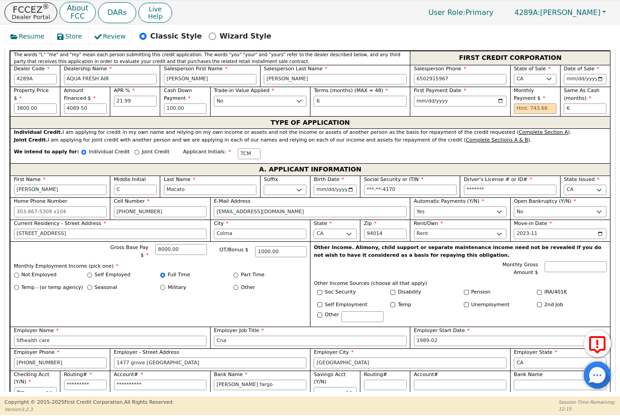
click at [464, 93] on label "Monthly Payment $" at bounding box center [535, 94] width 43 height 15
click at [464, 103] on input "text" at bounding box center [535, 108] width 43 height 11
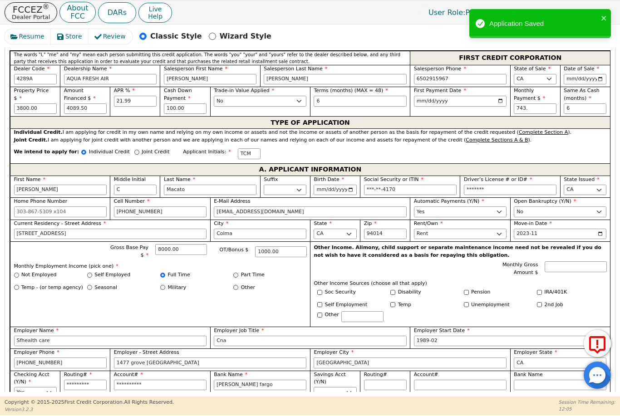
click at [464, 18] on icon "close" at bounding box center [604, 18] width 6 height 7
type input "743.00"
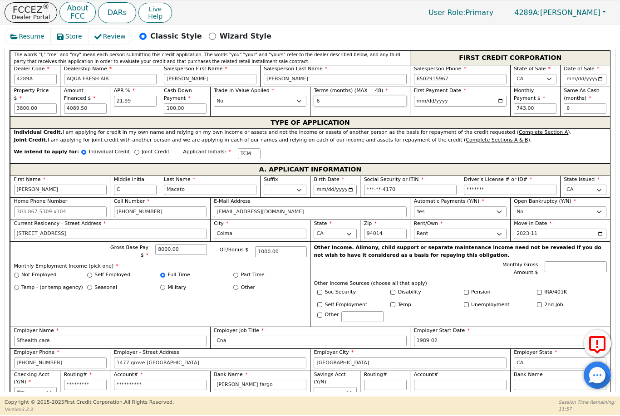
click at [362, 98] on input "6" at bounding box center [360, 101] width 93 height 11
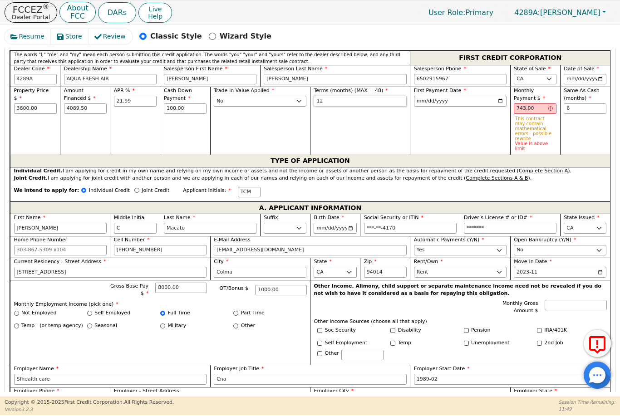
type input "12"
click at [464, 141] on p "Value is above limit" at bounding box center [535, 146] width 40 height 10
click at [464, 103] on input "743.00" at bounding box center [535, 108] width 43 height 11
click at [464, 141] on p "Value is above limit" at bounding box center [535, 146] width 40 height 10
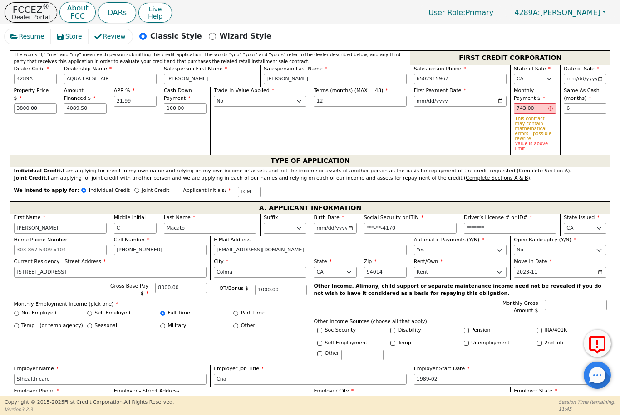
click at [464, 91] on label "Monthly Payment $" at bounding box center [535, 94] width 43 height 15
click at [464, 90] on label "Monthly Payment $" at bounding box center [535, 94] width 43 height 15
click at [464, 94] on label "Monthly Payment $" at bounding box center [535, 94] width 43 height 15
click at [464, 103] on input "6" at bounding box center [585, 108] width 43 height 11
type input "12"
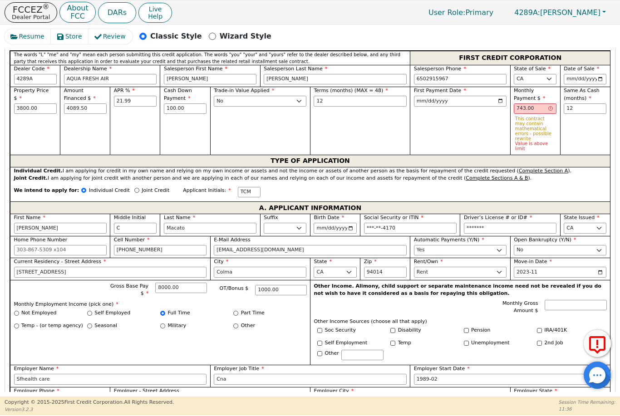
click at [464, 143] on p "Value is above limit" at bounding box center [535, 146] width 40 height 10
click at [464, 104] on input "743.00" at bounding box center [535, 108] width 43 height 11
click at [464, 103] on input "743.00" at bounding box center [535, 108] width 43 height 11
click at [464, 141] on p "Value is above limit" at bounding box center [535, 146] width 40 height 10
click at [464, 104] on input "743.00" at bounding box center [535, 108] width 43 height 11
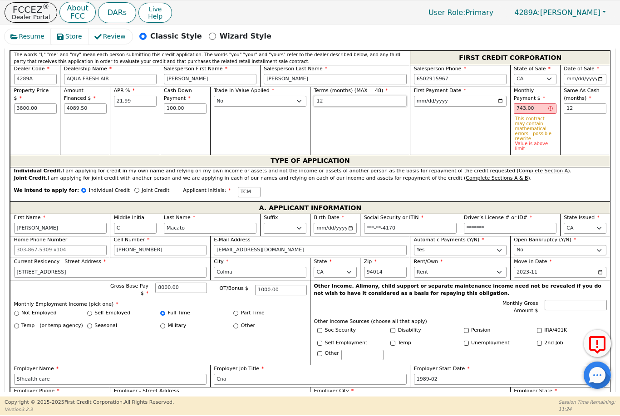
click at [356, 96] on input "12" at bounding box center [360, 101] width 93 height 11
type input "1"
type input "48"
click at [464, 103] on input "12" at bounding box center [585, 108] width 43 height 11
type input "1"
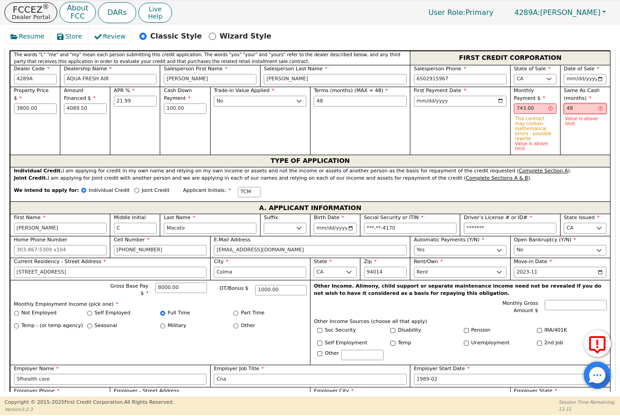
type input "48"
click at [464, 107] on input "743.00" at bounding box center [535, 108] width 43 height 11
click at [464, 106] on input "743.00" at bounding box center [535, 108] width 43 height 11
type input "7"
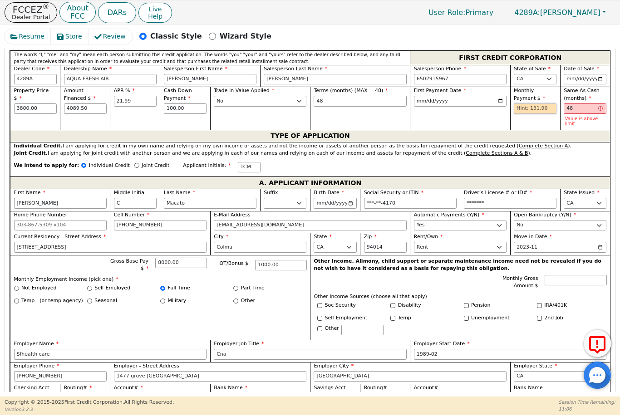
click at [464, 103] on input "text" at bounding box center [535, 108] width 43 height 11
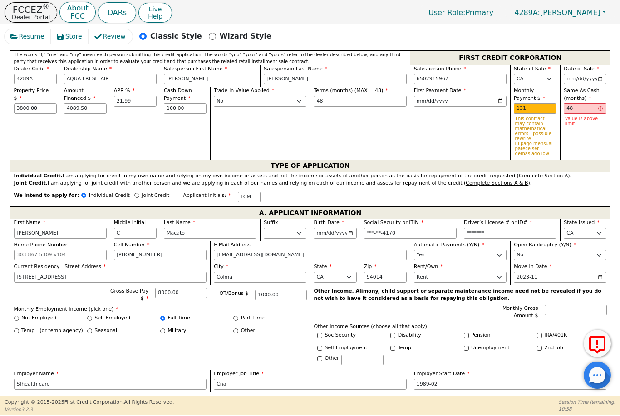
click at [464, 130] on p "This contract may contain mathematical errors - possible rewrite" at bounding box center [535, 128] width 40 height 25
click at [464, 92] on span "Monthly Payment $" at bounding box center [529, 95] width 31 height 14
click at [464, 103] on input "131.00" at bounding box center [535, 108] width 43 height 11
click at [464, 95] on label "Monthly Payment $" at bounding box center [535, 94] width 43 height 15
click at [464, 104] on input "131.00" at bounding box center [535, 108] width 43 height 11
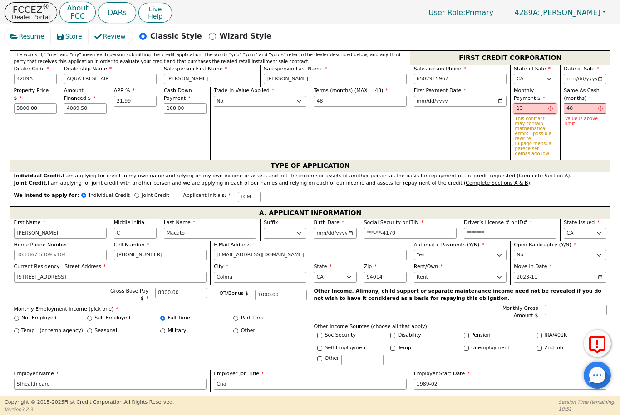
type input "1"
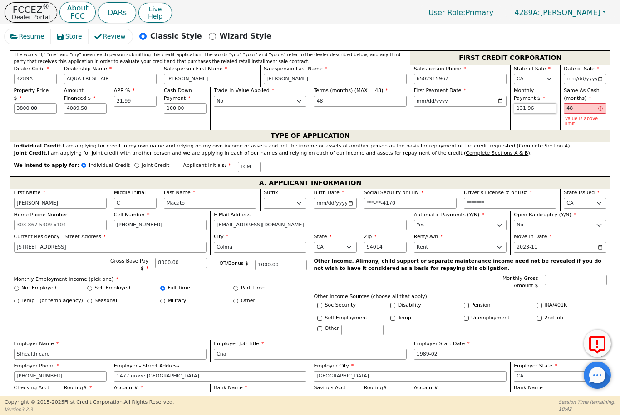
type input "131.96"
click at [464, 107] on input "48" at bounding box center [585, 108] width 43 height 11
type input "4"
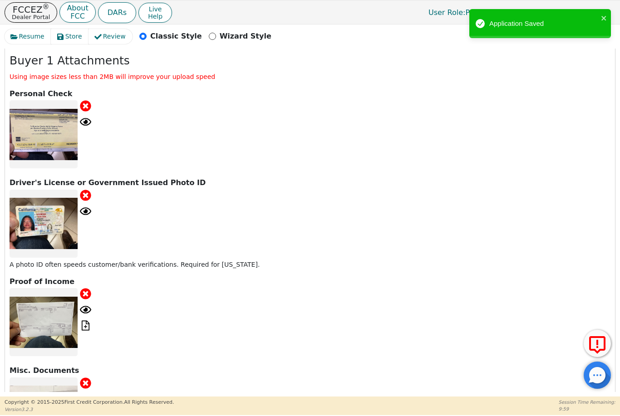
scroll to position [1081, 0]
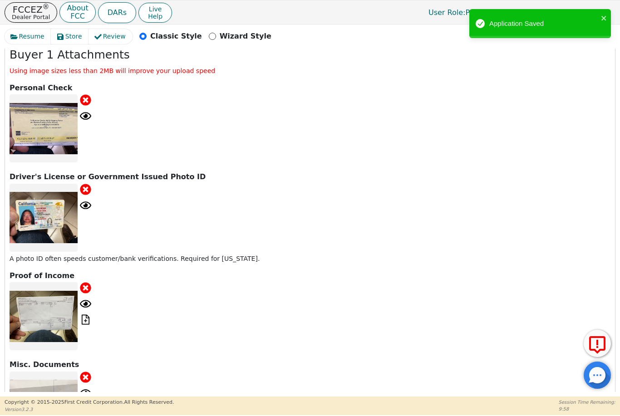
click at [464, 21] on icon "close" at bounding box center [604, 18] width 6 height 7
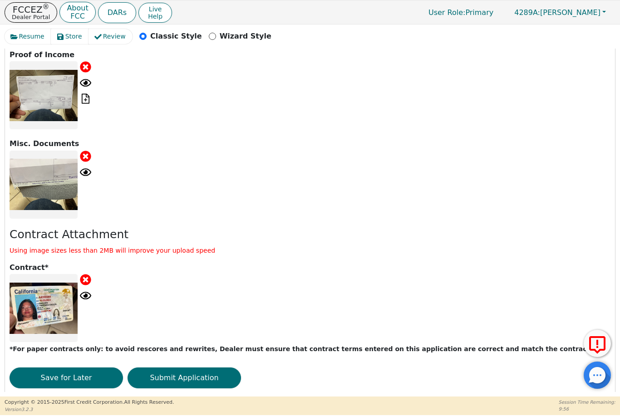
scroll to position [1301, 0]
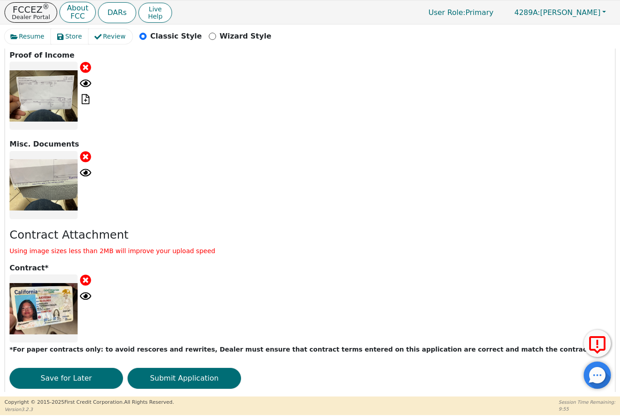
click at [211, 368] on button "Submit Application" at bounding box center [184, 378] width 113 height 21
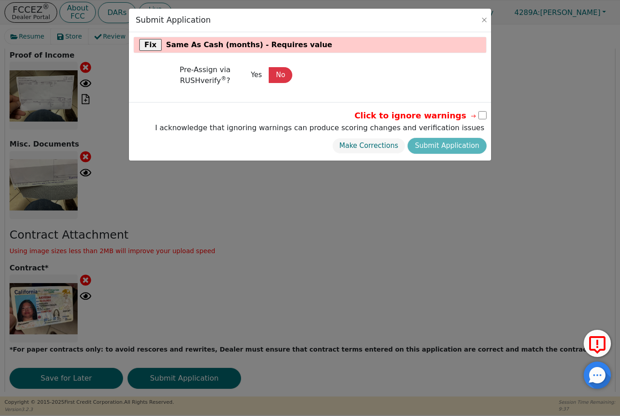
click at [464, 15] on div "Submit Application" at bounding box center [310, 21] width 362 height 24
click at [464, 17] on div "Submit Application" at bounding box center [310, 21] width 362 height 24
click at [305, 41] on span "Same As Cash (months) - Requires value" at bounding box center [249, 44] width 166 height 11
click at [369, 43] on div "Fix Same As Cash (months) - Requires value" at bounding box center [310, 44] width 352 height 15
click at [409, 47] on div "Fix Same As Cash (months) - Requires value" at bounding box center [310, 44] width 352 height 15
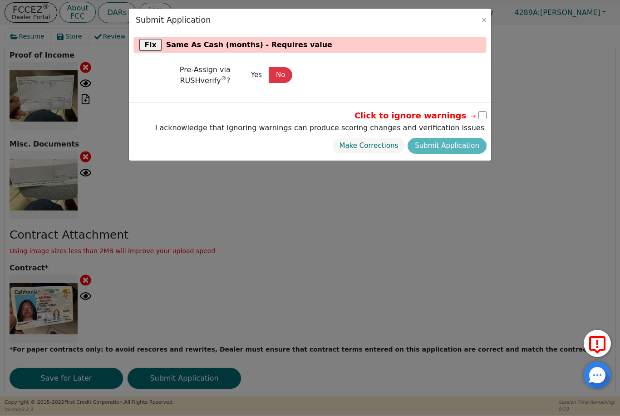
click at [211, 46] on span "Same As Cash (months) - Requires value" at bounding box center [249, 44] width 166 height 11
click at [421, 47] on div "Fix Same As Cash (months) - Requires value" at bounding box center [310, 44] width 352 height 15
click at [464, 24] on button "Close" at bounding box center [484, 19] width 9 height 9
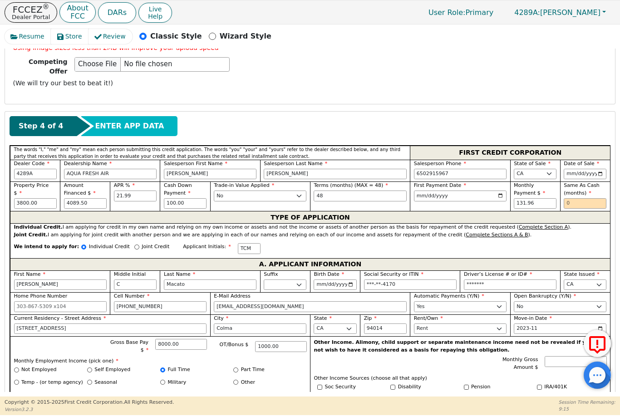
scroll to position [290, 0]
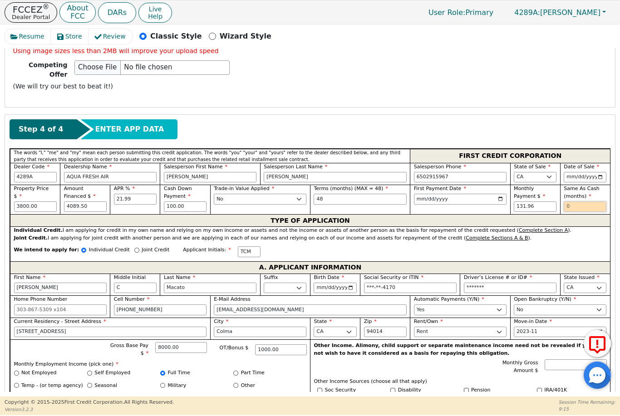
click at [464, 202] on input "text" at bounding box center [585, 207] width 43 height 11
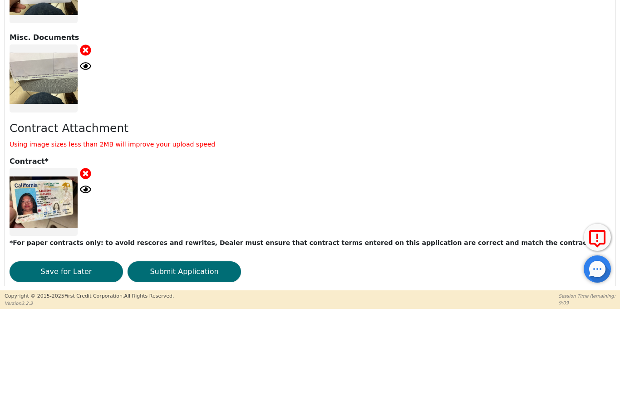
scroll to position [1301, 0]
type input "0"
click at [464, 275] on div at bounding box center [310, 309] width 601 height 68
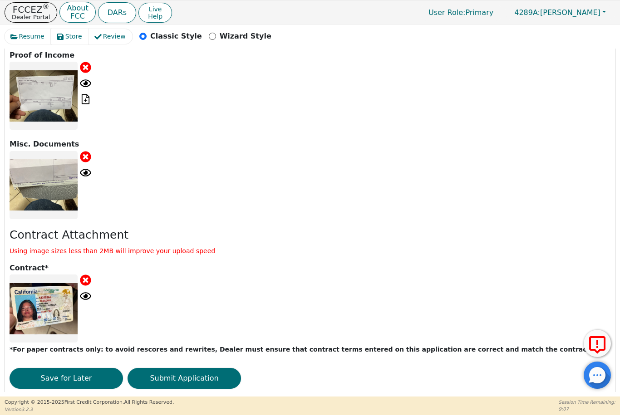
click at [214, 368] on button "Submit Application" at bounding box center [184, 378] width 113 height 21
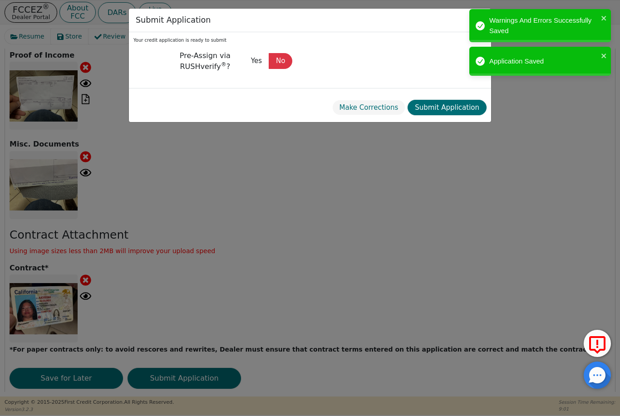
click at [453, 108] on button "Submit Application" at bounding box center [447, 108] width 79 height 16
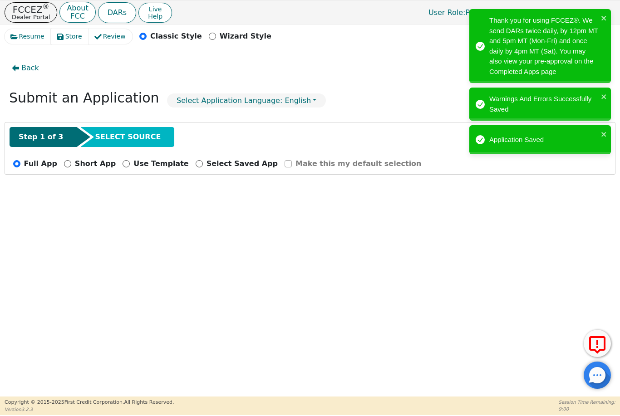
radio input "false"
click at [464, 24] on div "Thank you for using FCCEZ®. We send DARs twice daily, by 12pm MT and 5pm MT (Mo…" at bounding box center [543, 45] width 109 height 61
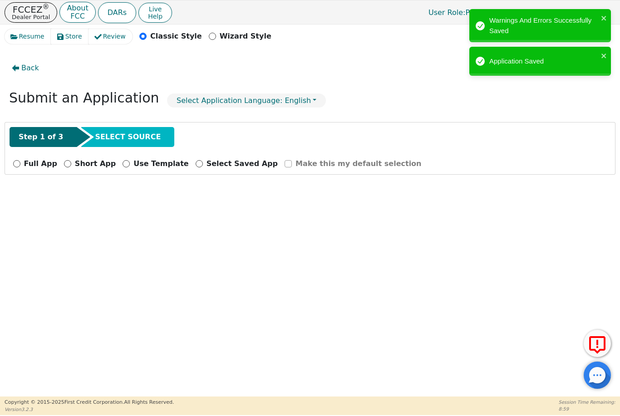
click at [464, 55] on icon "close" at bounding box center [604, 55] width 6 height 7
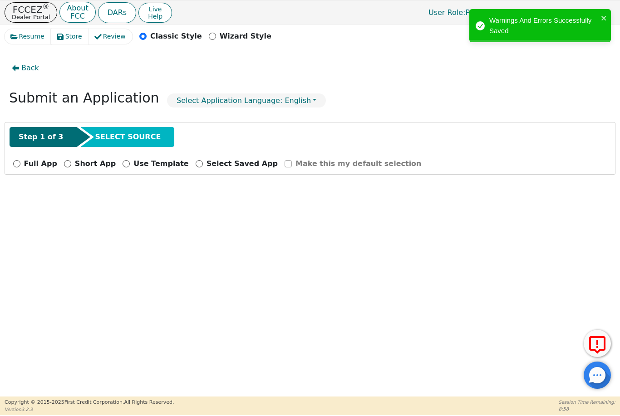
click at [464, 16] on div "Warnings And Errors Successfully Saved" at bounding box center [537, 26] width 128 height 26
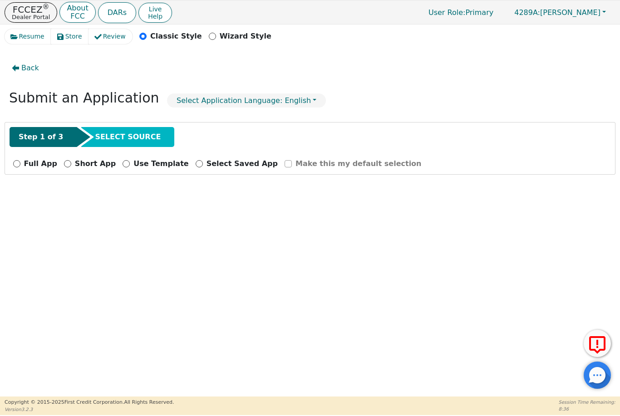
click at [39, 10] on p "FCCEZ ®" at bounding box center [31, 9] width 38 height 9
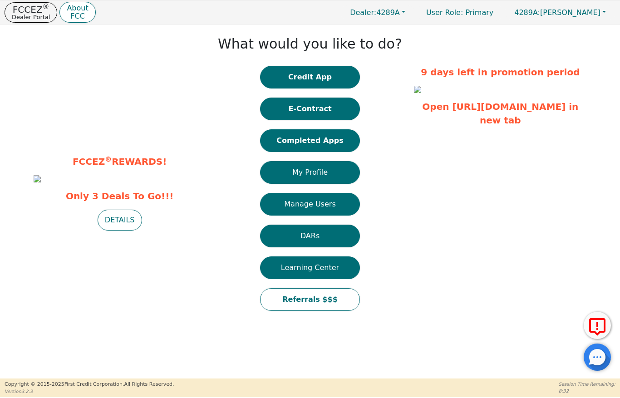
click at [343, 151] on button "Completed Apps" at bounding box center [310, 140] width 100 height 23
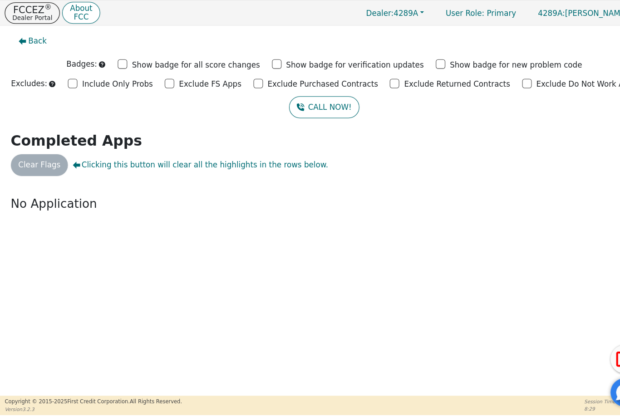
click at [109, 156] on span "Clicking this button will clear all the highlights in the rows below." at bounding box center [191, 158] width 244 height 11
click at [35, 5] on p "FCCEZ ®" at bounding box center [31, 9] width 38 height 9
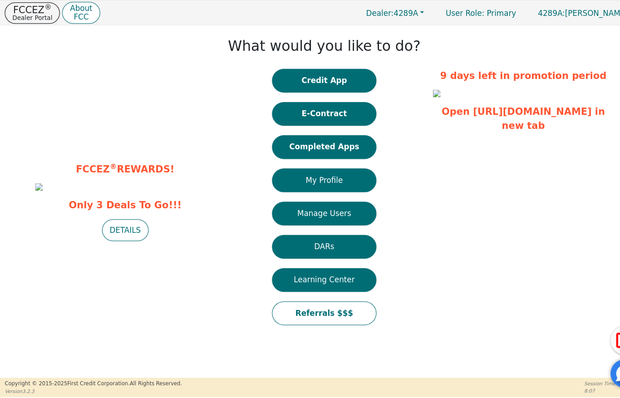
click at [339, 143] on button "Completed Apps" at bounding box center [310, 140] width 100 height 23
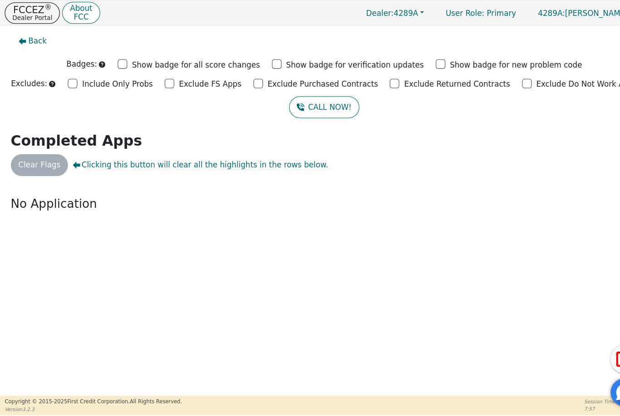
click at [103, 161] on span "Clicking this button will clear all the highlights in the rows below." at bounding box center [191, 158] width 244 height 11
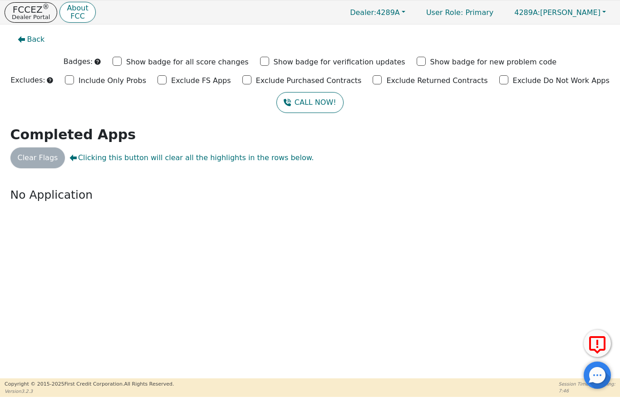
click at [34, 42] on span "Back" at bounding box center [36, 39] width 18 height 11
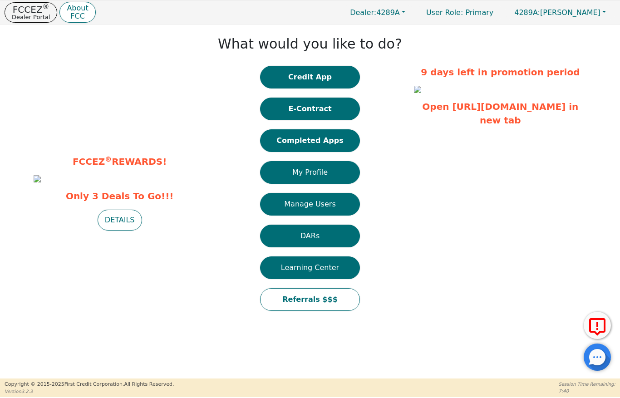
click at [335, 144] on button "Completed Apps" at bounding box center [310, 140] width 100 height 23
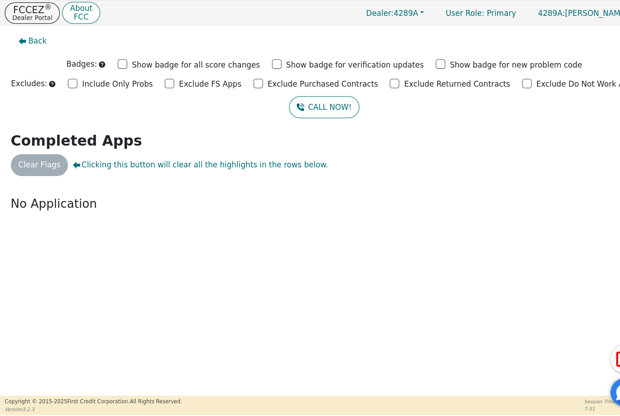
click at [104, 61] on div "Badges:" at bounding box center [82, 61] width 44 height 11
click at [45, 81] on p "Excludes:" at bounding box center [27, 80] width 34 height 11
click at [30, 15] on p "Dealer Portal" at bounding box center [31, 17] width 38 height 6
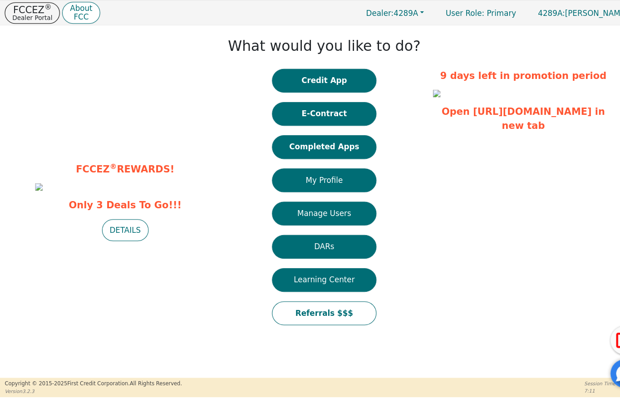
click at [332, 139] on button "Completed Apps" at bounding box center [310, 140] width 100 height 23
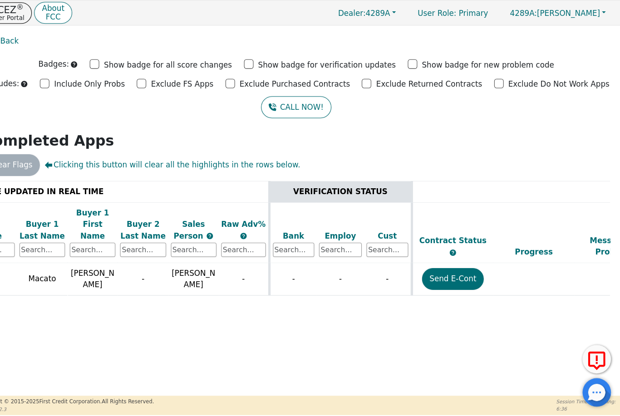
click at [440, 257] on button "Send E-Cont" at bounding box center [459, 266] width 59 height 21
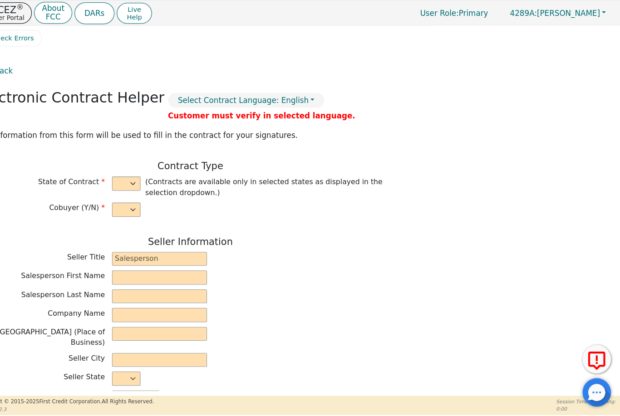
select select "n"
type input "Manager"
type input "[PERSON_NAME]"
type input "AQUA FRESH AIR"
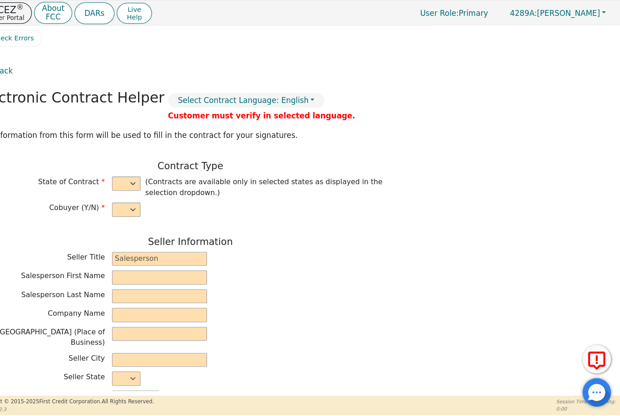
type input "[STREET_ADDRESS]"
type input "DAVID CITY"
select select "CA"
type input "95015"
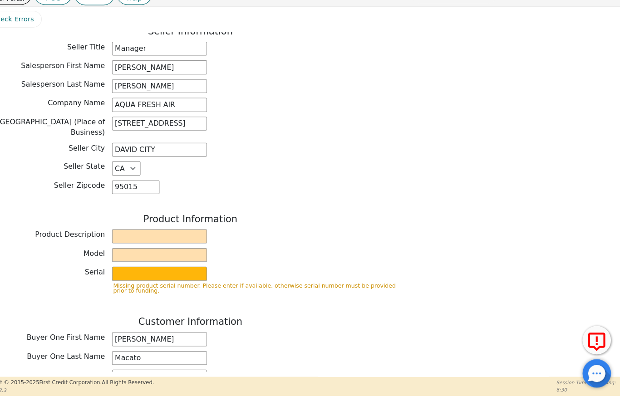
scroll to position [185, 0]
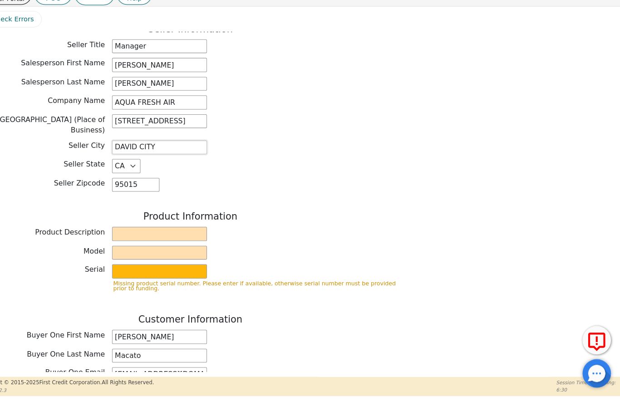
click at [163, 153] on input "DAVID CITY" at bounding box center [179, 160] width 91 height 14
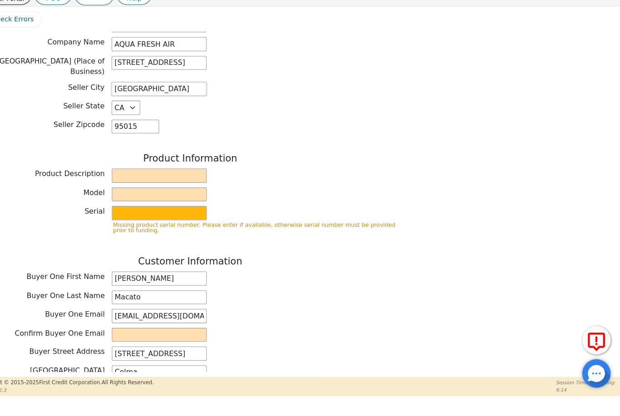
scroll to position [242, 0]
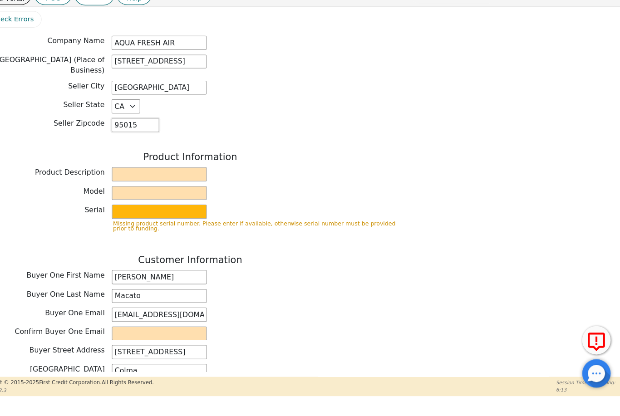
click at [138, 131] on input "95015" at bounding box center [156, 138] width 45 height 14
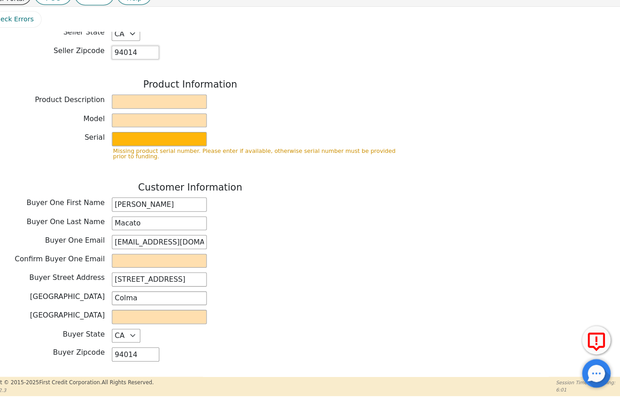
scroll to position [313, 0]
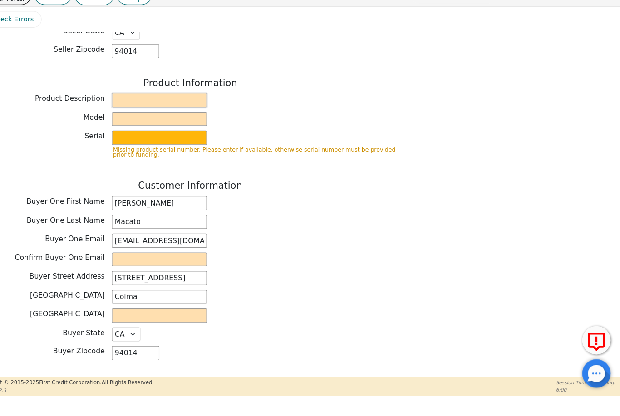
click at [177, 107] on input "text" at bounding box center [179, 114] width 91 height 14
click at [165, 125] on input "text" at bounding box center [179, 132] width 91 height 14
click at [172, 143] on input "text" at bounding box center [179, 150] width 91 height 14
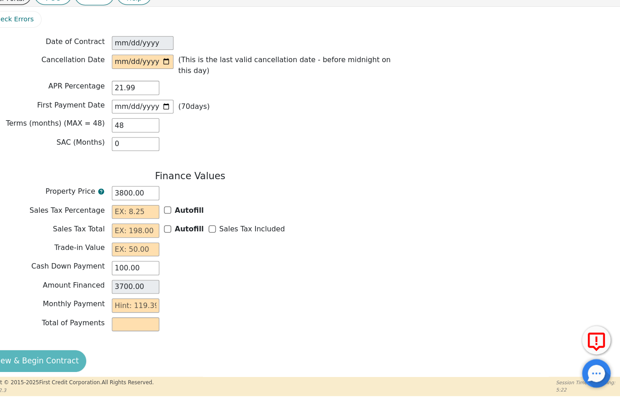
scroll to position [656, 0]
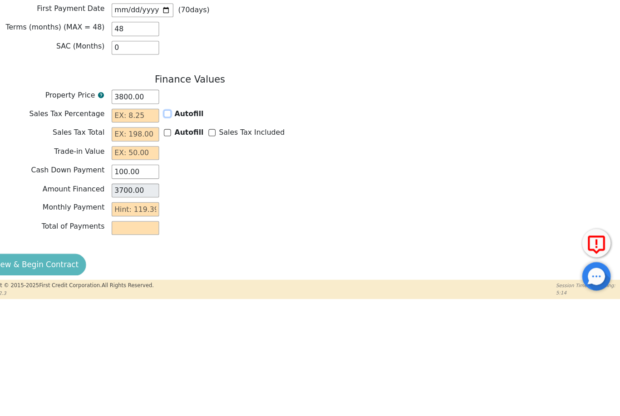
click at [184, 217] on input "Autofill" at bounding box center [187, 220] width 7 height 7
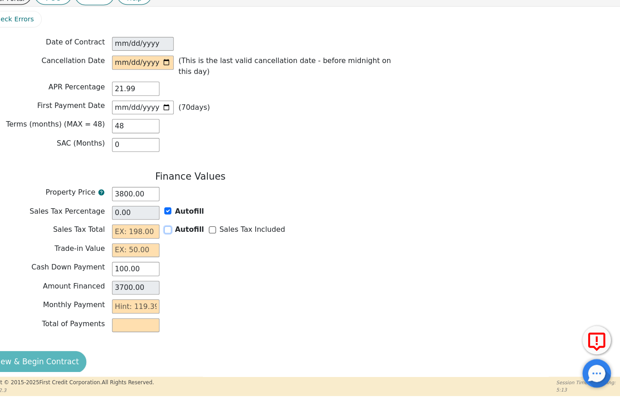
click at [184, 235] on input "Autofill" at bounding box center [187, 238] width 7 height 7
click at [134, 305] on input "text" at bounding box center [156, 312] width 45 height 14
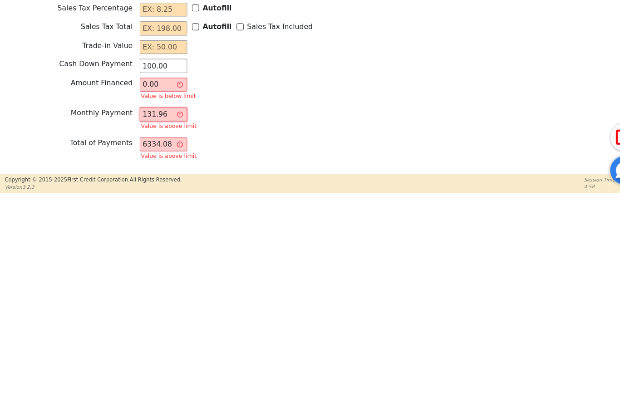
click at [146, 315] on input "131.96" at bounding box center [156, 322] width 45 height 14
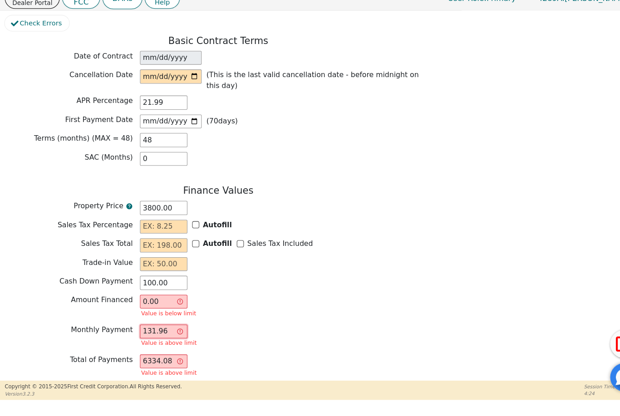
scroll to position [647, 0]
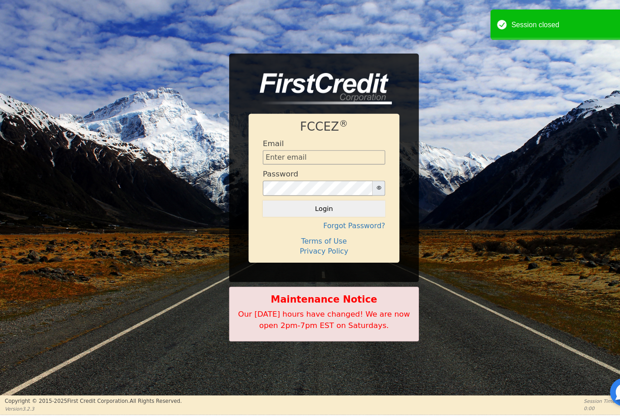
click at [464, 23] on div "Session closed" at bounding box center [543, 24] width 109 height 10
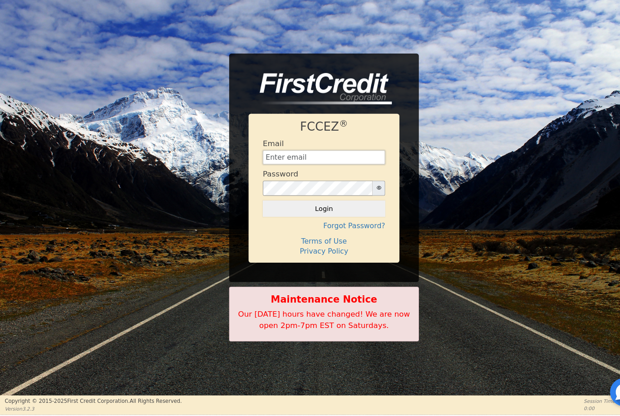
click at [336, 150] on input "text" at bounding box center [309, 151] width 117 height 14
click at [310, 200] on button "Login" at bounding box center [309, 199] width 117 height 15
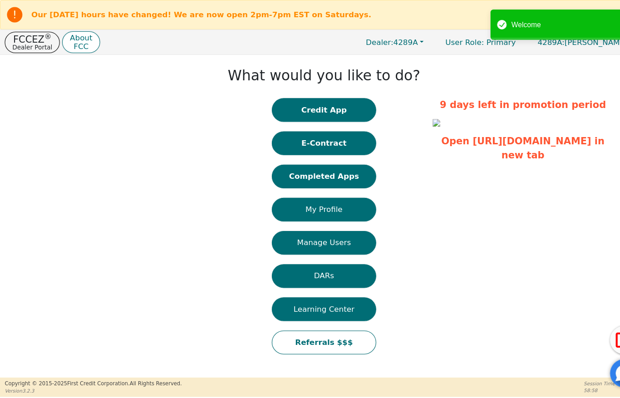
click at [338, 169] on button "Completed Apps" at bounding box center [310, 168] width 100 height 23
